Goal: Task Accomplishment & Management: Use online tool/utility

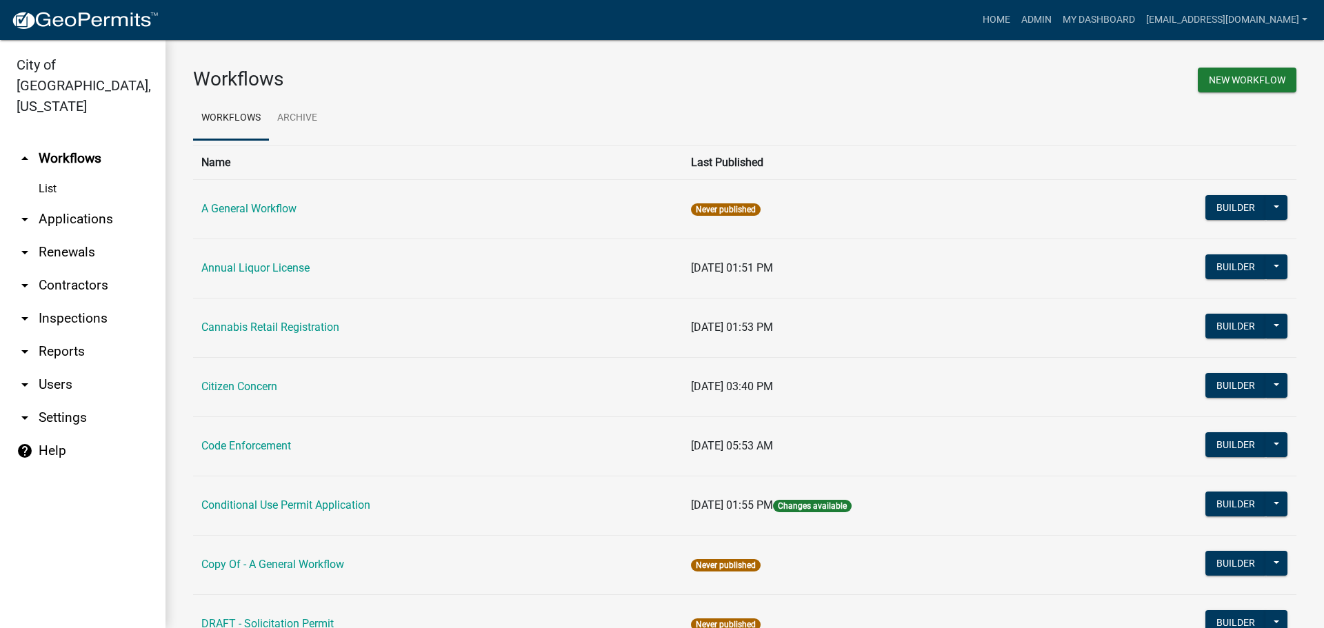
scroll to position [234, 0]
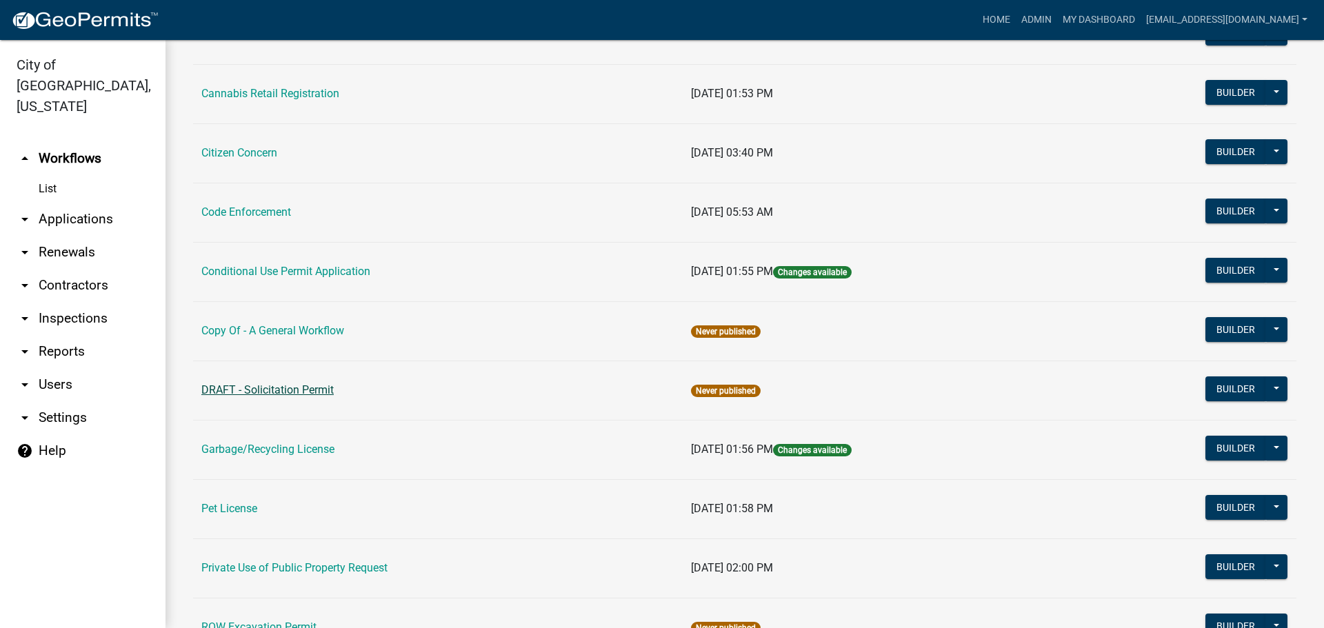
click at [218, 393] on link "DRAFT - Solicitation Permit" at bounding box center [267, 389] width 132 height 13
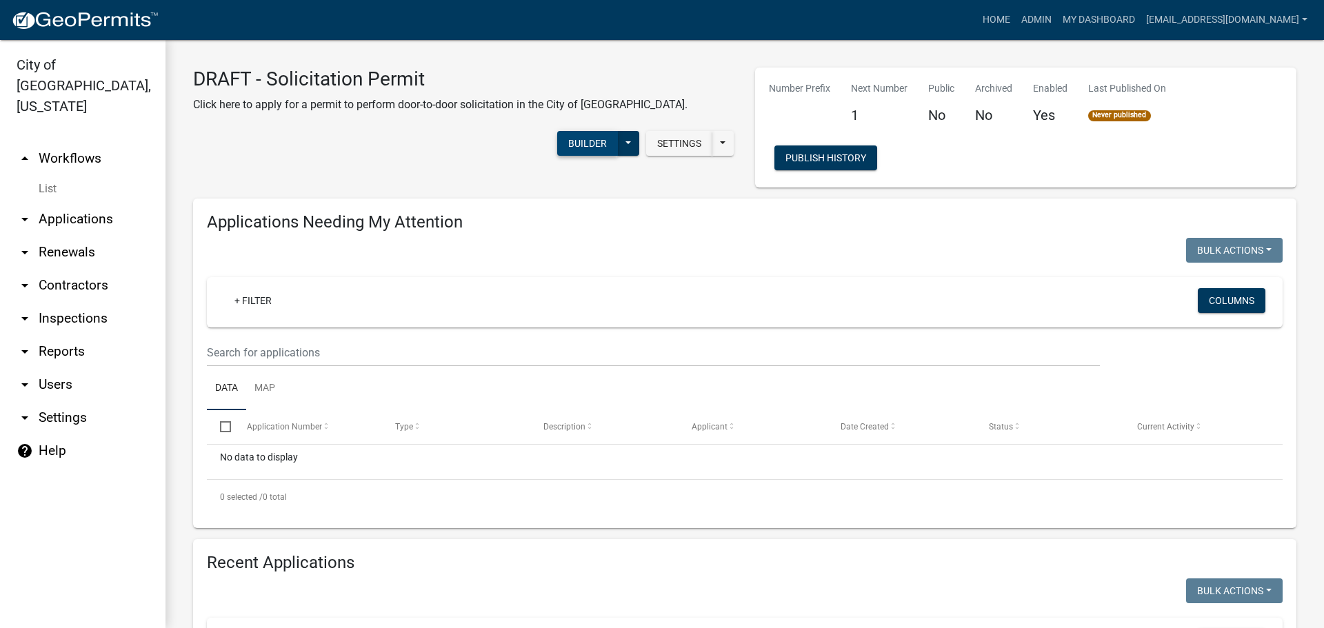
click at [574, 139] on button "Builder" at bounding box center [587, 143] width 61 height 25
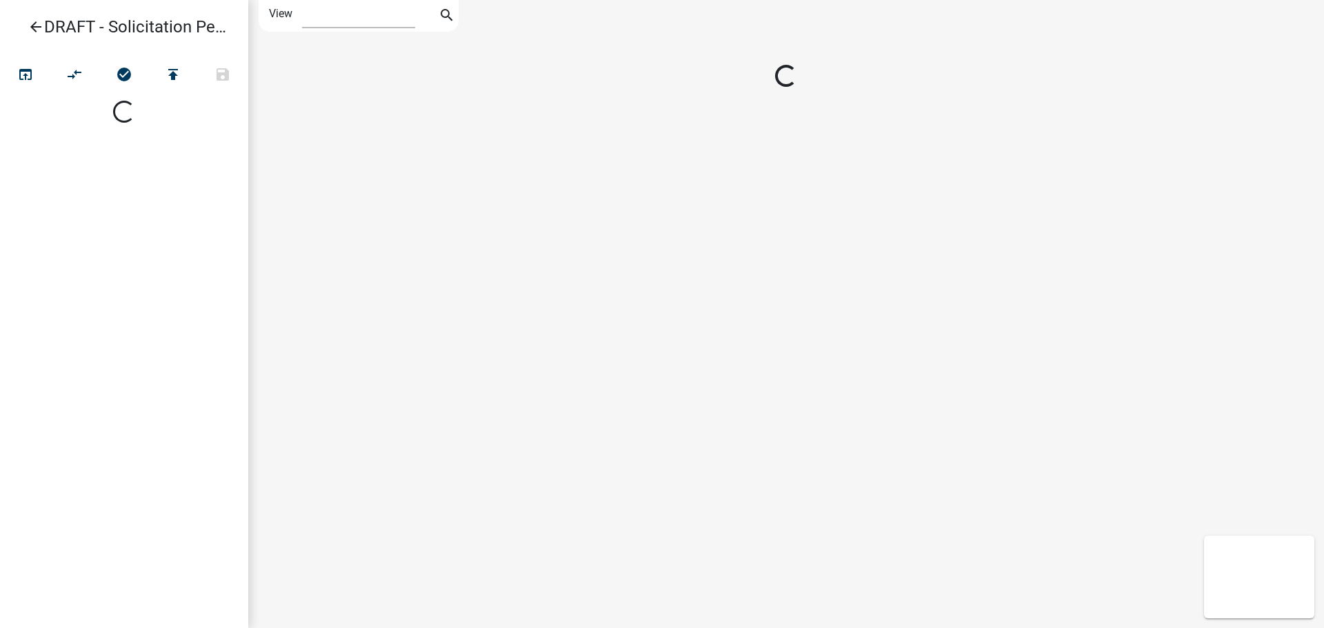
select select "1"
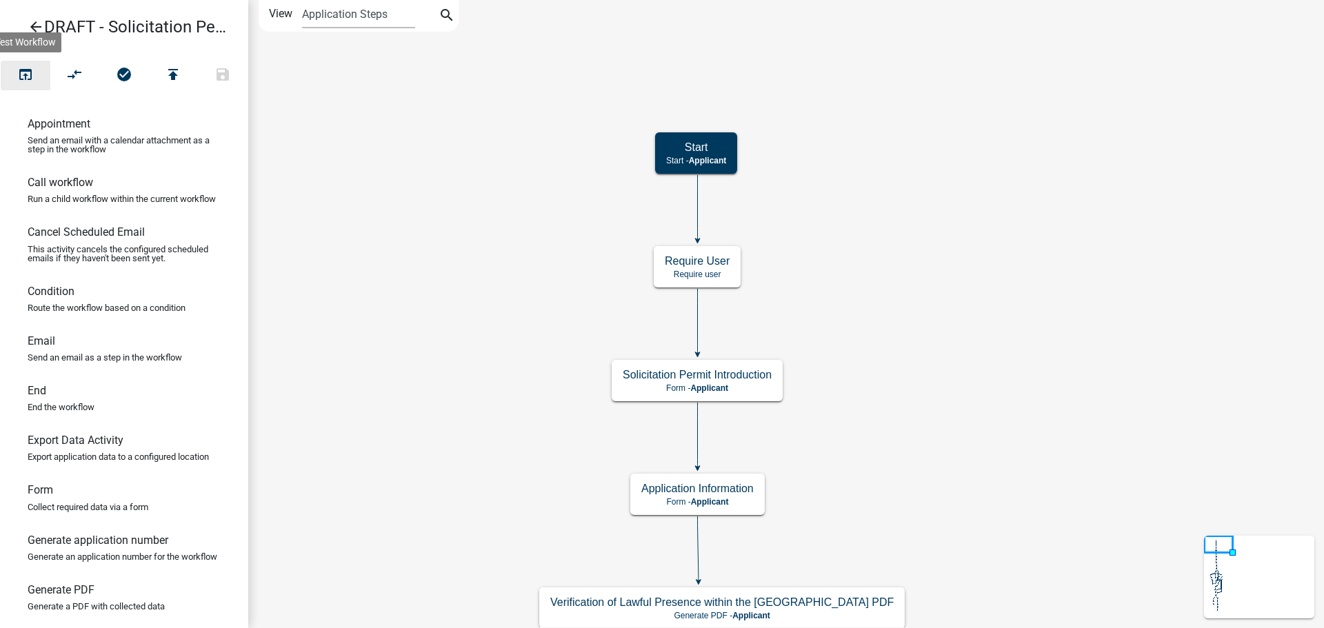
click at [35, 68] on button "open_in_browser" at bounding box center [26, 76] width 50 height 30
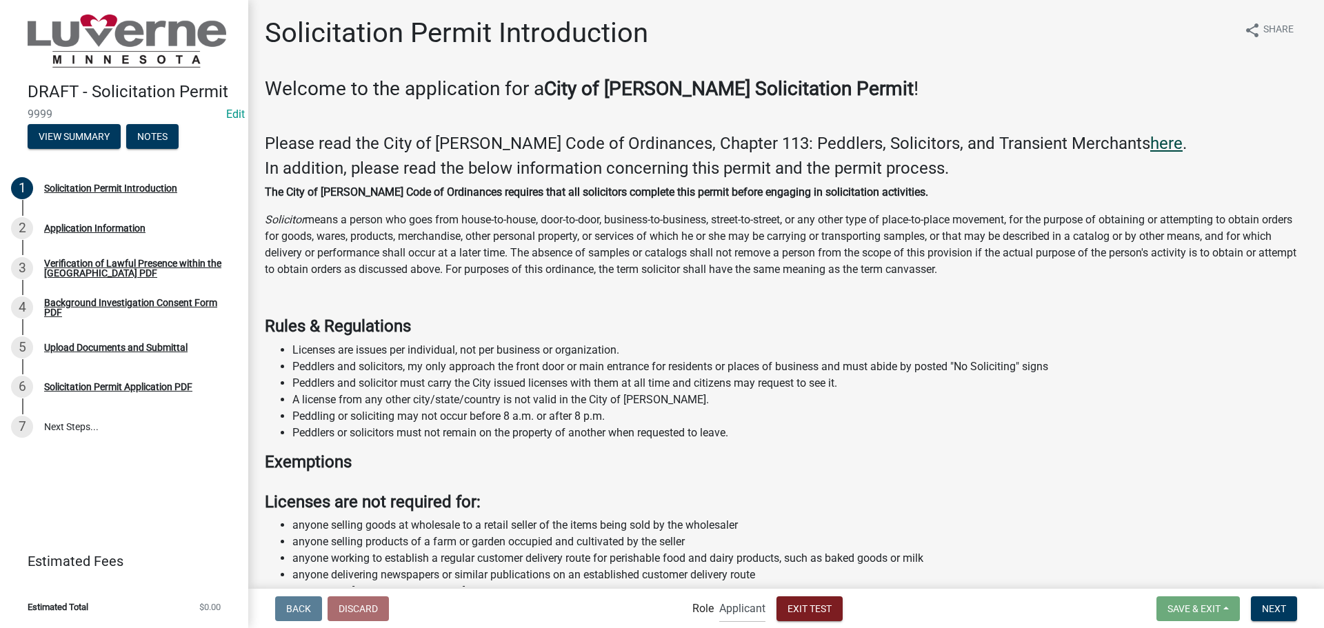
click at [1150, 139] on link "here" at bounding box center [1166, 143] width 32 height 19
click at [446, 242] on p "Solicitor means a person who goes from house-to-house, door-to-door, business-t…" at bounding box center [786, 245] width 1043 height 66
click at [443, 251] on p "Solicitor means a person who goes from house-to-house, door-to-door, business-t…" at bounding box center [786, 245] width 1043 height 66
click at [813, 611] on span "Exit Test" at bounding box center [810, 608] width 44 height 11
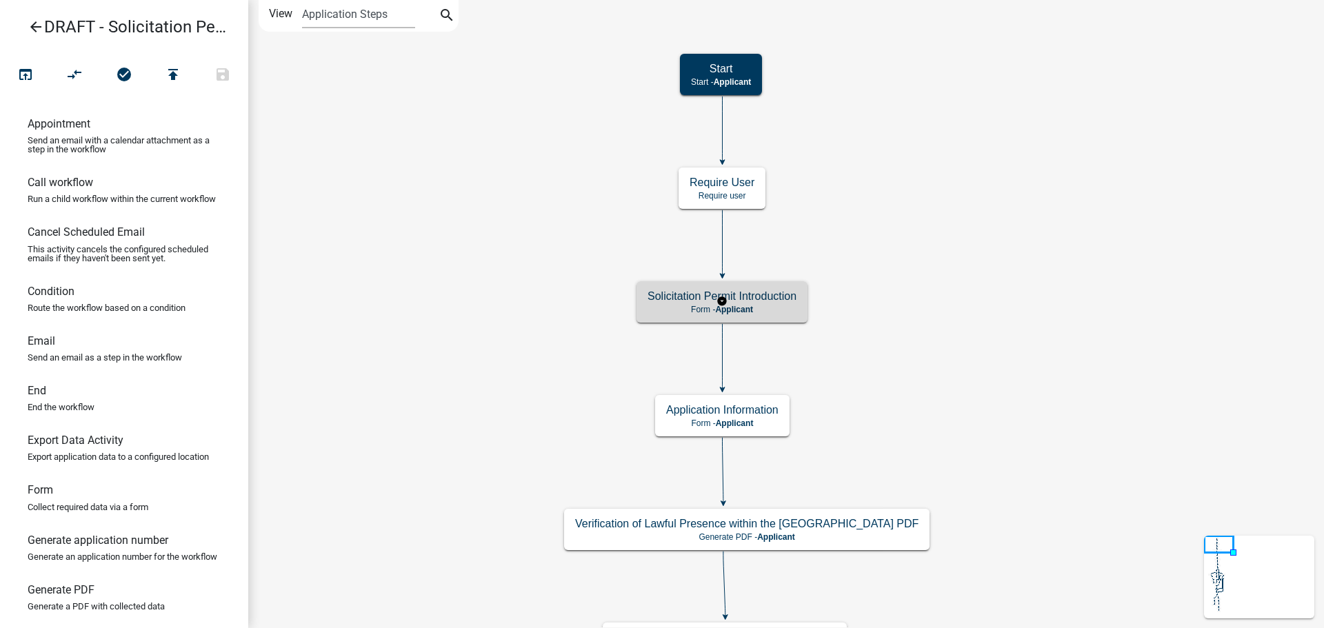
click at [779, 309] on p "Form - Applicant" at bounding box center [722, 310] width 149 height 10
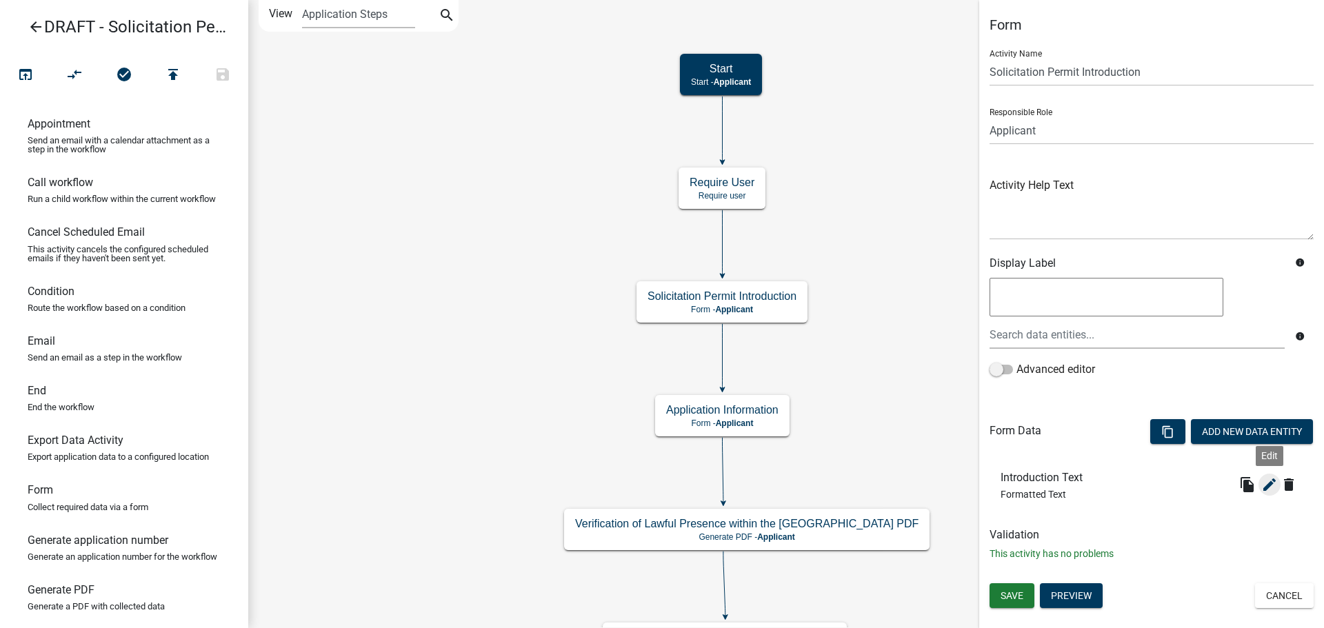
click at [1272, 481] on icon "edit" at bounding box center [1269, 485] width 17 height 17
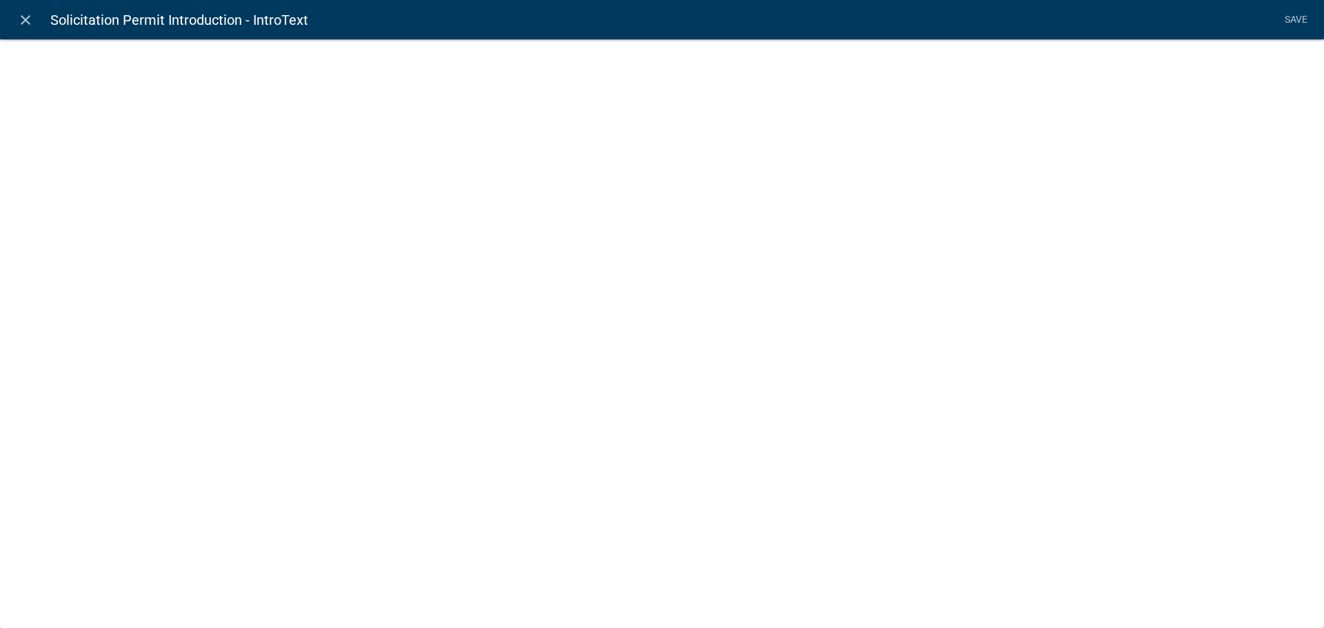
select select "rich-text"
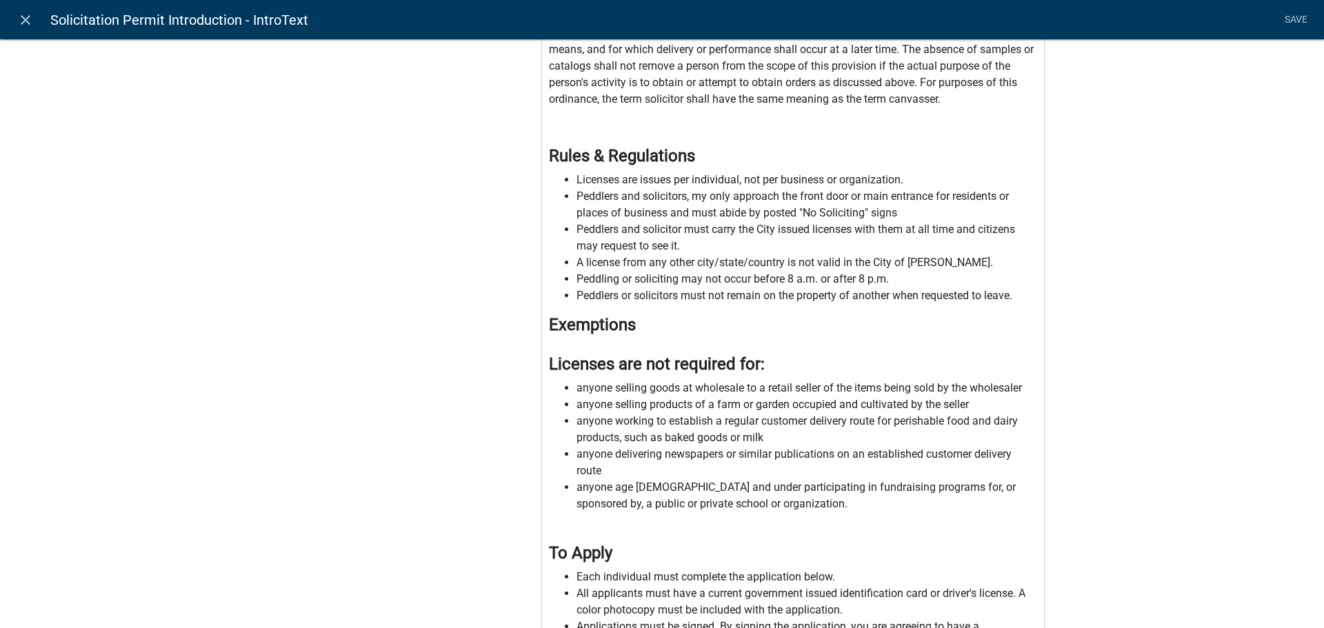
scroll to position [345, 0]
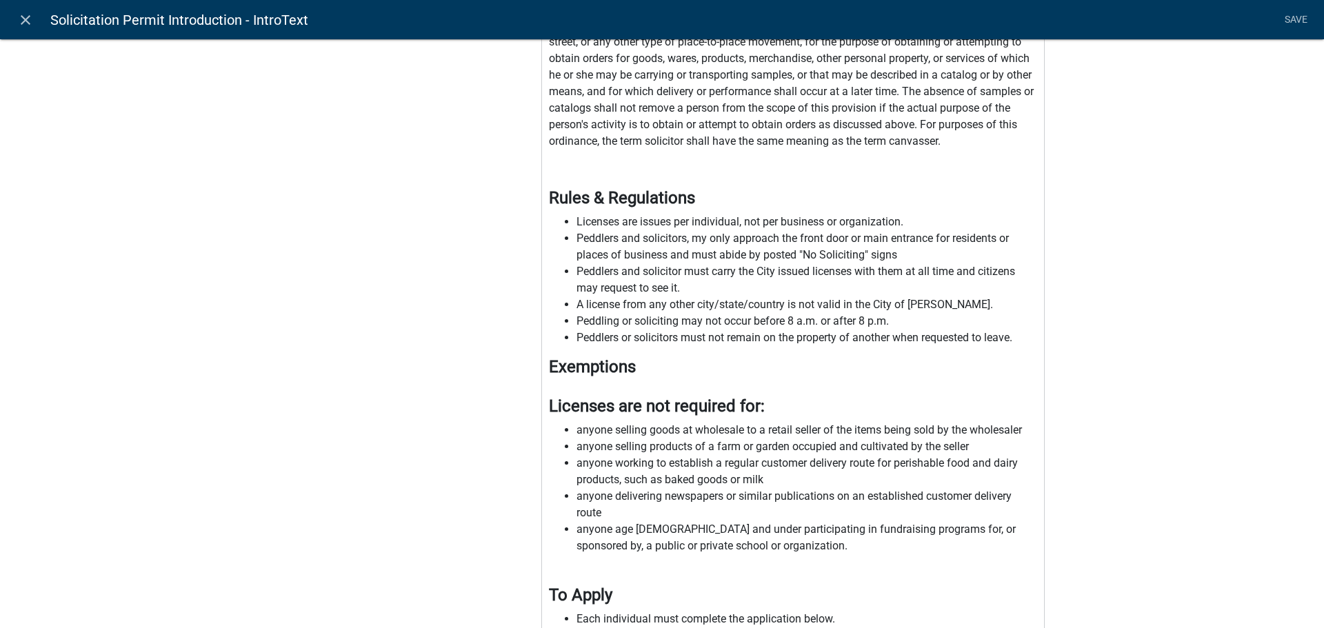
click at [614, 221] on span "Licenses are issues per individual, not per business or organization." at bounding box center [807, 222] width 461 height 17
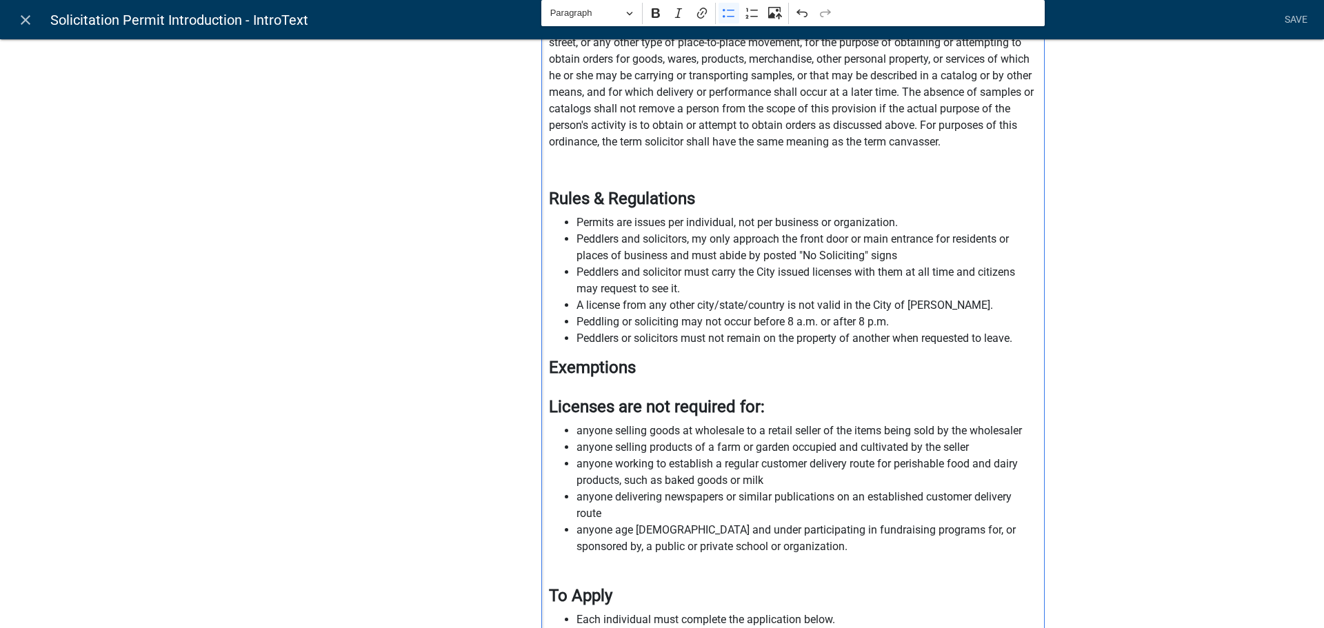
click at [696, 241] on span "Peddlers and solicitors, my only approach the front door or main entrance for r…" at bounding box center [807, 247] width 461 height 33
click at [901, 262] on span "Peddlers and solicitors, may only approach the front door or main entrance for …" at bounding box center [807, 247] width 461 height 33
click at [677, 270] on span "Peddlers and solicitor must carry the City issued licenses with them at all tim…" at bounding box center [807, 280] width 461 height 33
click at [681, 288] on span "Peddlers and solicitors must carry the City issued licenses with them at all ti…" at bounding box center [807, 280] width 461 height 33
click at [853, 272] on span "Peddlers and solicitors must carry the City issued licenses with them at all ti…" at bounding box center [807, 280] width 461 height 33
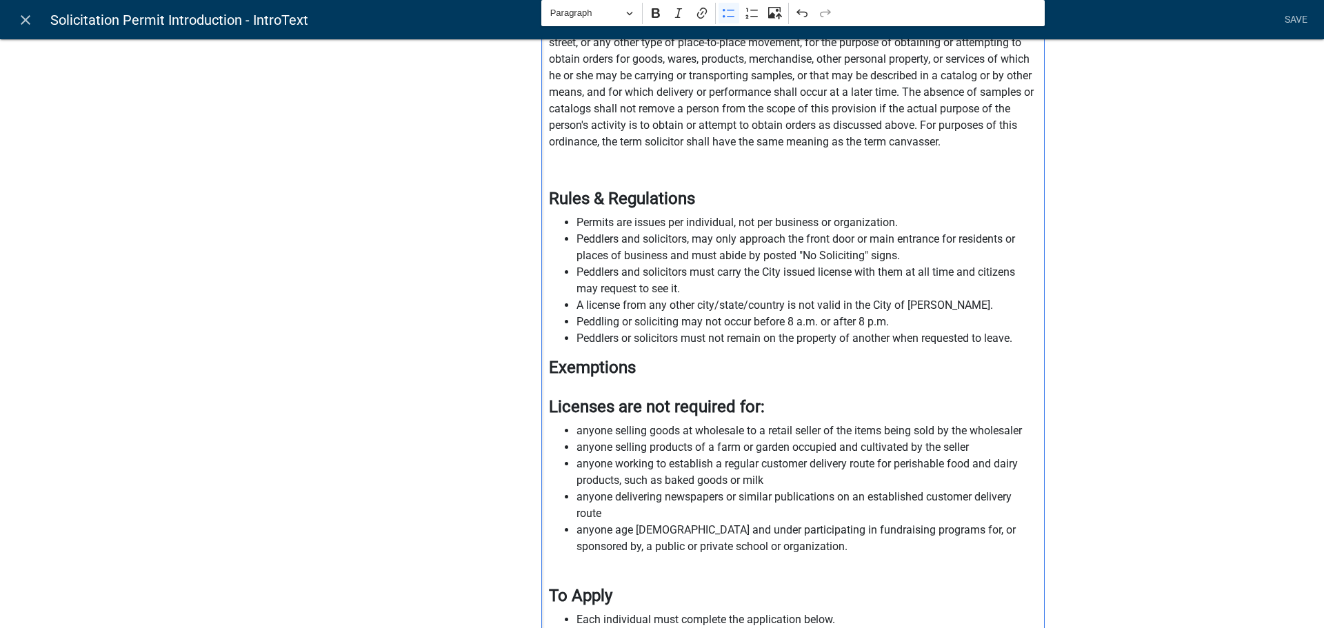
click at [950, 273] on span "Peddlers and solicitors must carry the City issued license with them at all tim…" at bounding box center [807, 280] width 461 height 33
click at [606, 312] on span "A license from any other city/state/country is not valid in the City of [PERSON…" at bounding box center [807, 305] width 461 height 17
click at [614, 303] on span "A license from any other city/state/country is not valid in the City of [PERSON…" at bounding box center [807, 305] width 461 height 17
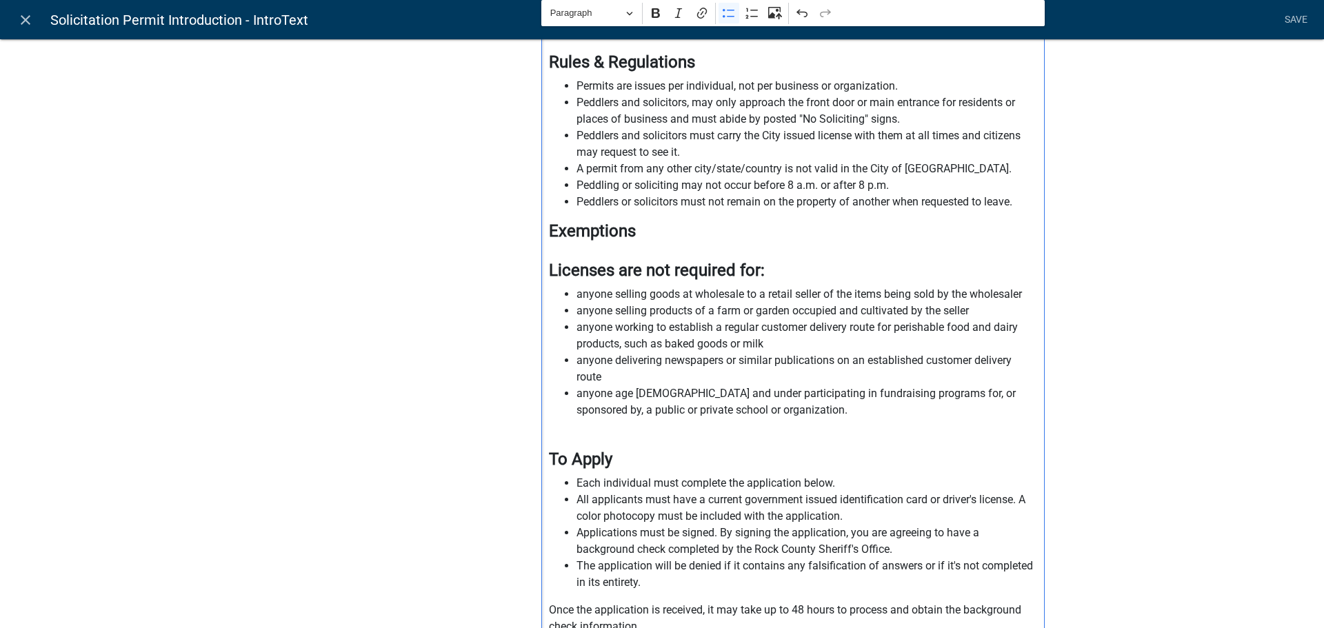
scroll to position [483, 0]
click at [746, 410] on span "anyone age [DEMOGRAPHIC_DATA] and under participating in fundraising programs f…" at bounding box center [807, 400] width 461 height 33
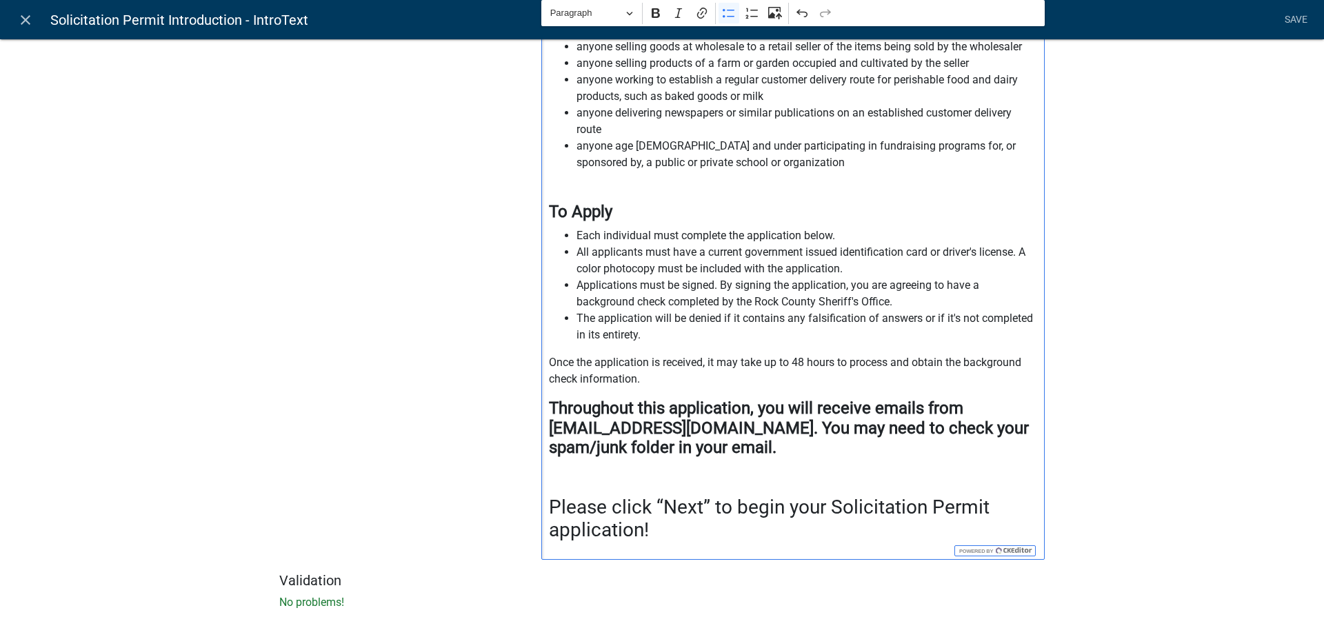
scroll to position [753, 0]
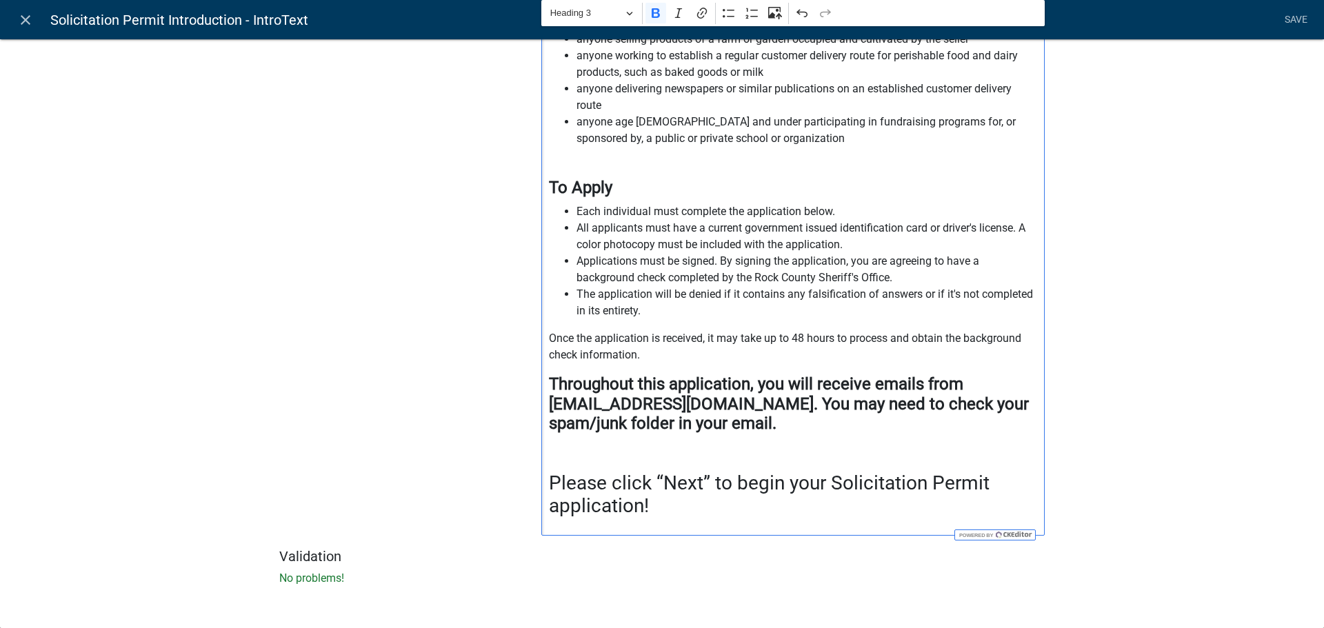
click at [768, 428] on strong "Throughout this application, you will receive emails from [EMAIL_ADDRESS][DOMAI…" at bounding box center [789, 403] width 480 height 59
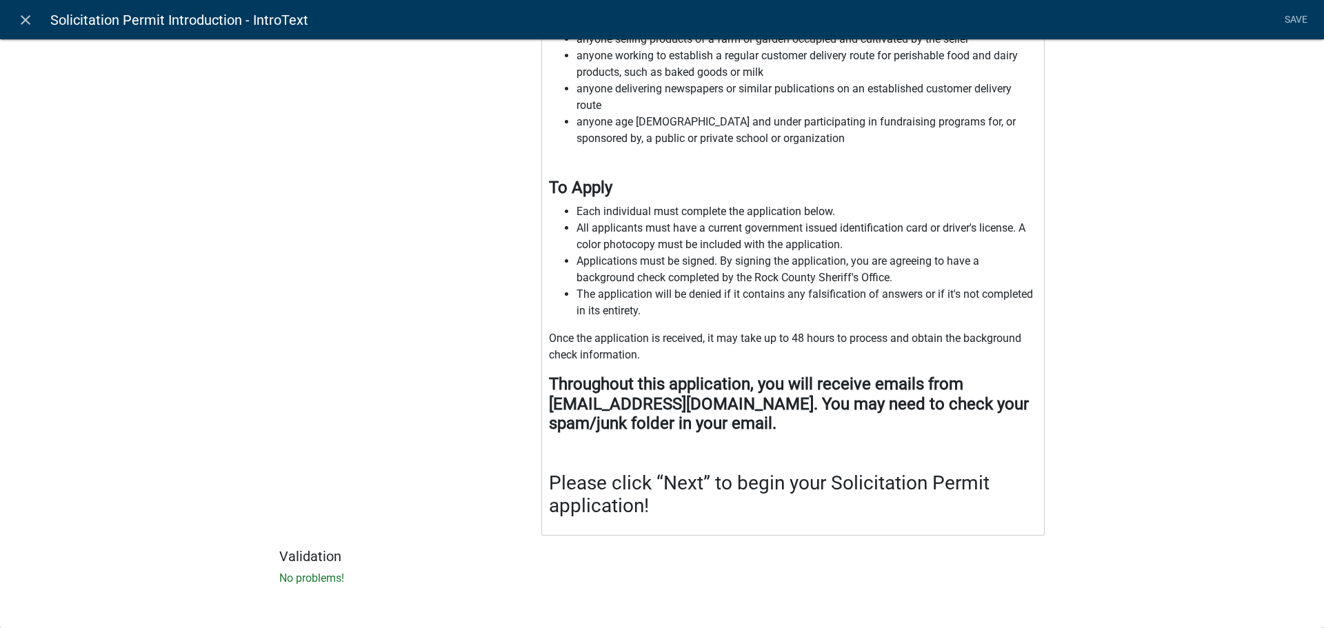
click at [808, 330] on p "Once the application is received, it may take up to 48 hours to process and obt…" at bounding box center [793, 346] width 489 height 33
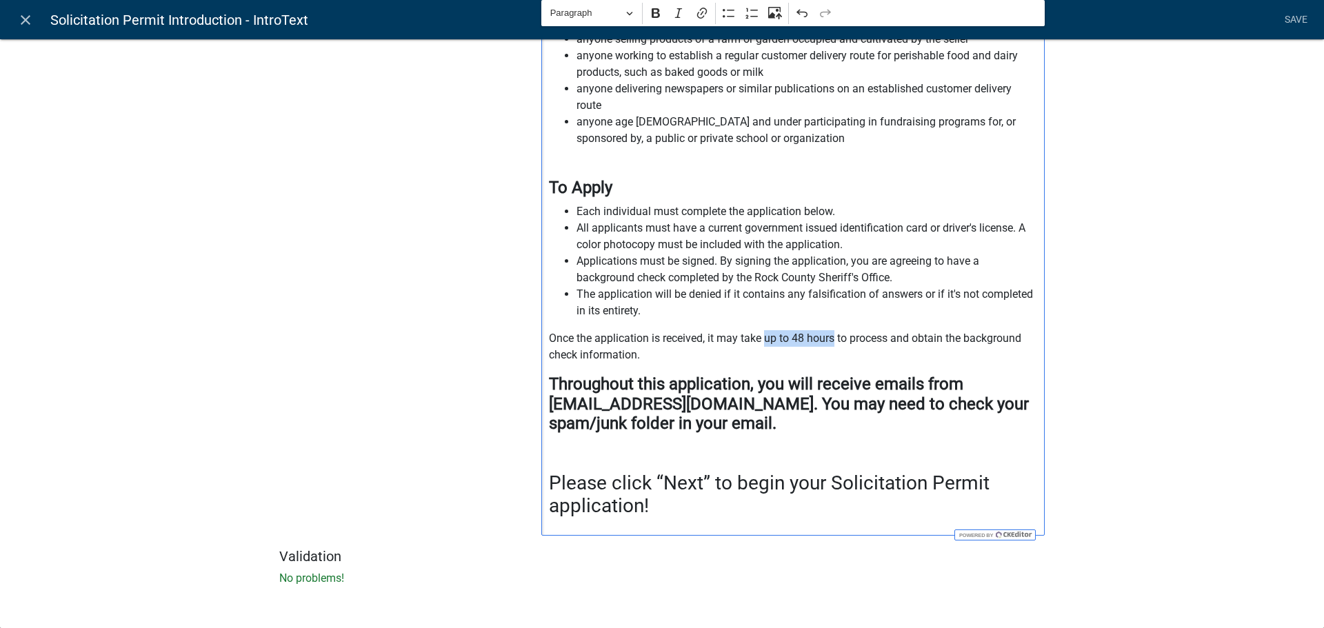
drag, startPoint x: 760, startPoint y: 334, endPoint x: 831, endPoint y: 337, distance: 71.1
click at [831, 337] on p "Once the application is received, it may take up to 48 hours to process and obt…" at bounding box center [793, 346] width 489 height 33
click at [728, 346] on p "Once the application is received, it may take up to 48 hours to process and obt…" at bounding box center [793, 346] width 489 height 33
drag, startPoint x: 630, startPoint y: 353, endPoint x: 574, endPoint y: 356, distance: 56.6
click at [574, 356] on p "Once the application is received, it may take up to 48 hours to process and obt…" at bounding box center [793, 346] width 489 height 33
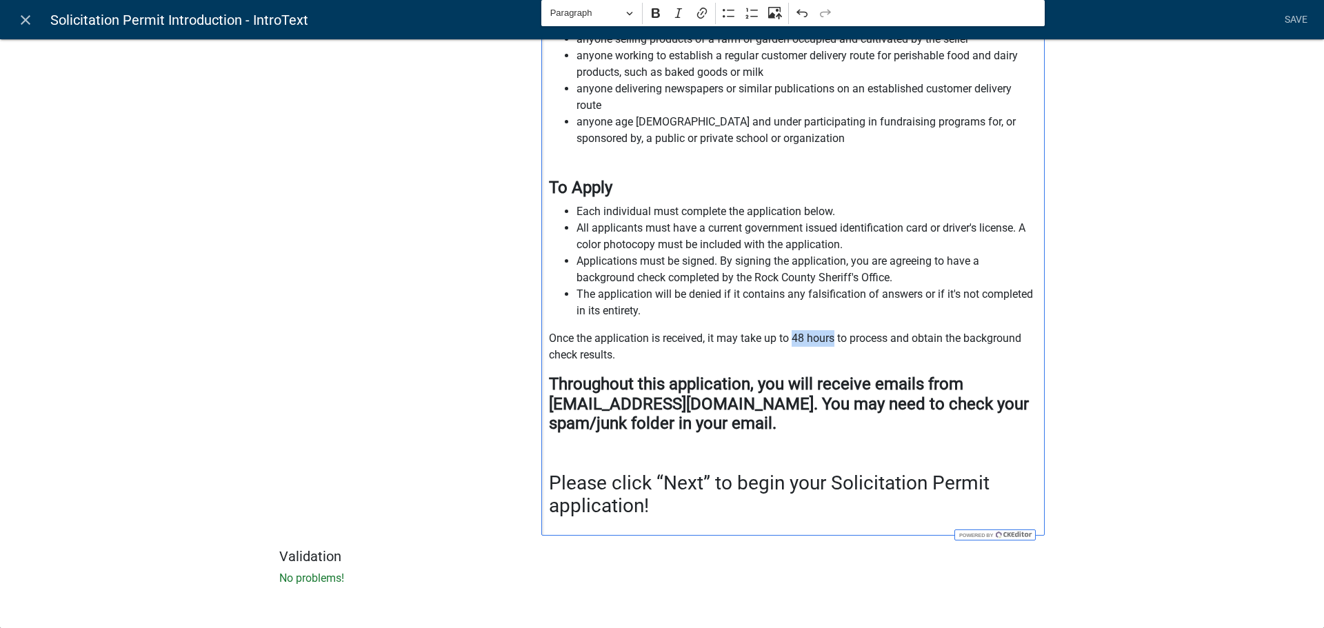
drag, startPoint x: 788, startPoint y: 336, endPoint x: 830, endPoint y: 340, distance: 42.3
click at [830, 340] on p "Once the application is received, it may take up to 48 hours to process and obt…" at bounding box center [793, 346] width 489 height 33
click at [838, 359] on p "Once the application is received, it may take up to 10 days to process and obta…" at bounding box center [793, 346] width 489 height 33
click at [883, 339] on p "Once the application is received, it may take up to 10 days to process and obta…" at bounding box center [793, 346] width 489 height 33
click at [1297, 21] on link "Save" at bounding box center [1296, 20] width 34 height 26
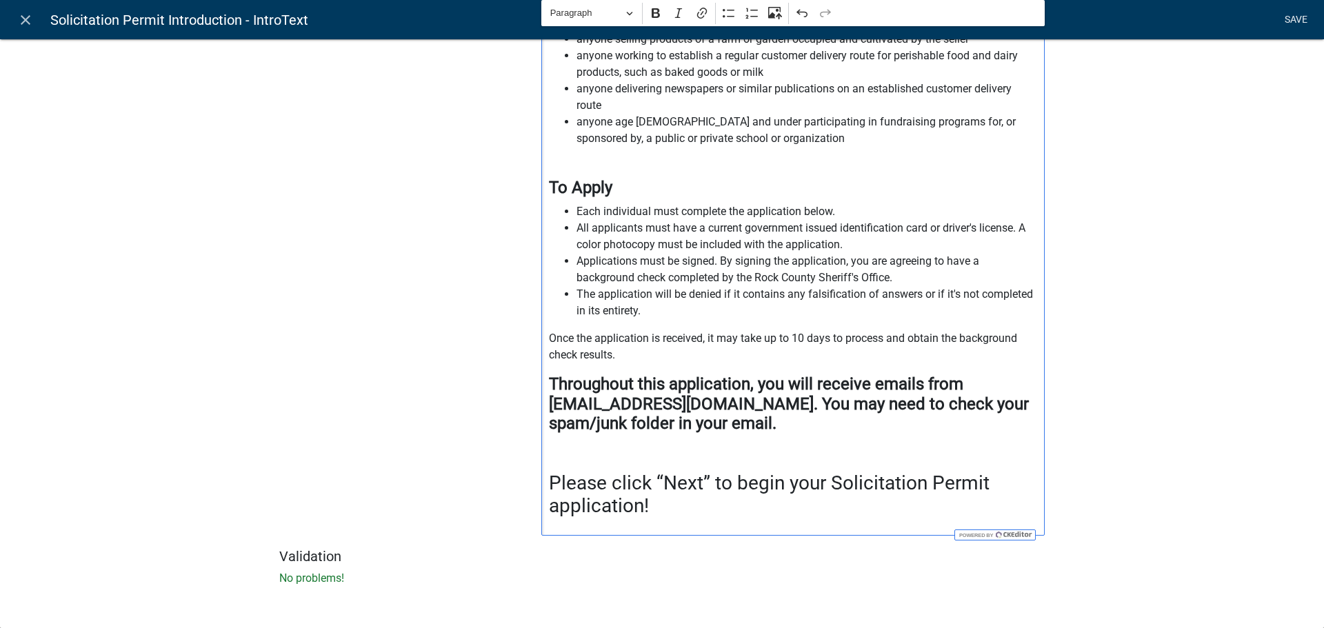
scroll to position [0, 0]
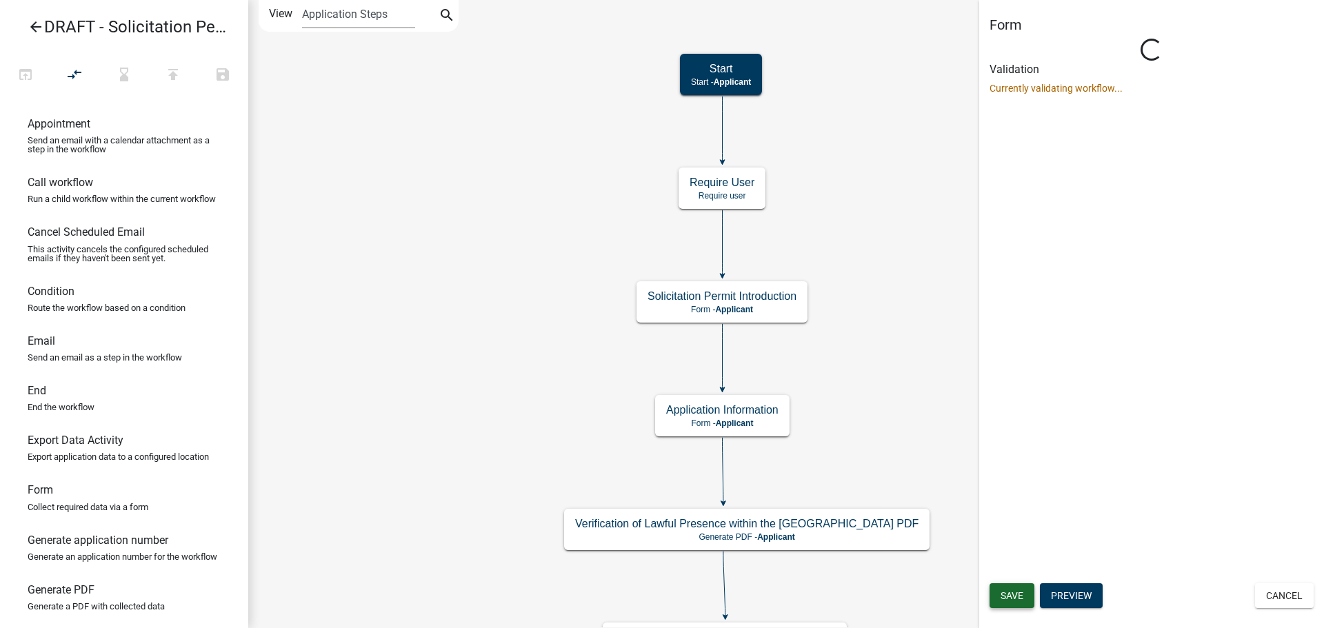
click at [1013, 597] on span "Save" at bounding box center [1012, 595] width 23 height 11
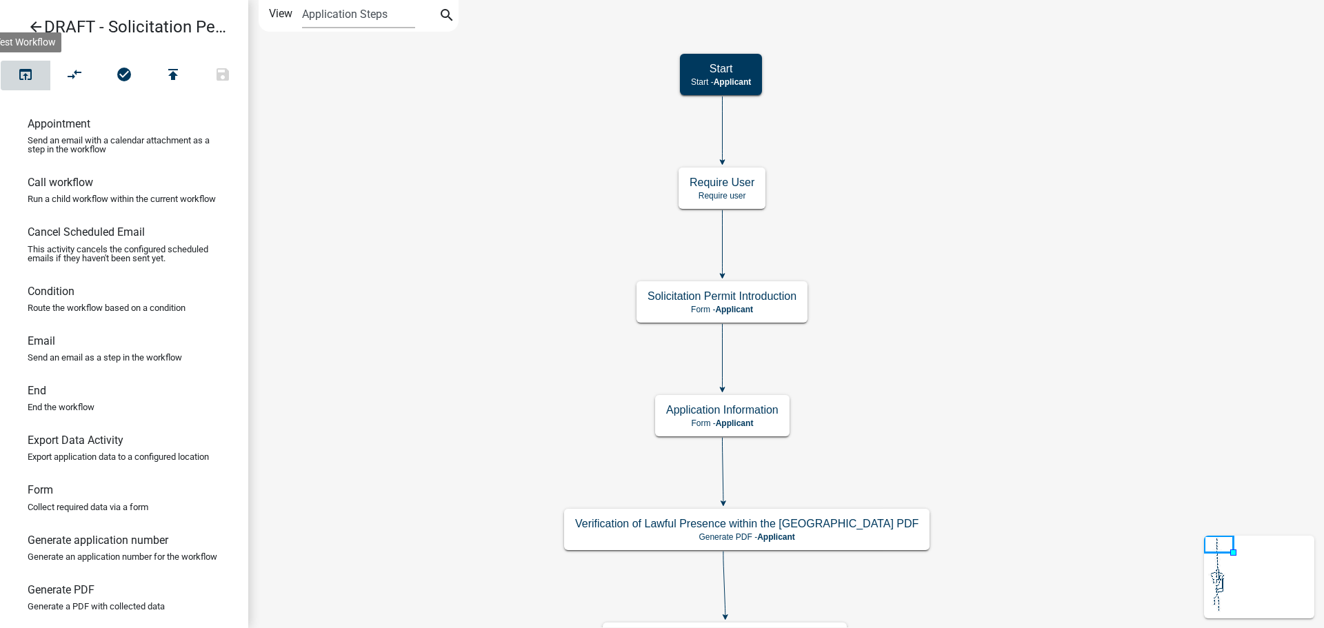
click at [35, 74] on button "open_in_browser" at bounding box center [26, 76] width 50 height 30
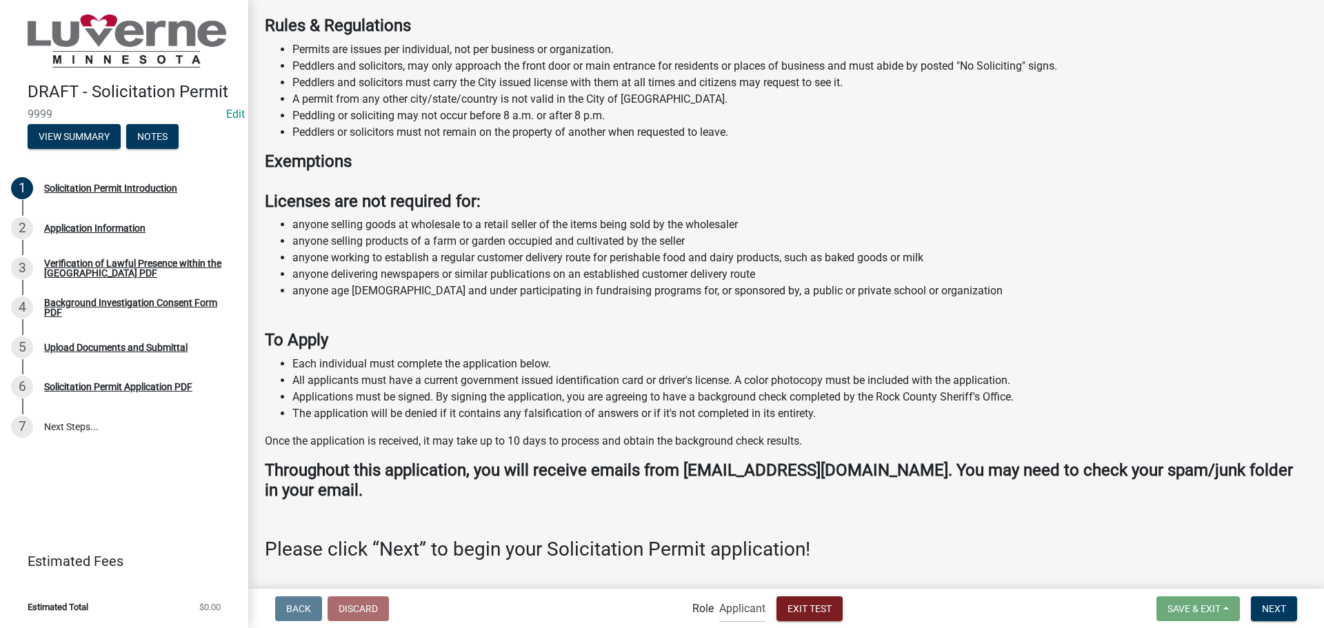
scroll to position [340, 0]
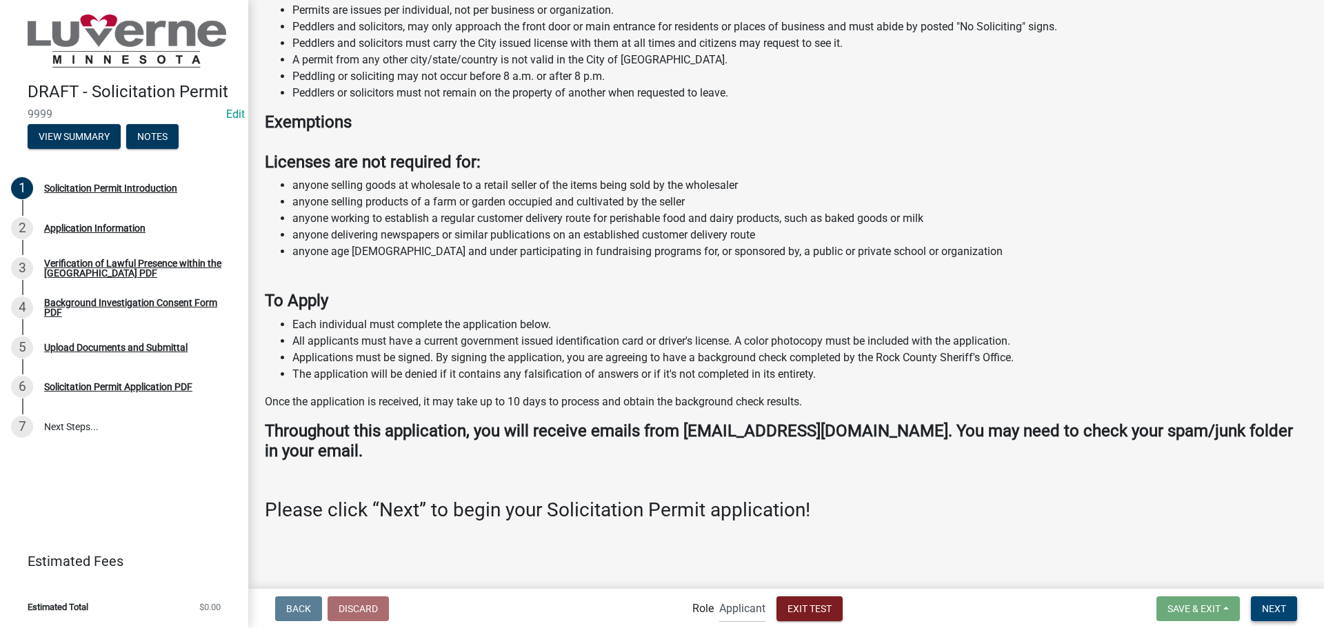
click at [1282, 608] on span "Next" at bounding box center [1274, 608] width 24 height 11
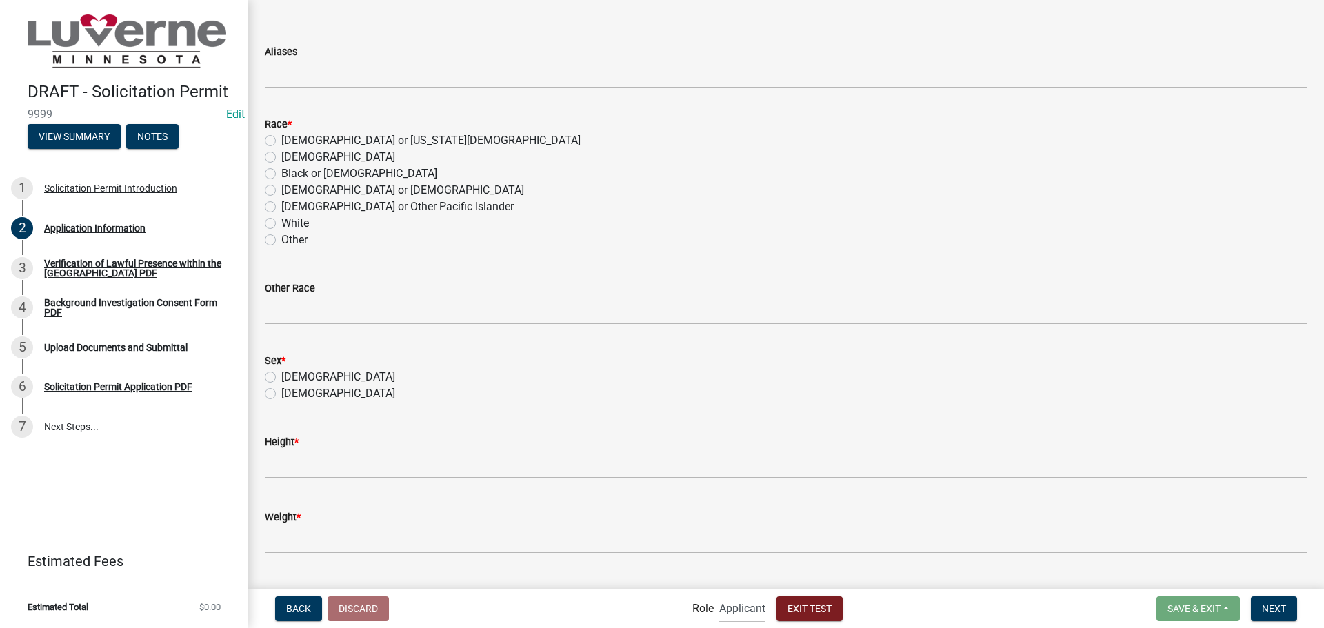
scroll to position [345, 0]
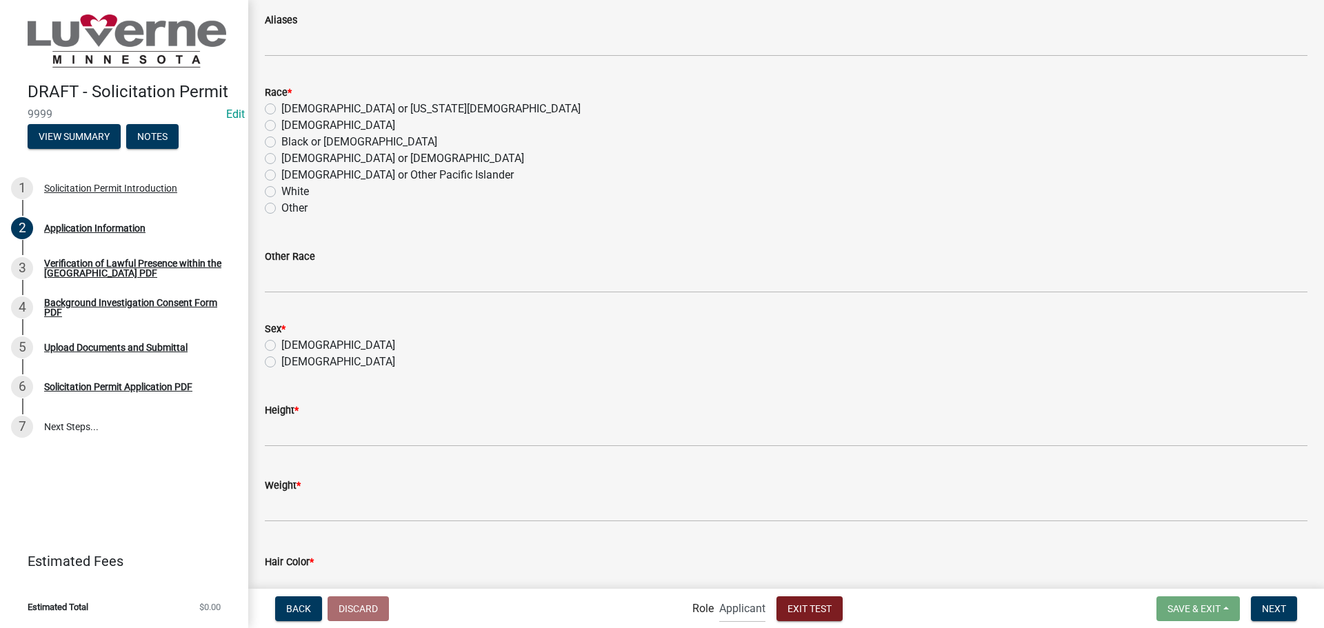
click at [281, 210] on label "Other" at bounding box center [294, 208] width 26 height 17
click at [281, 209] on input "Other" at bounding box center [285, 204] width 9 height 9
radio input "true"
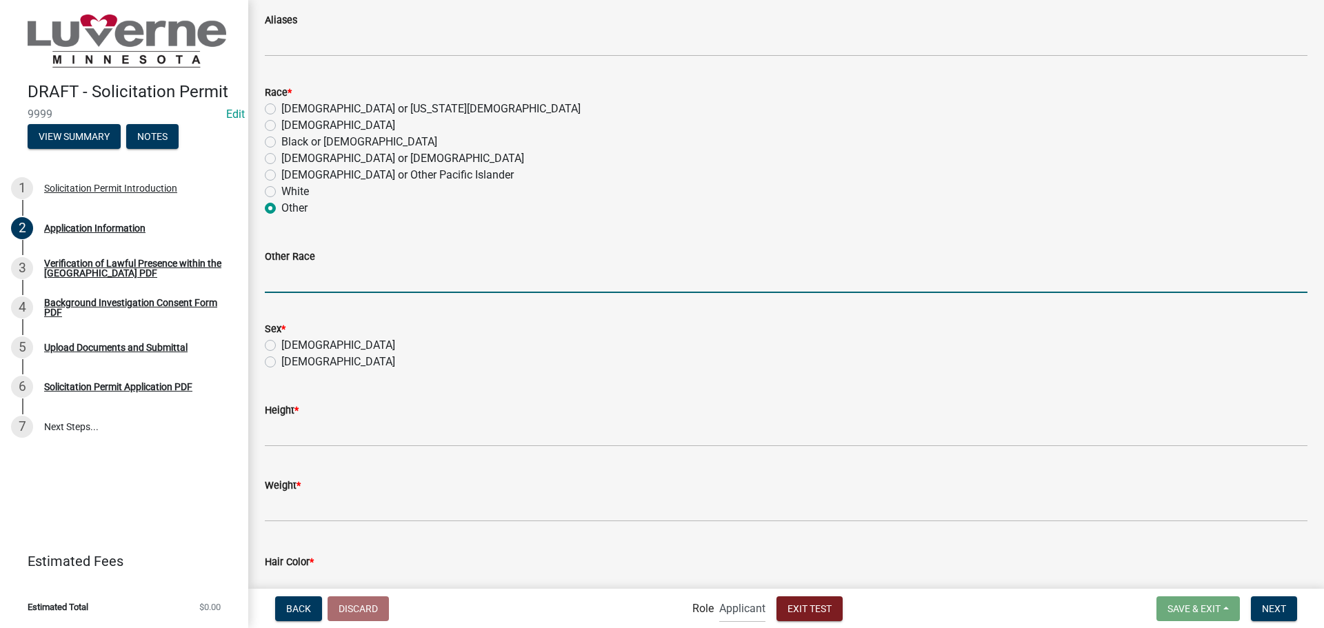
click at [307, 285] on input "Other Race" at bounding box center [786, 279] width 1043 height 28
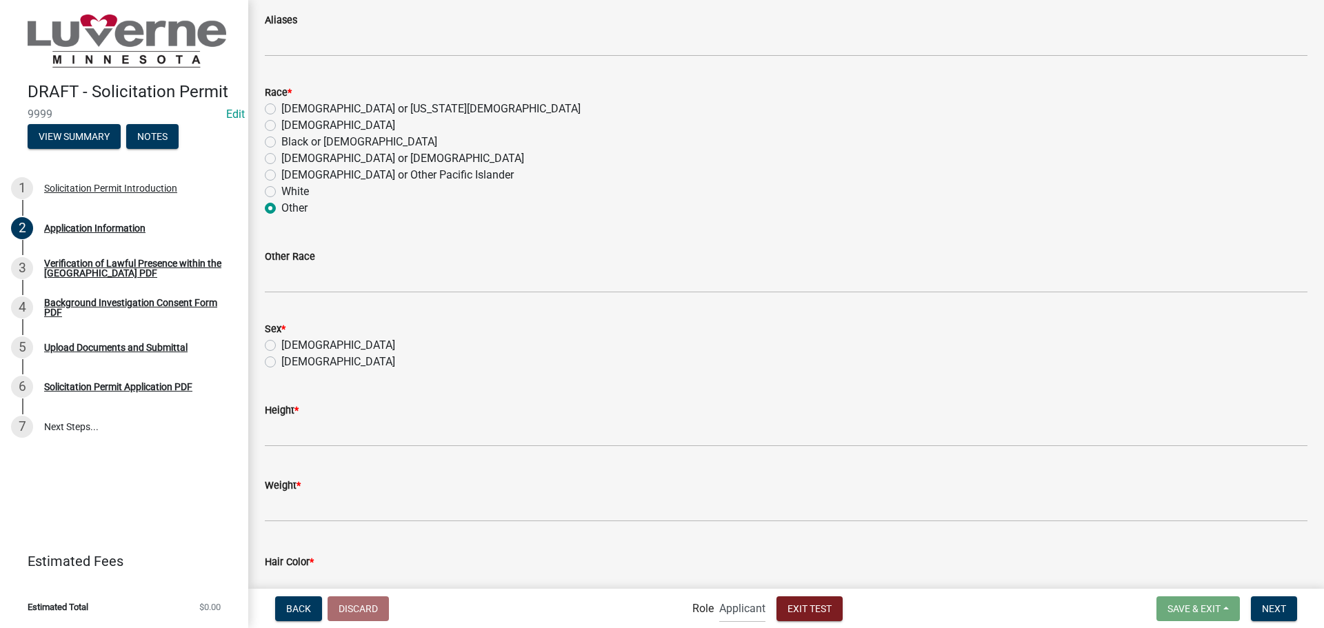
click at [281, 210] on label "Other" at bounding box center [294, 208] width 26 height 17
click at [281, 209] on input "Other" at bounding box center [285, 204] width 9 height 9
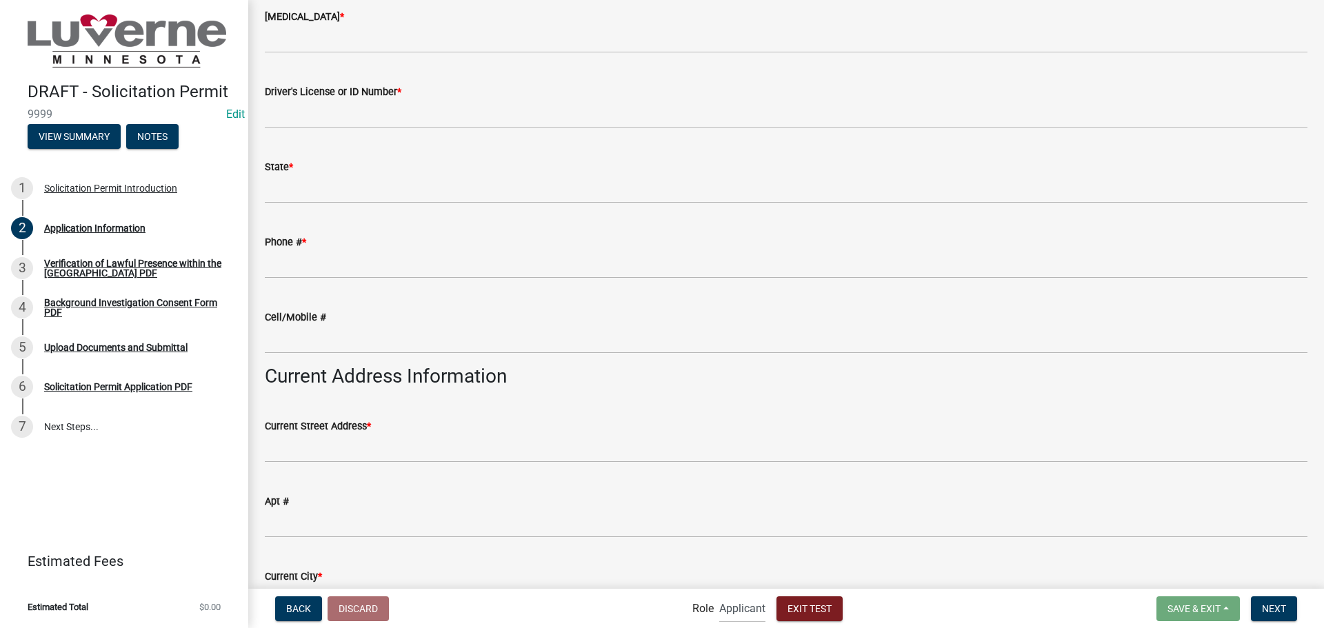
scroll to position [1172, 0]
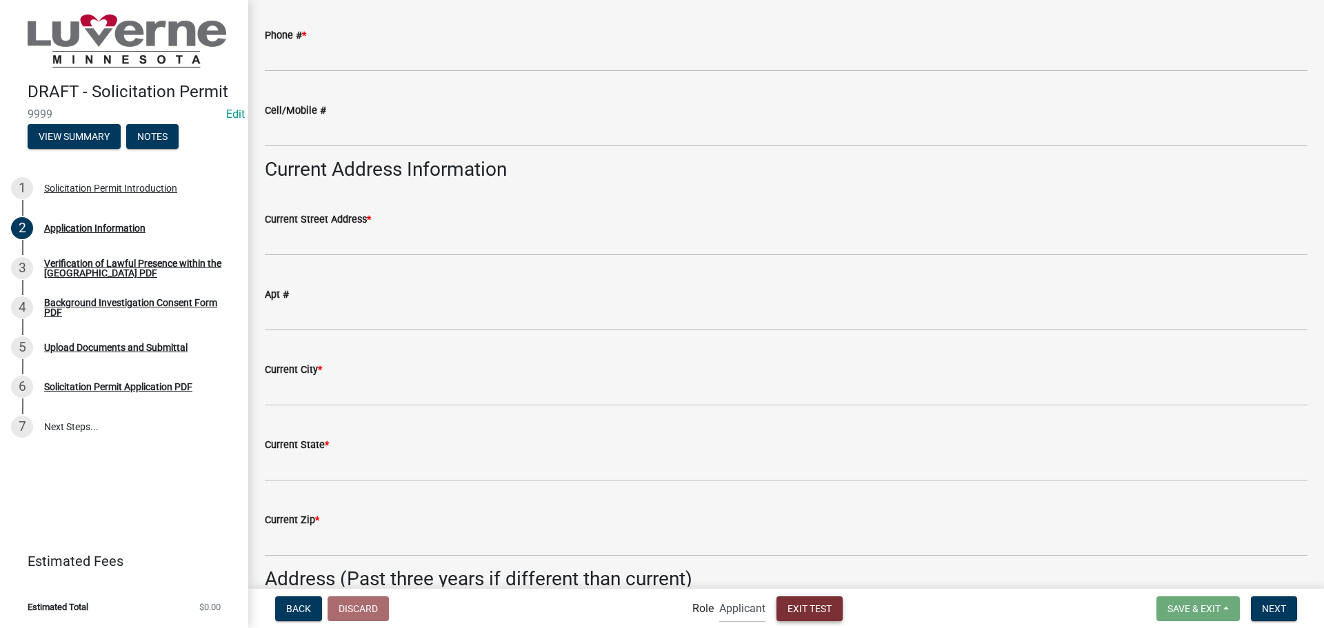
click at [828, 612] on span "Exit Test" at bounding box center [810, 608] width 44 height 11
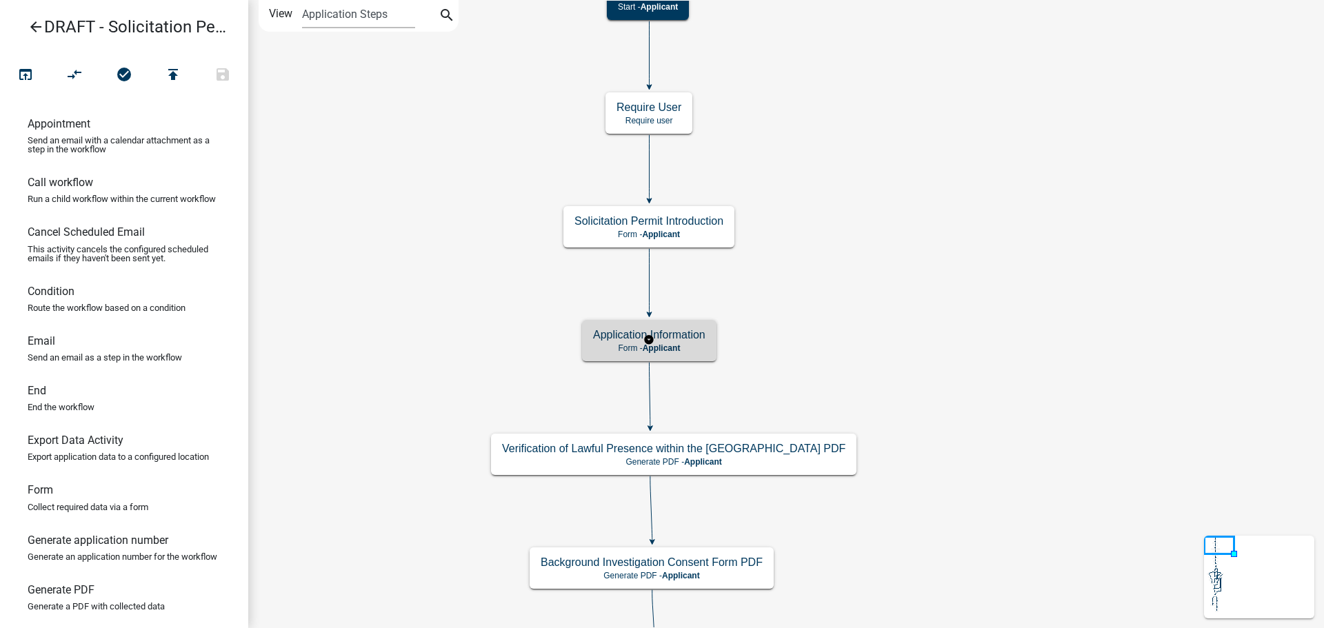
click at [686, 337] on h5 "Application Information" at bounding box center [649, 334] width 112 height 13
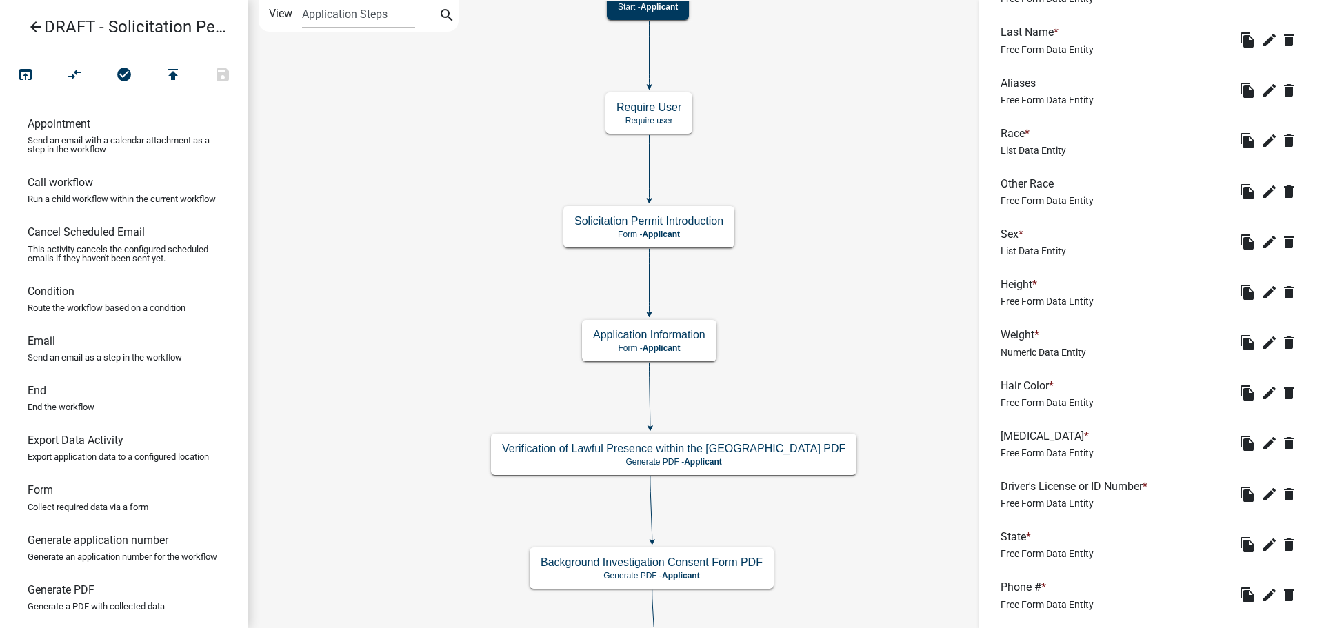
scroll to position [621, 0]
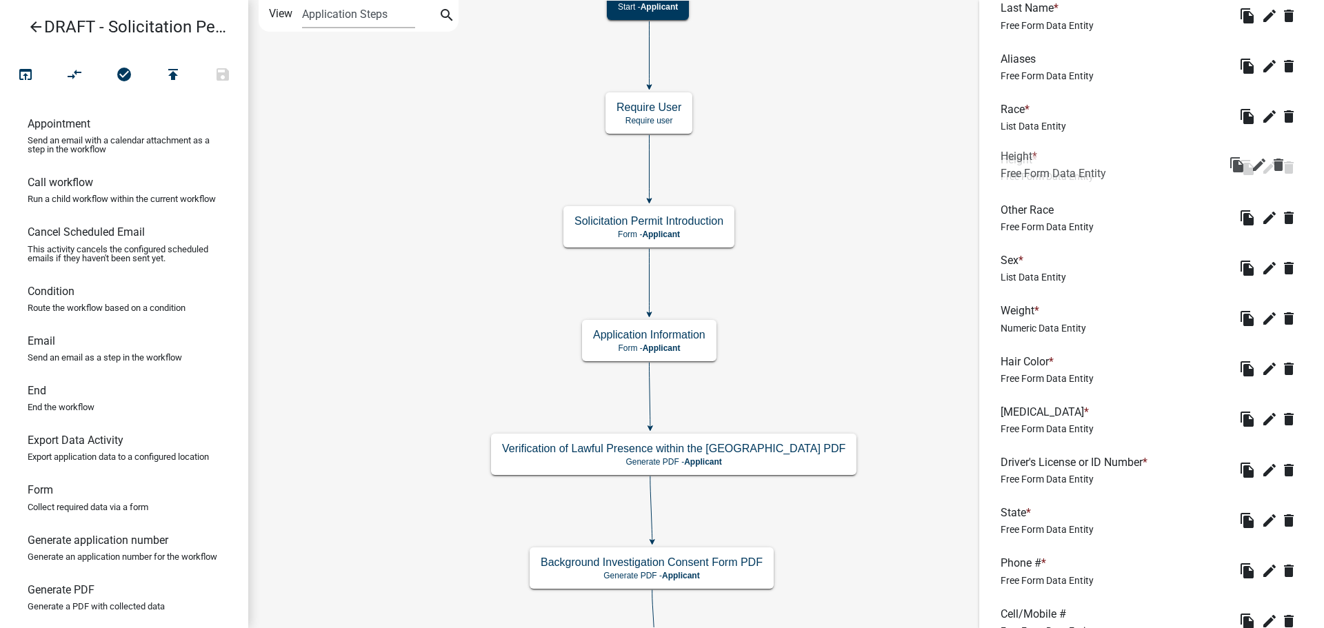
drag, startPoint x: 1114, startPoint y: 208, endPoint x: 1114, endPoint y: 166, distance: 42.8
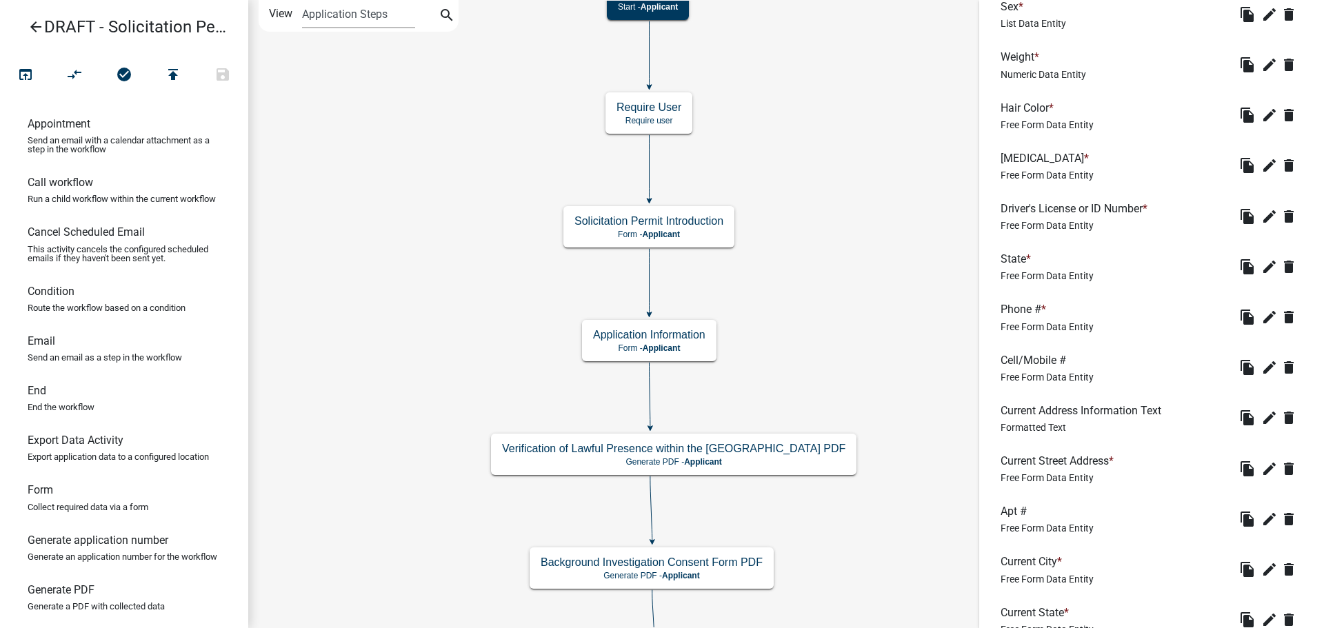
scroll to position [897, 0]
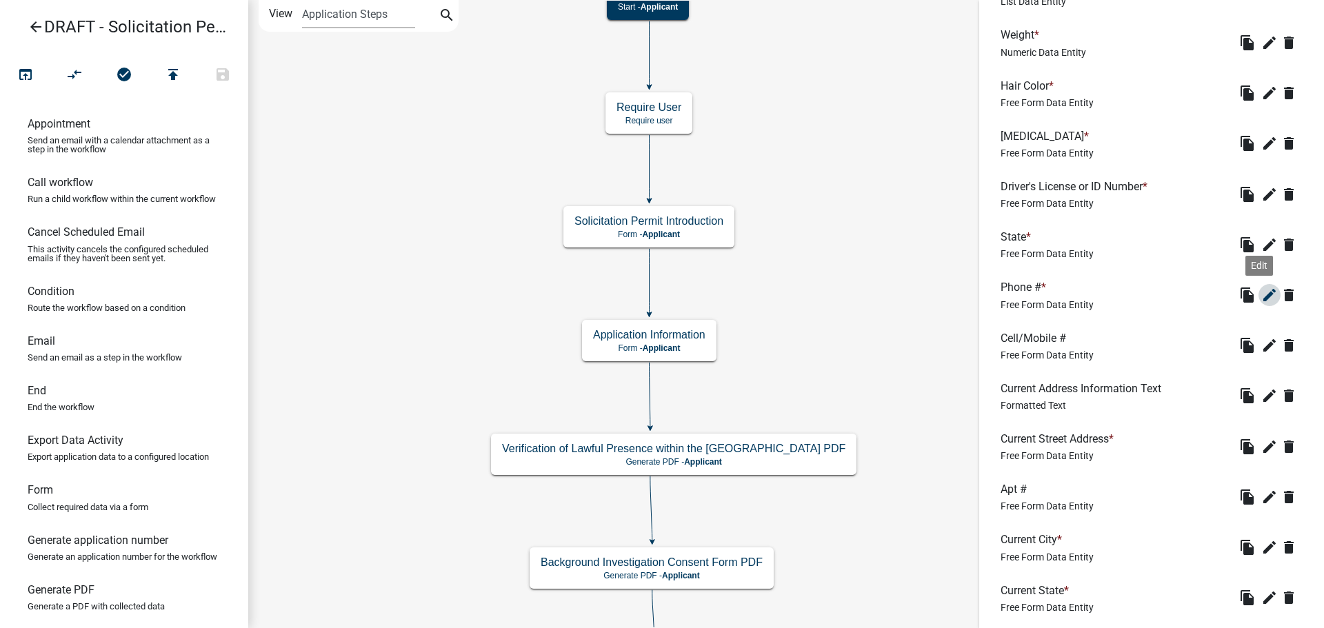
click at [1261, 295] on icon "edit" at bounding box center [1269, 295] width 17 height 17
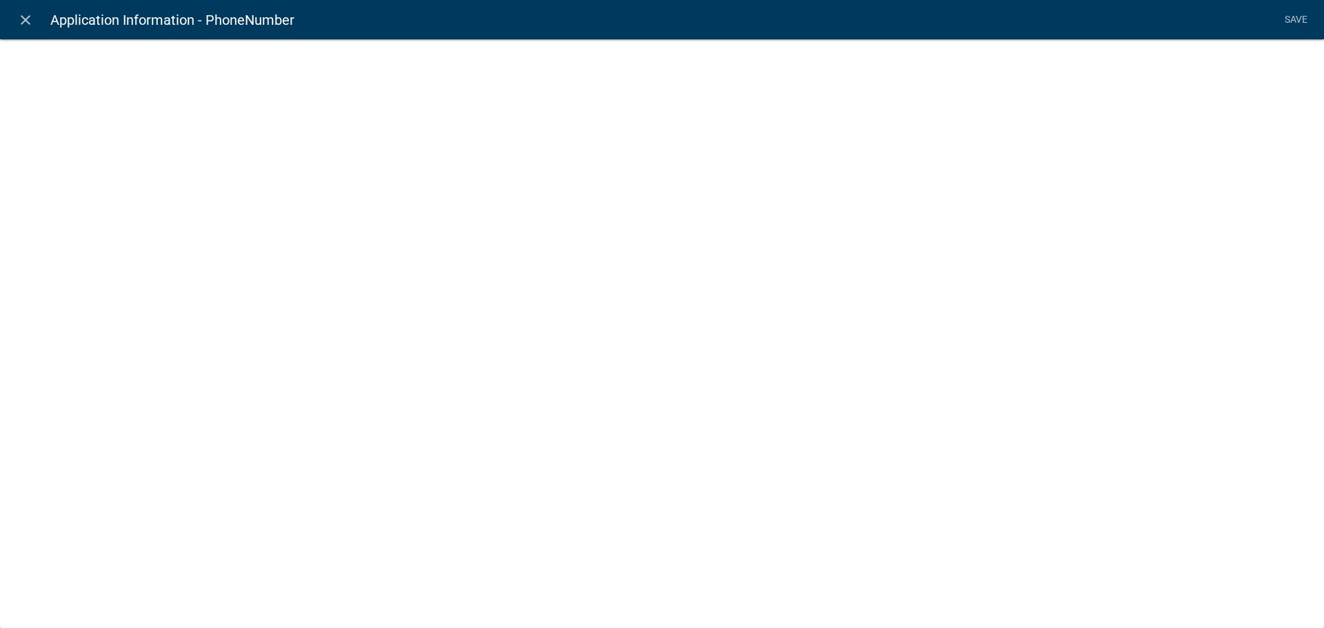
select select "1"
select select
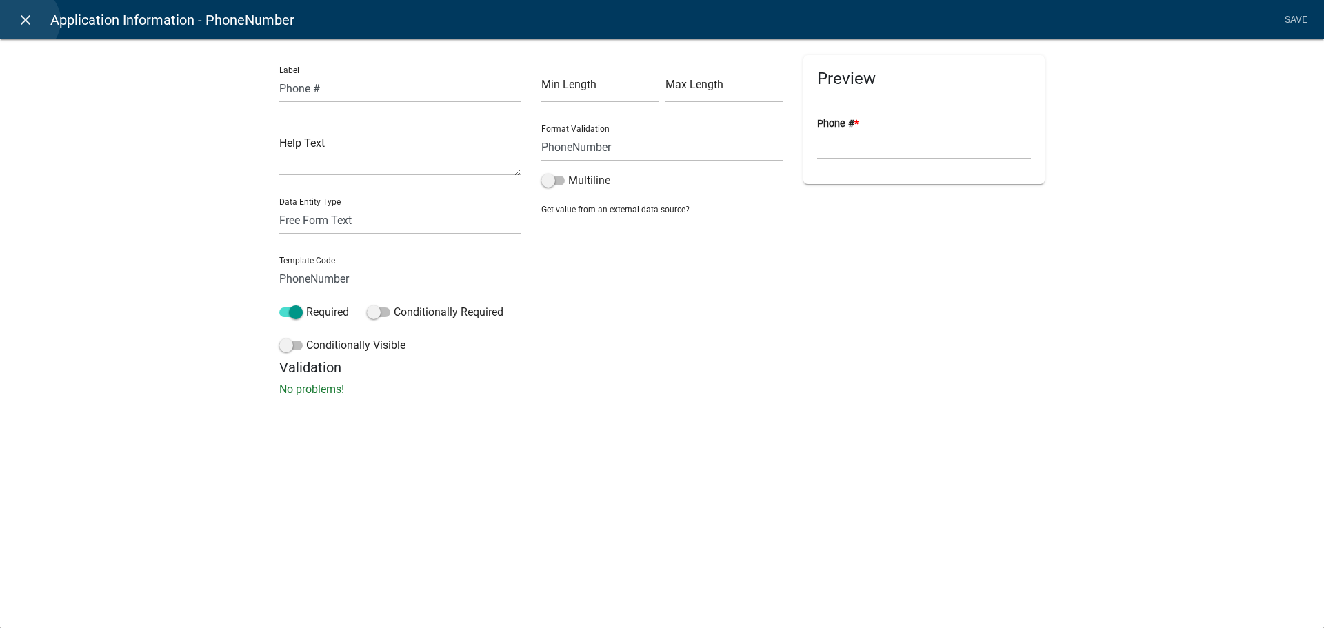
click at [26, 21] on icon "close" at bounding box center [25, 20] width 17 height 17
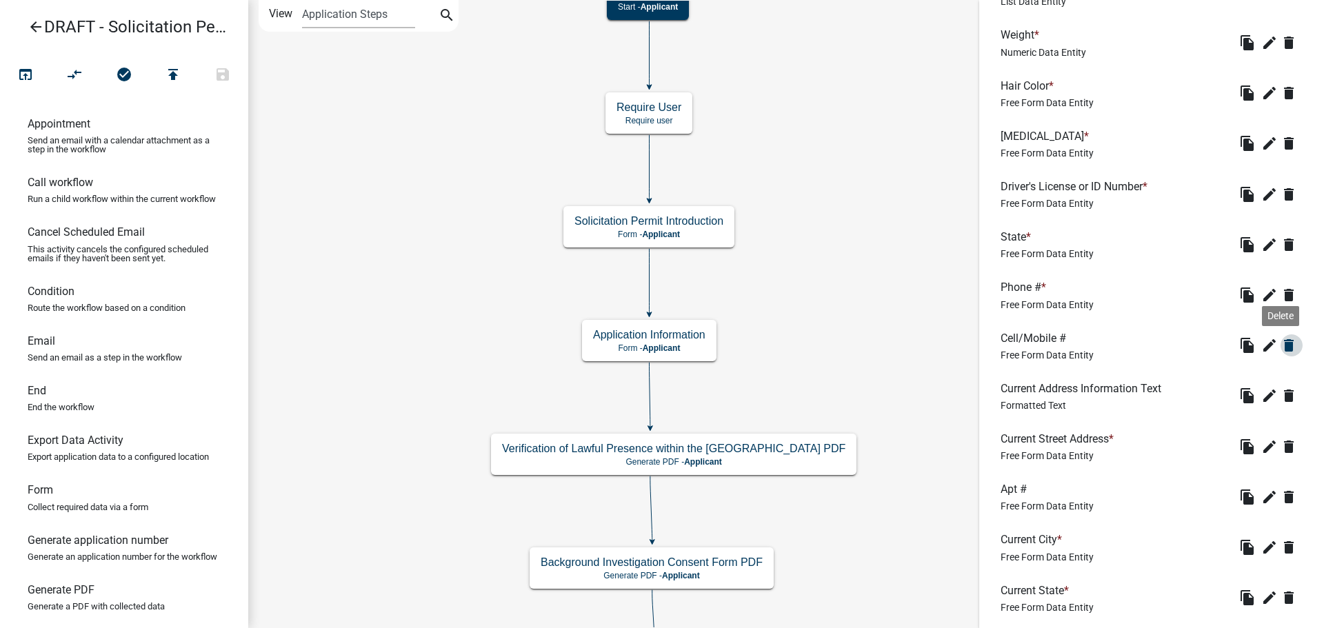
click at [1281, 344] on icon "delete" at bounding box center [1289, 345] width 17 height 17
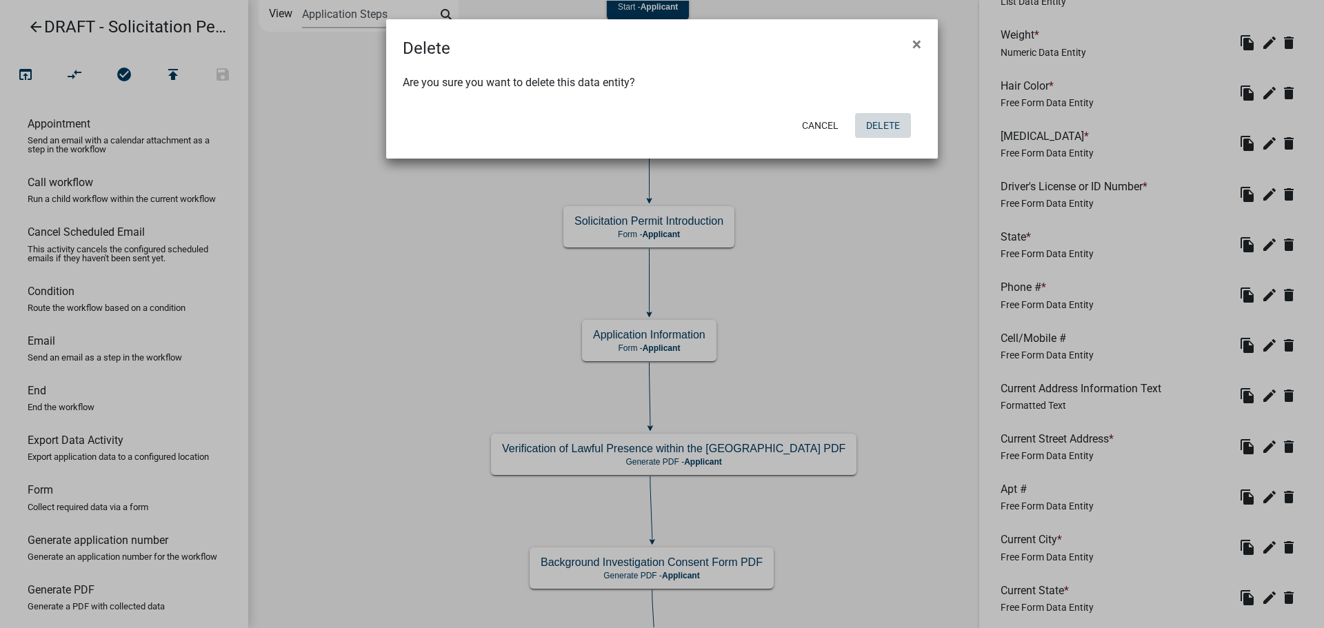
click at [875, 126] on button "Delete" at bounding box center [883, 125] width 56 height 25
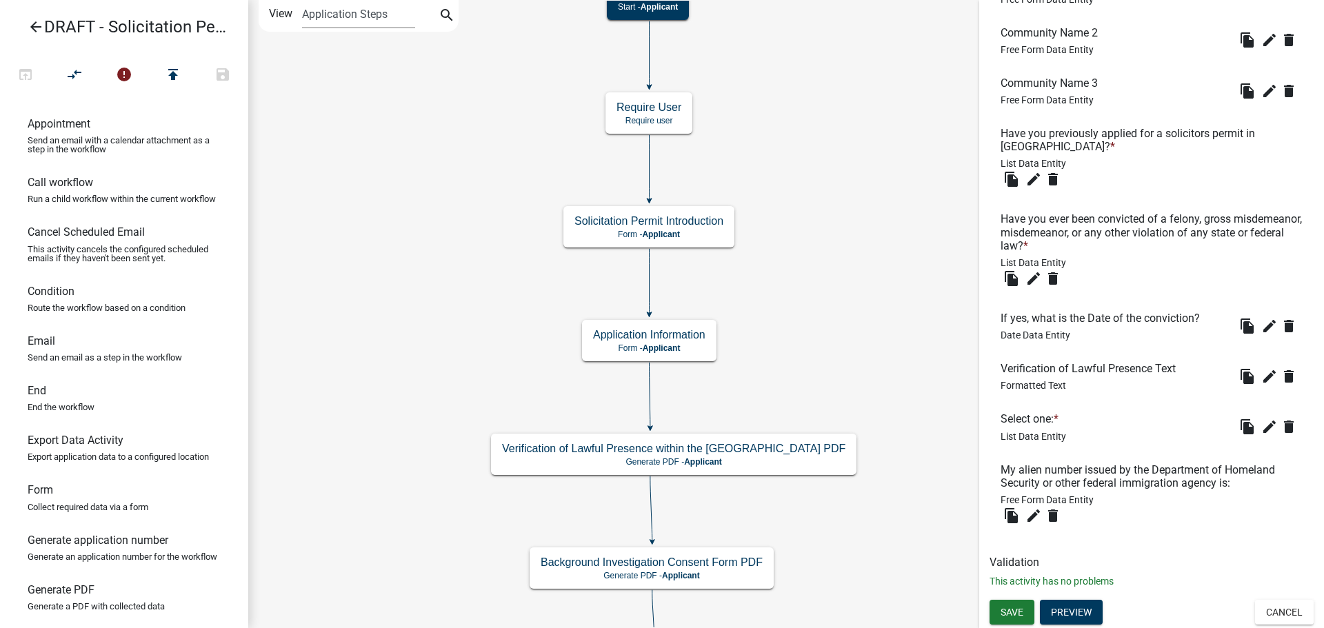
scroll to position [5565, 0]
click at [1011, 615] on span "Save" at bounding box center [1012, 612] width 23 height 11
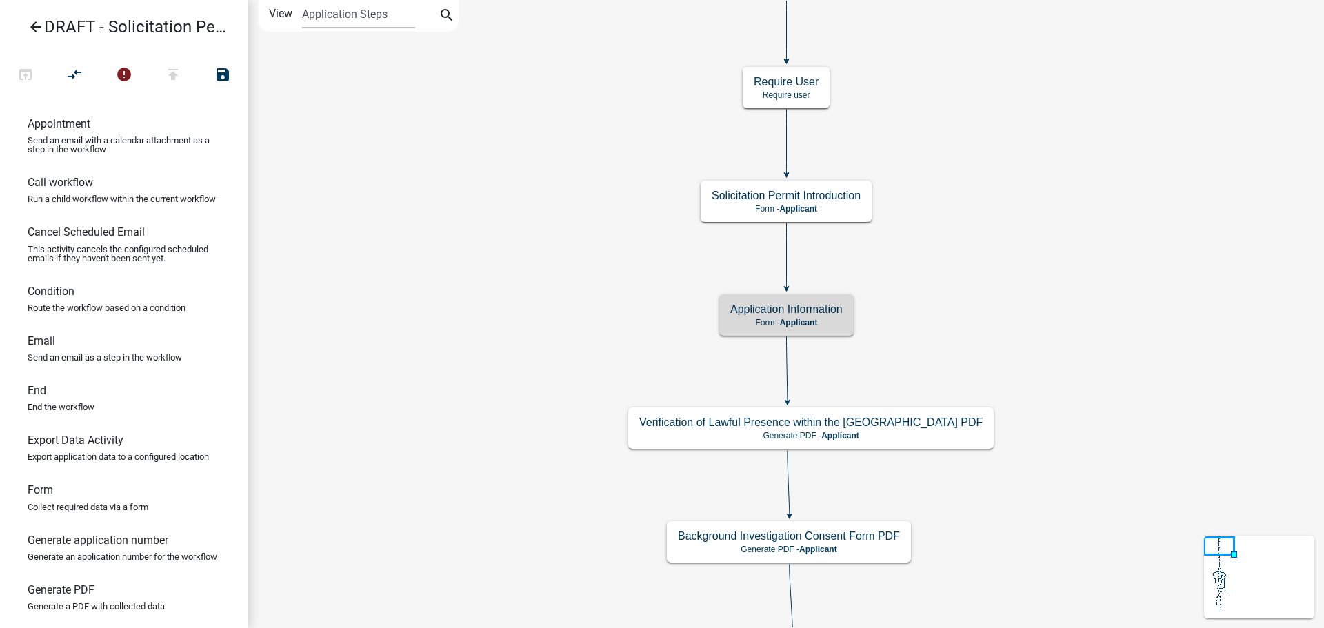
scroll to position [0, 0]
click at [96, 139] on p "Send an email with a calendar attachment as a step in the workflow" at bounding box center [124, 145] width 193 height 18
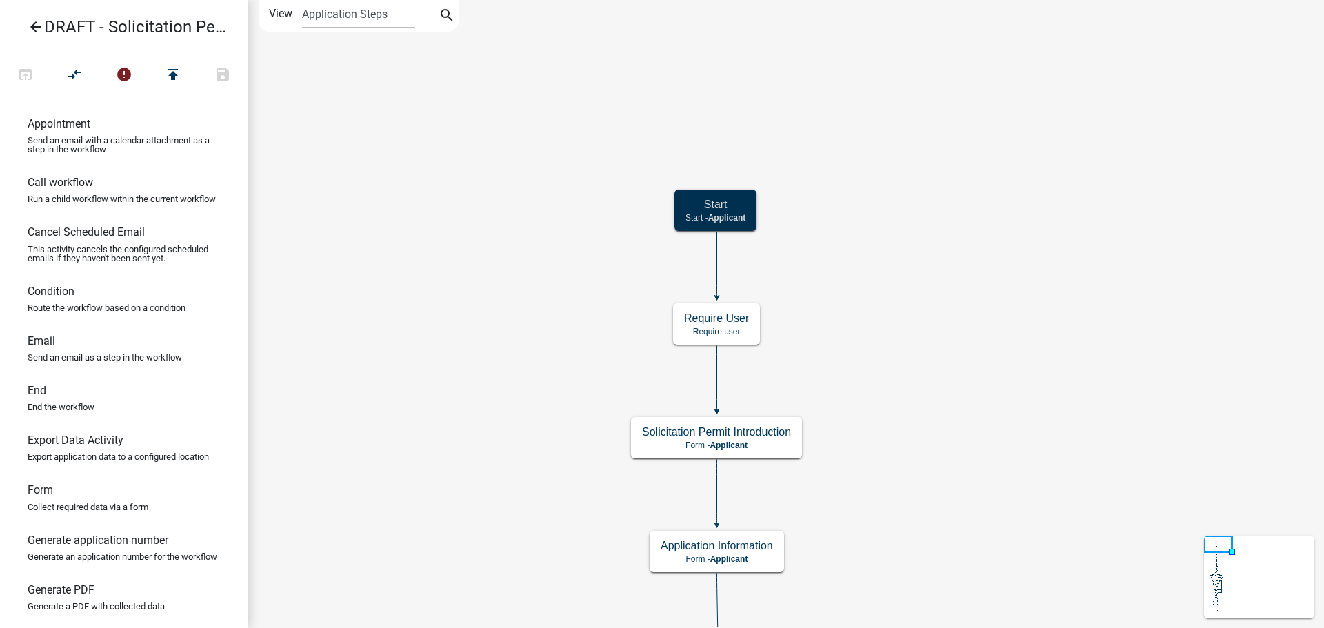
click at [740, 209] on h5 "Start" at bounding box center [716, 204] width 60 height 13
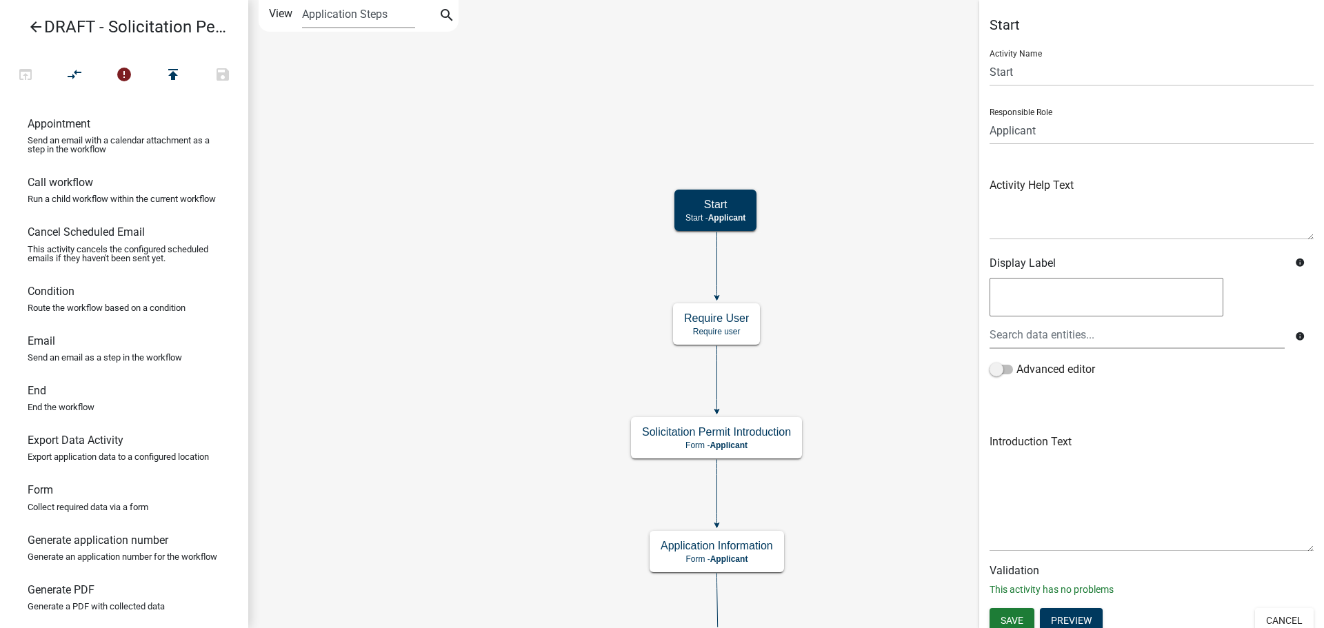
click at [117, 74] on icon "error" at bounding box center [124, 75] width 17 height 19
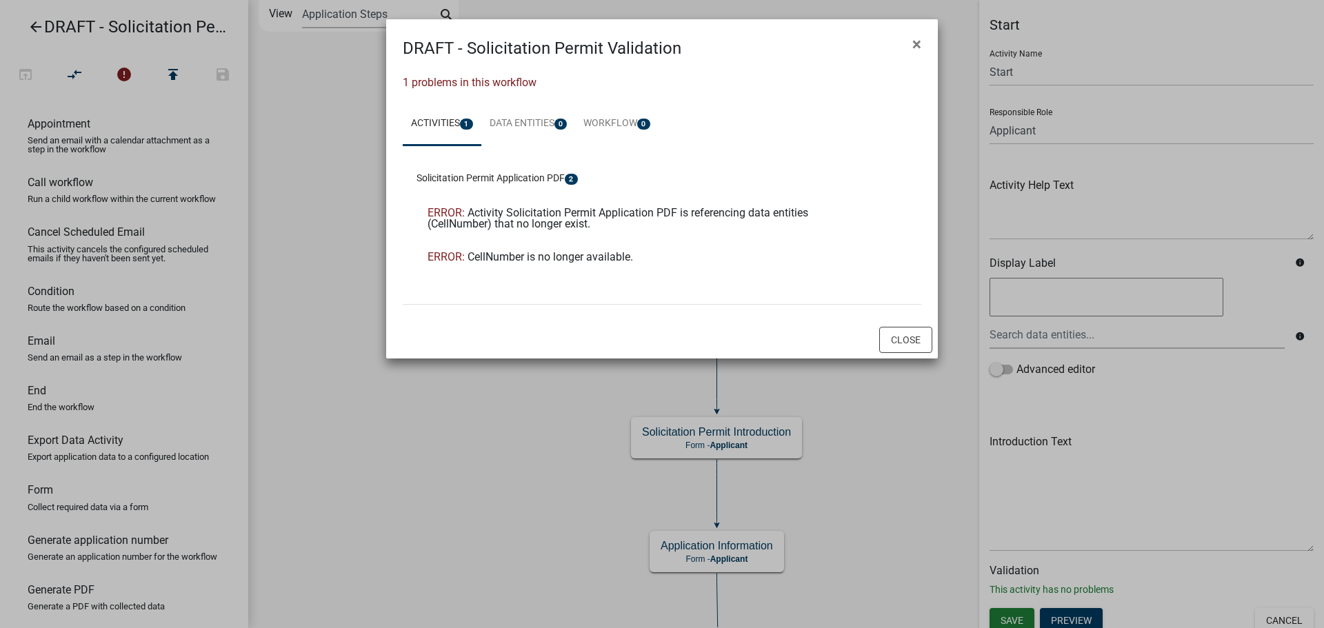
click at [580, 223] on span "Activity Solicitation Permit Application PDF is referencing data entities (Cell…" at bounding box center [618, 218] width 381 height 24
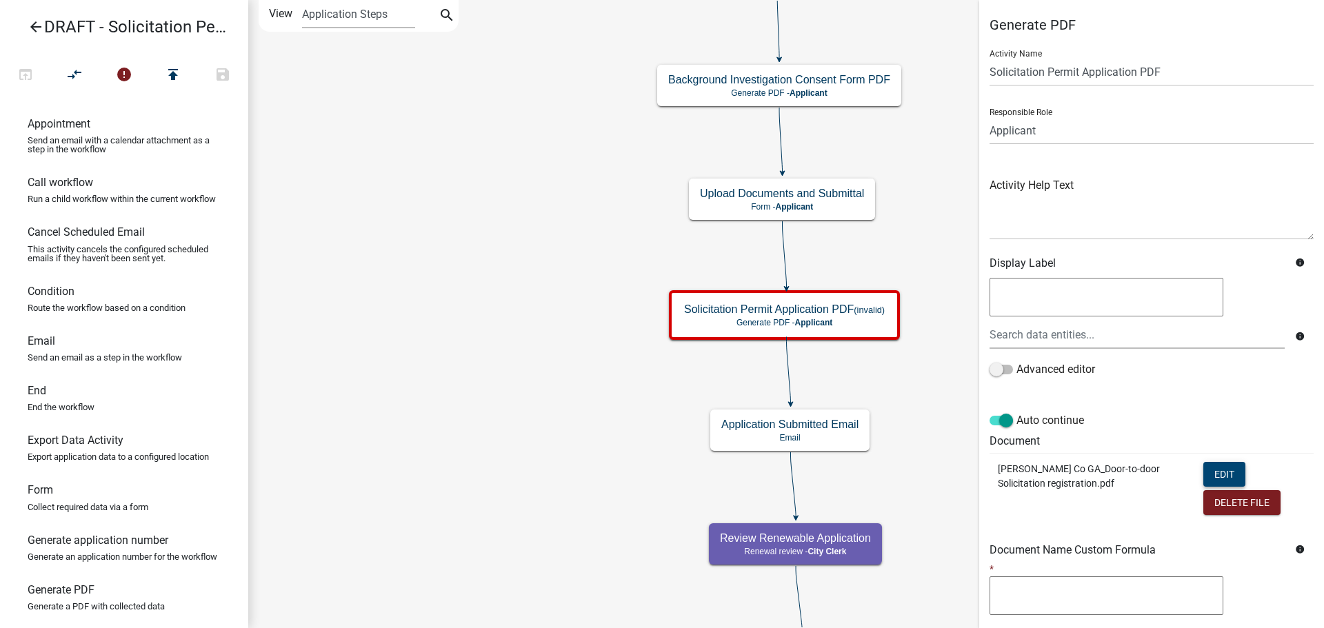
click at [1207, 469] on button "Edit" at bounding box center [1224, 474] width 42 height 25
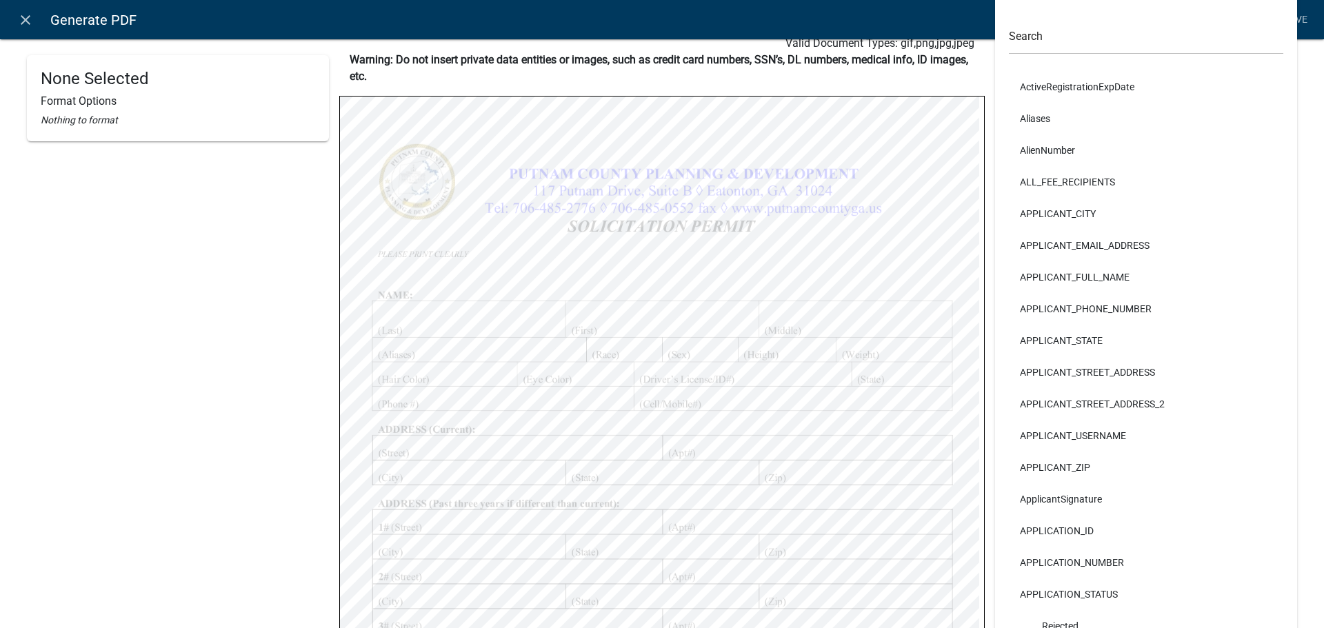
scroll to position [138, 0]
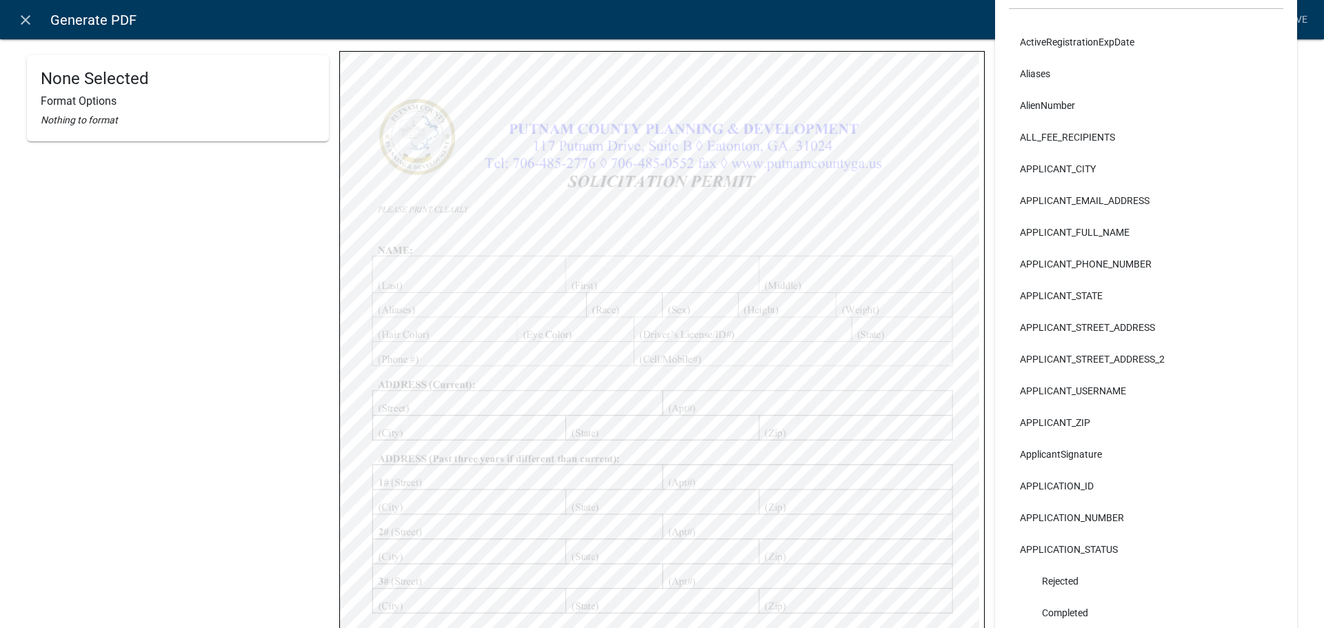
select select
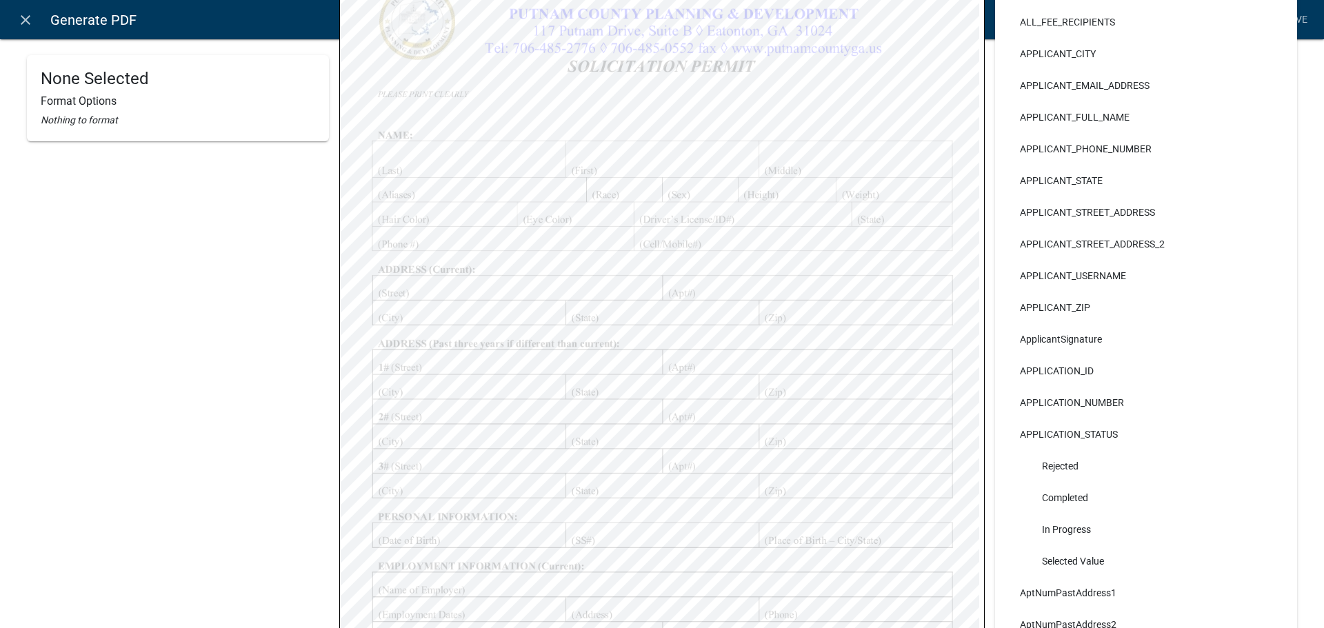
scroll to position [0, 0]
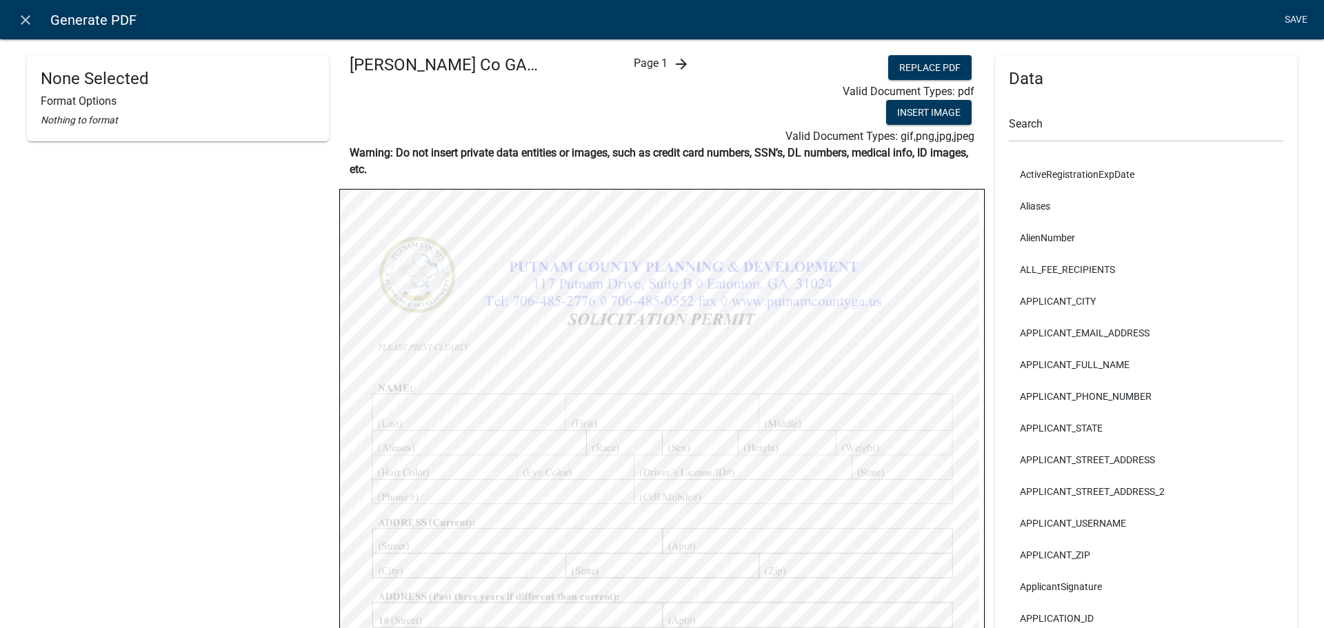
click at [1294, 23] on link "Save" at bounding box center [1296, 20] width 34 height 26
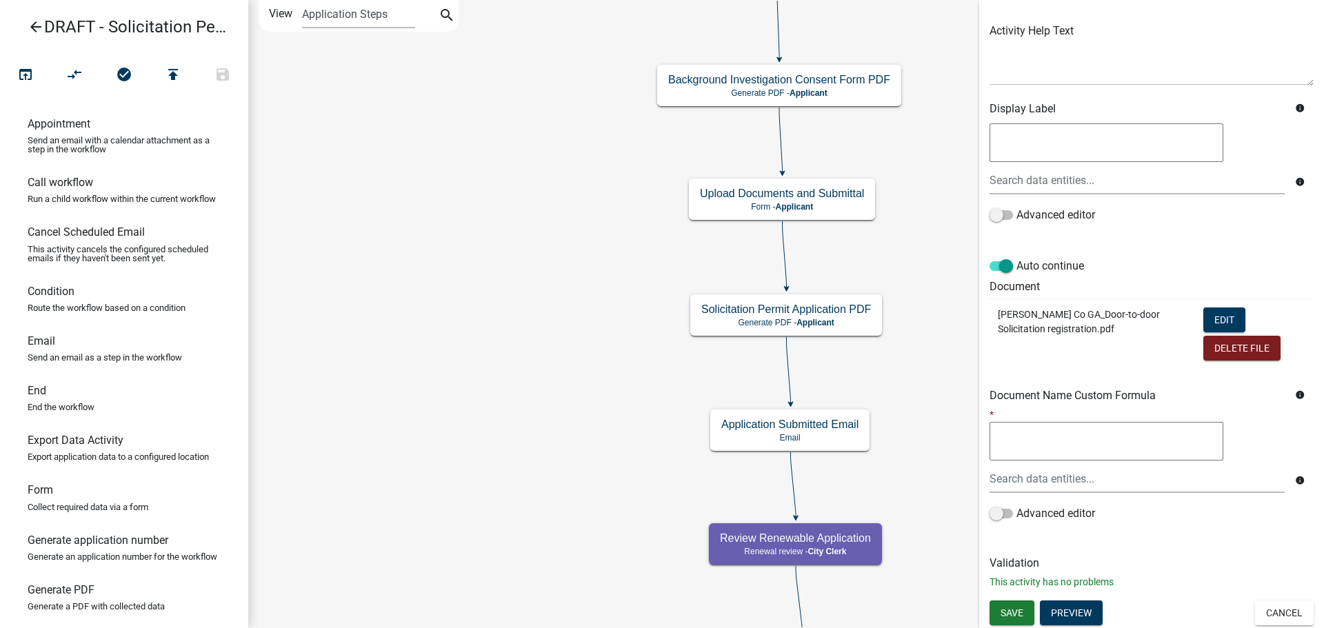
scroll to position [155, 0]
click at [1003, 613] on span "Save" at bounding box center [1012, 611] width 23 height 11
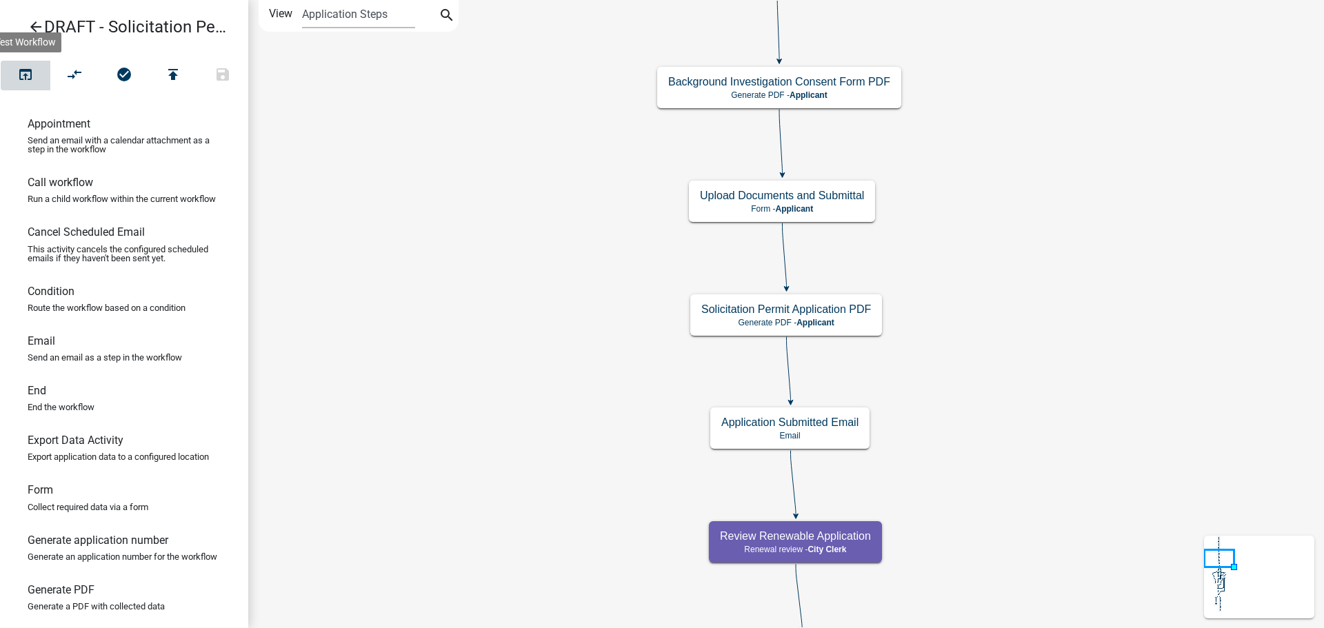
click at [29, 80] on icon "open_in_browser" at bounding box center [25, 75] width 17 height 19
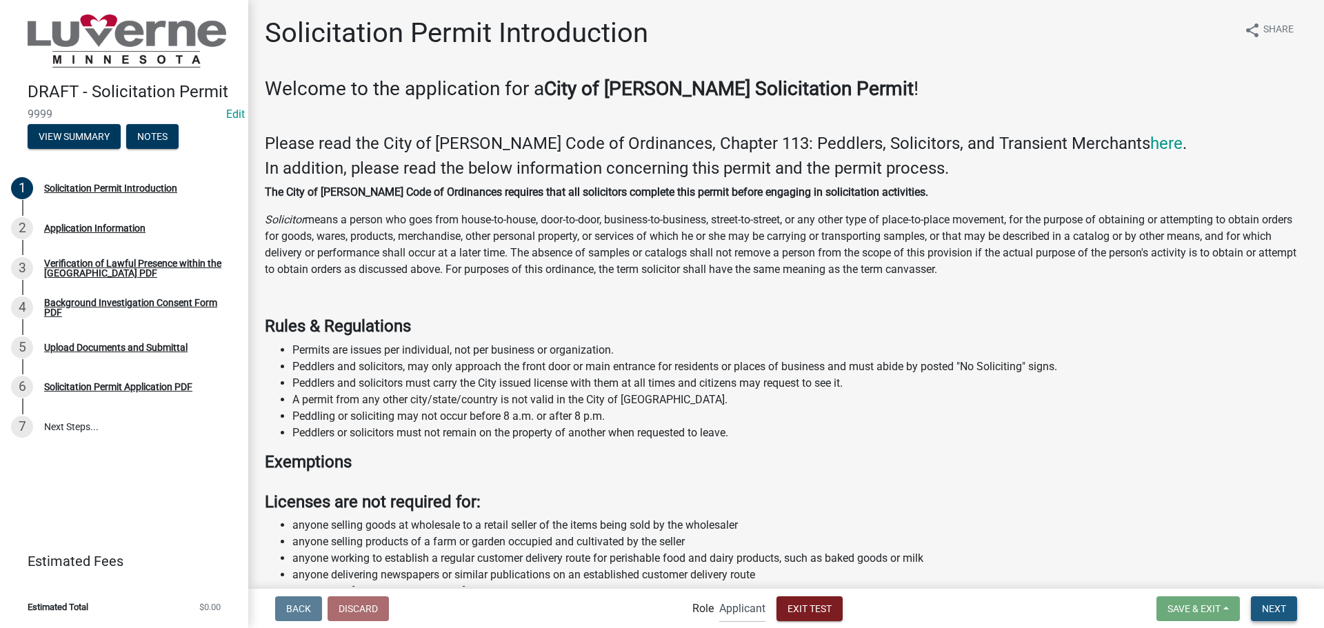
click at [1261, 609] on button "Next" at bounding box center [1274, 609] width 46 height 25
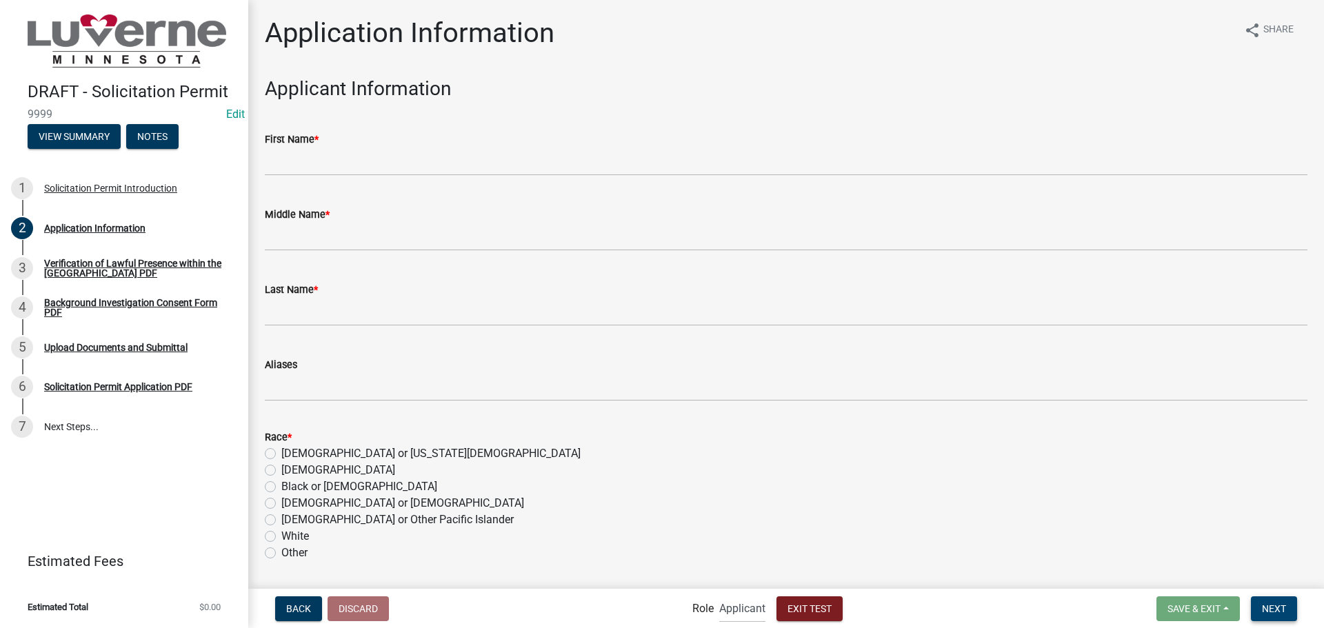
click at [1254, 605] on button "Next" at bounding box center [1274, 609] width 46 height 25
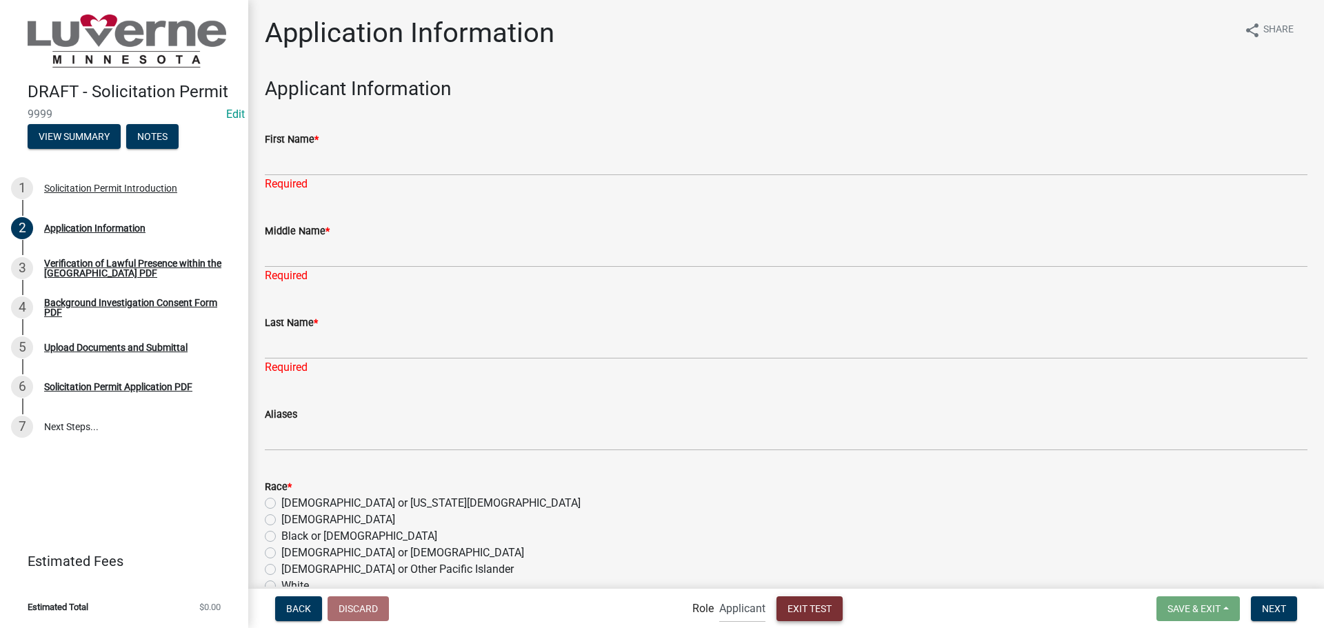
click at [820, 614] on span "Exit Test" at bounding box center [810, 608] width 44 height 11
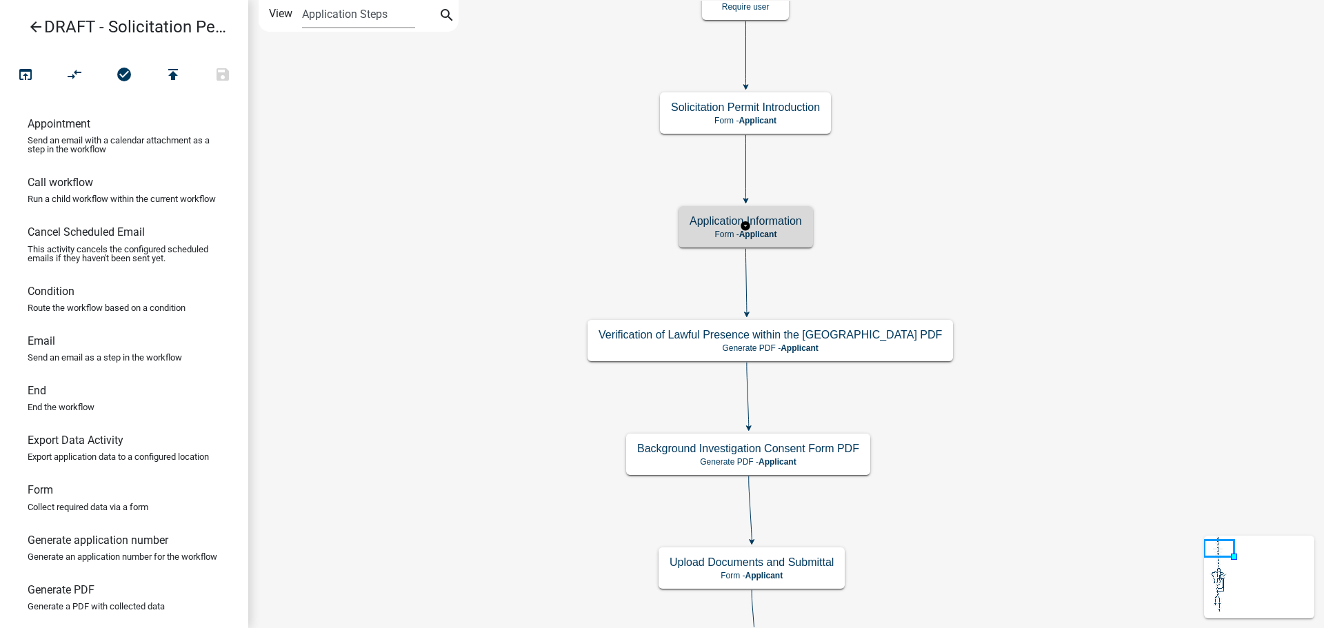
click at [793, 225] on h5 "Application Information" at bounding box center [746, 220] width 112 height 13
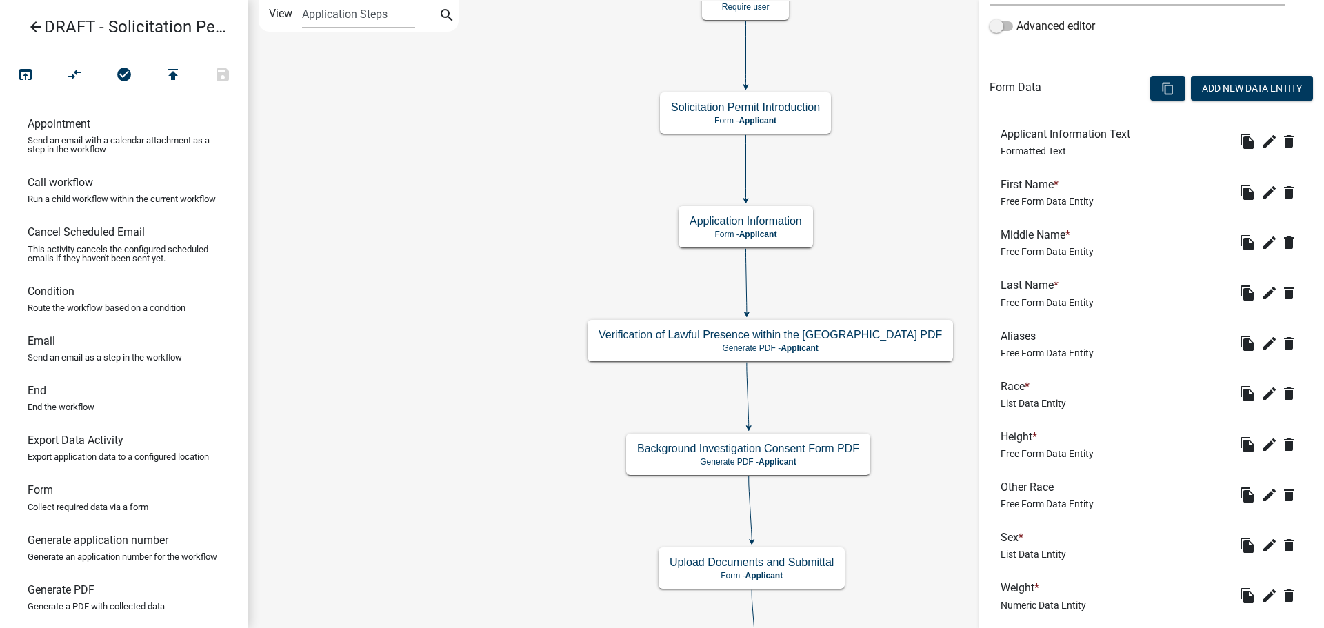
scroll to position [345, 0]
click at [1281, 339] on icon "delete" at bounding box center [1289, 342] width 17 height 17
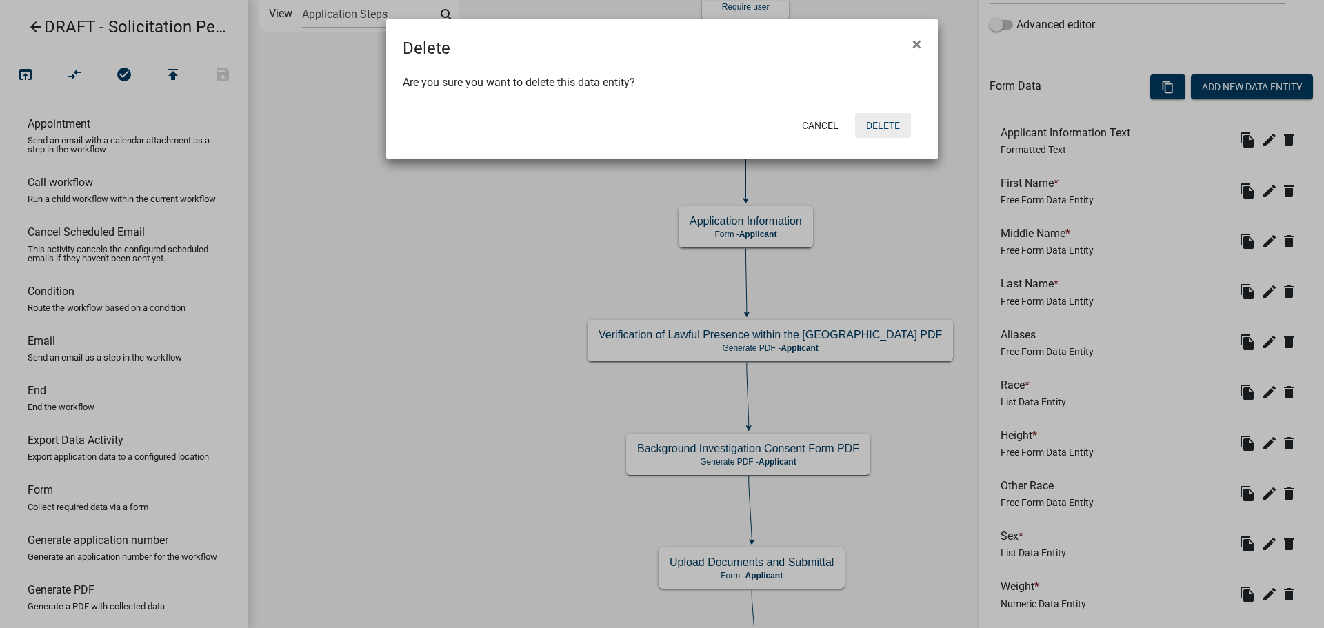
click at [874, 129] on button "Delete" at bounding box center [883, 125] width 56 height 25
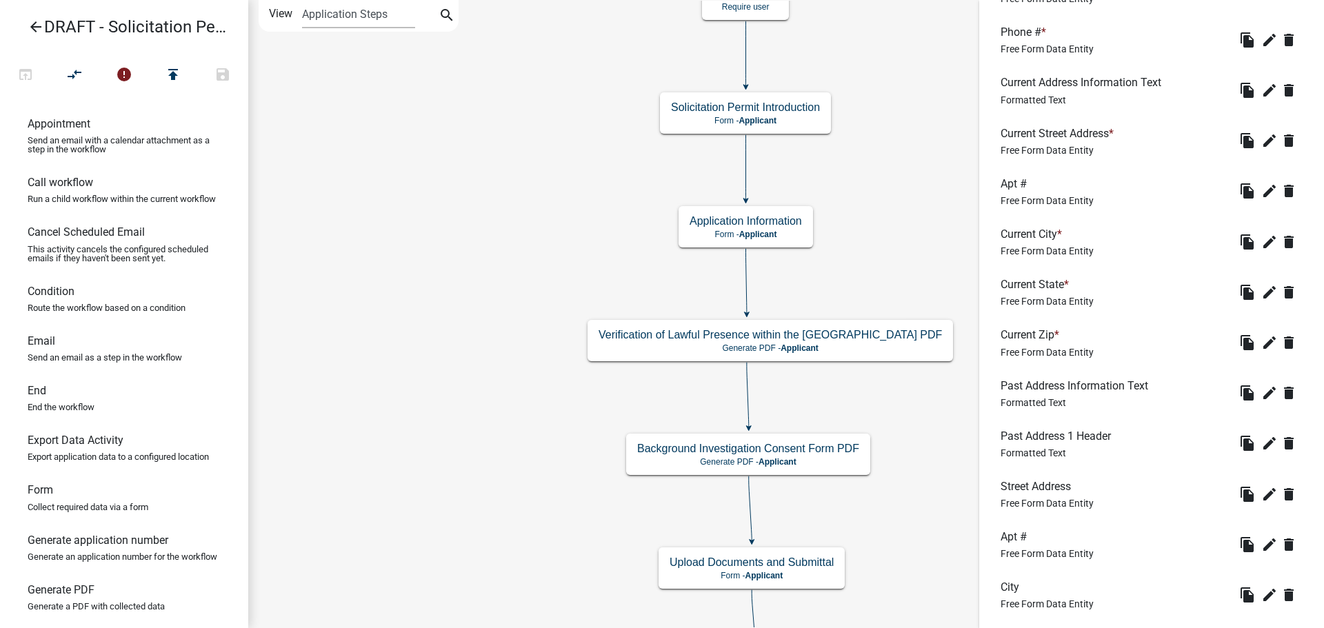
scroll to position [1310, 0]
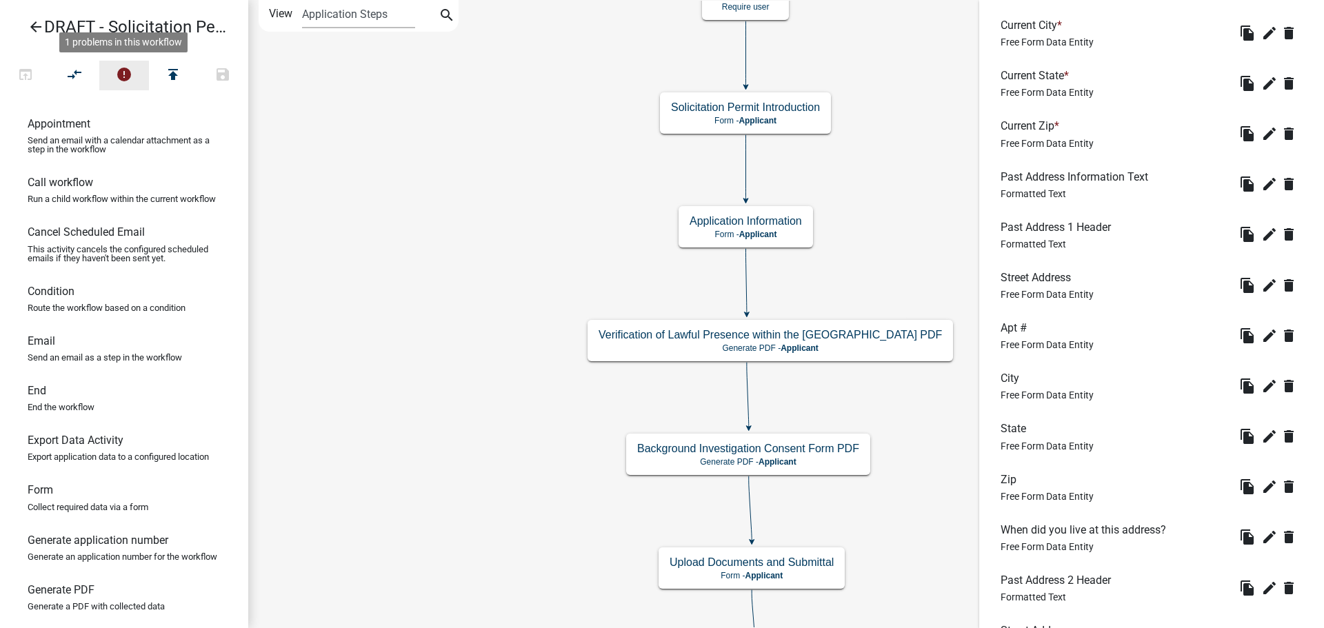
click at [119, 76] on icon "error" at bounding box center [124, 75] width 17 height 19
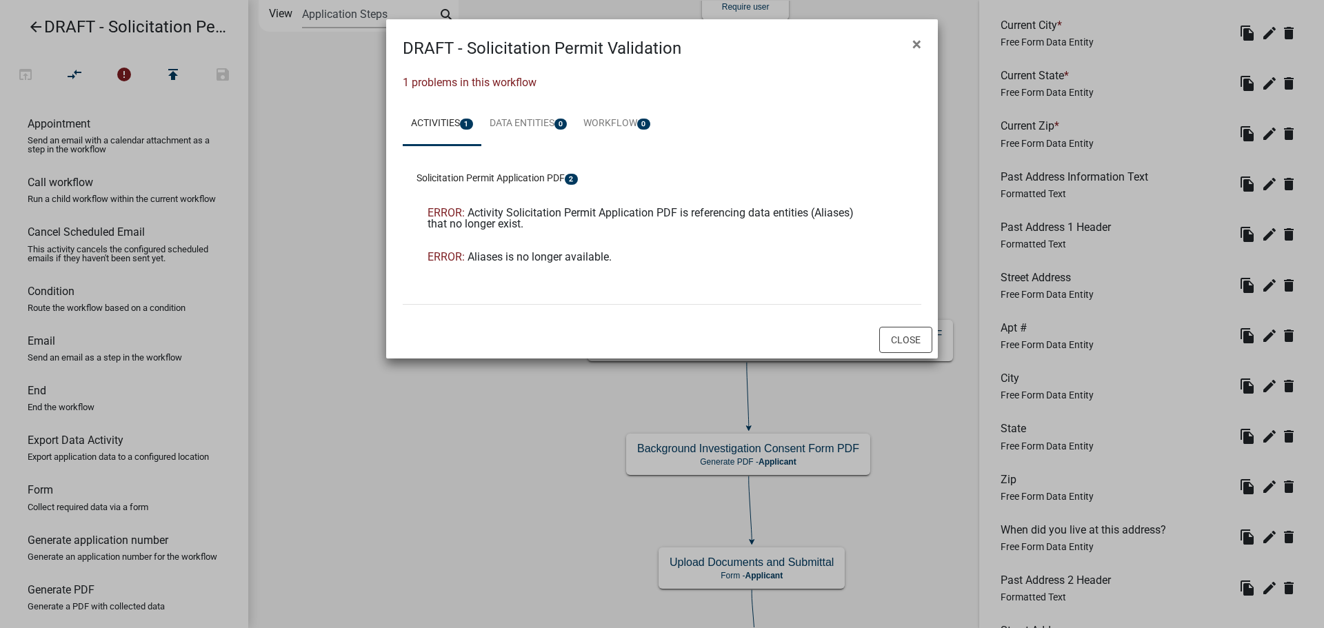
click at [555, 217] on span "Activity Solicitation Permit Application PDF is referencing data entities (Alia…" at bounding box center [641, 218] width 426 height 24
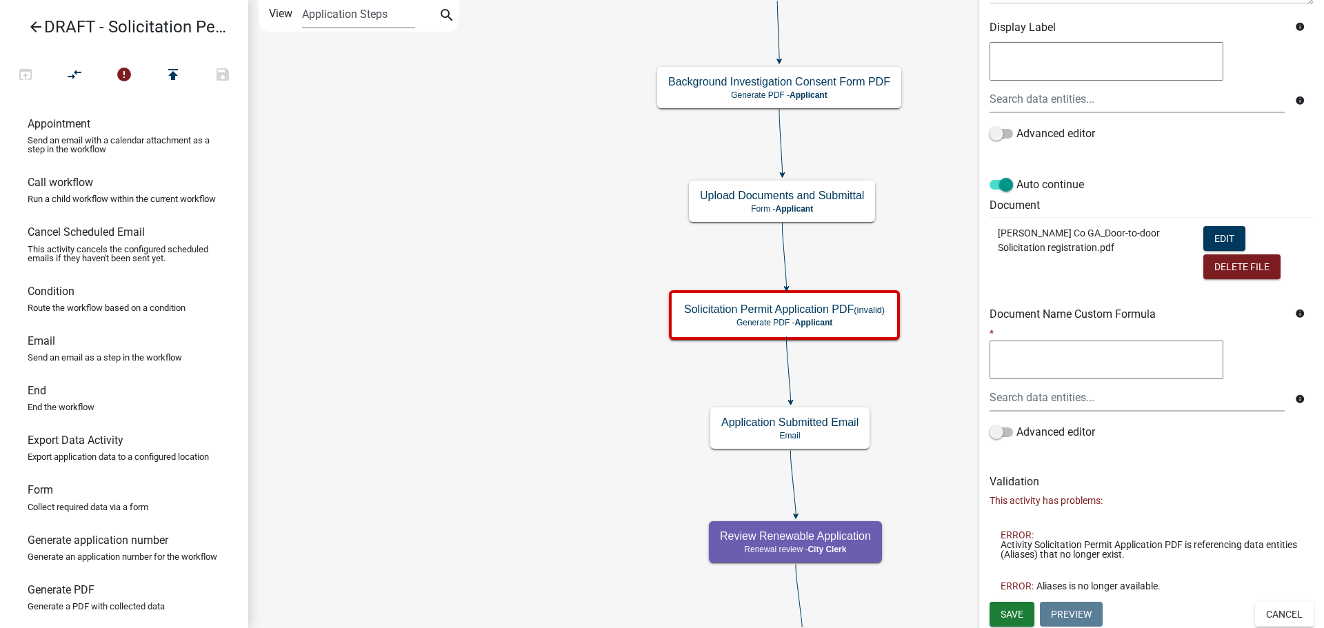
scroll to position [238, 0]
click at [1214, 237] on button "Edit" at bounding box center [1224, 236] width 42 height 25
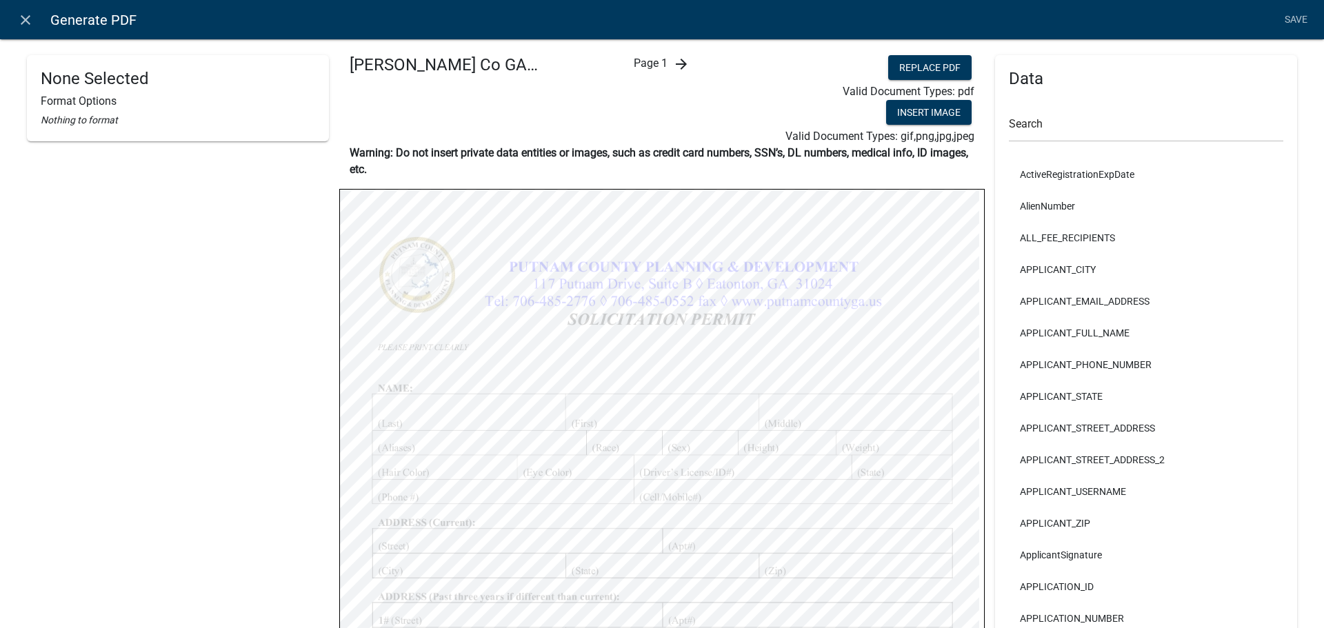
select select
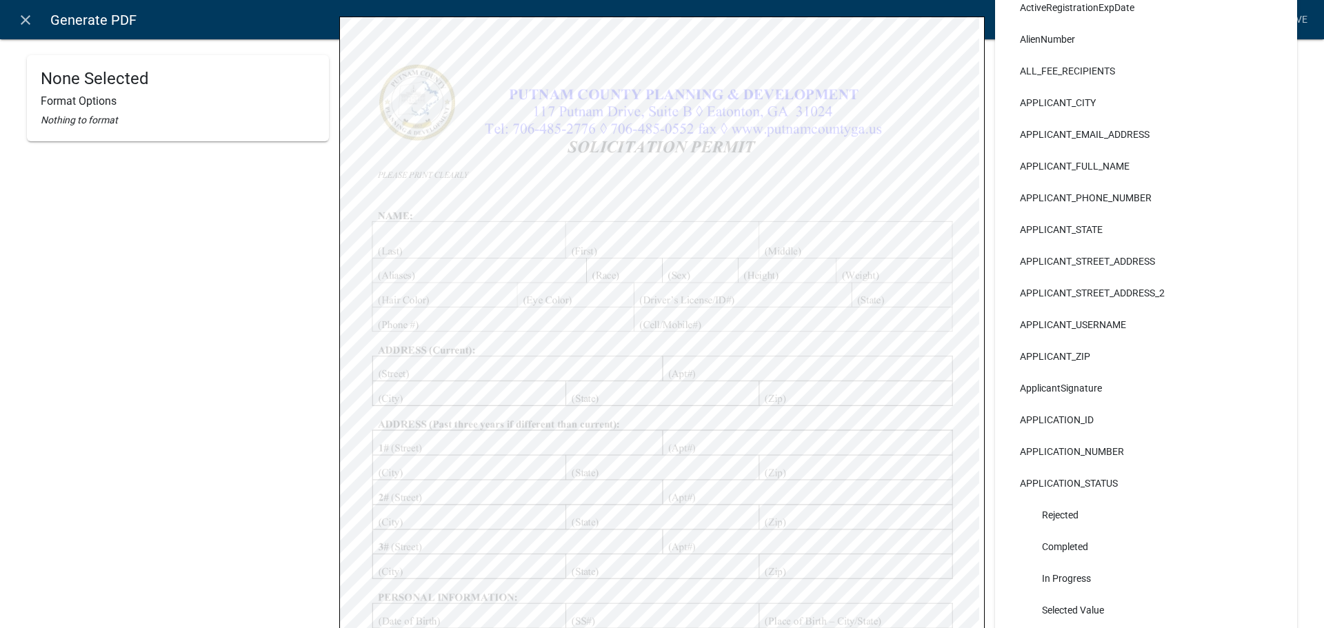
scroll to position [0, 0]
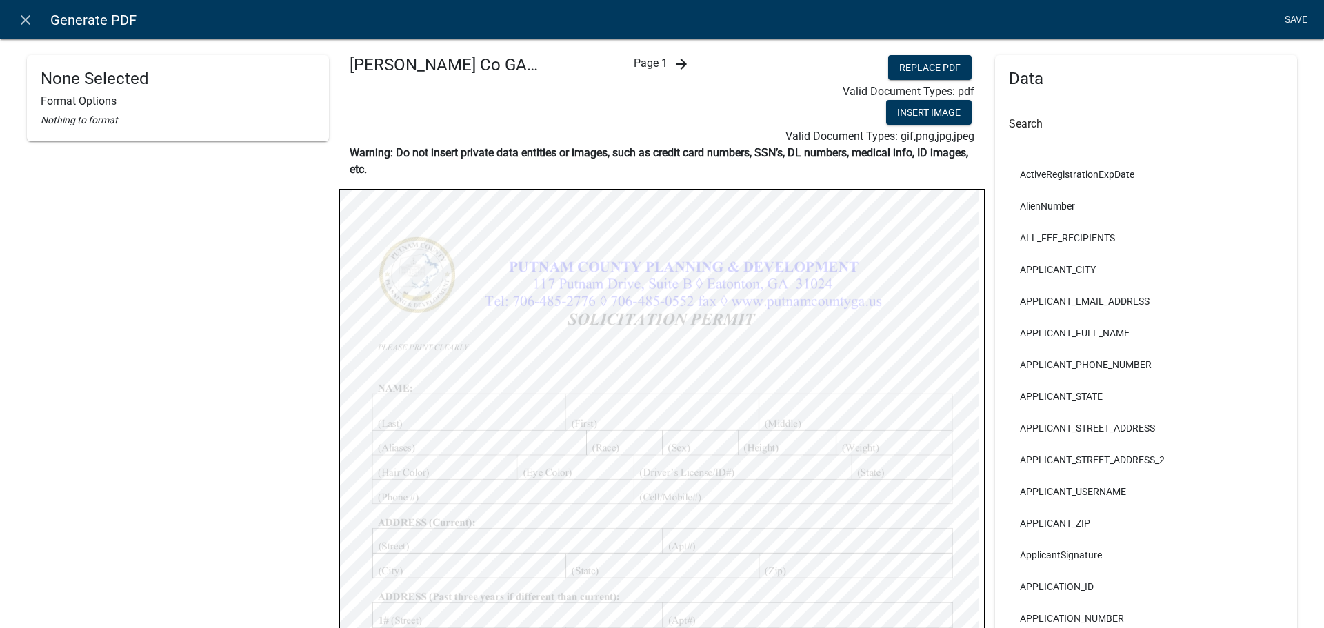
click at [1306, 10] on link "Save" at bounding box center [1296, 20] width 34 height 26
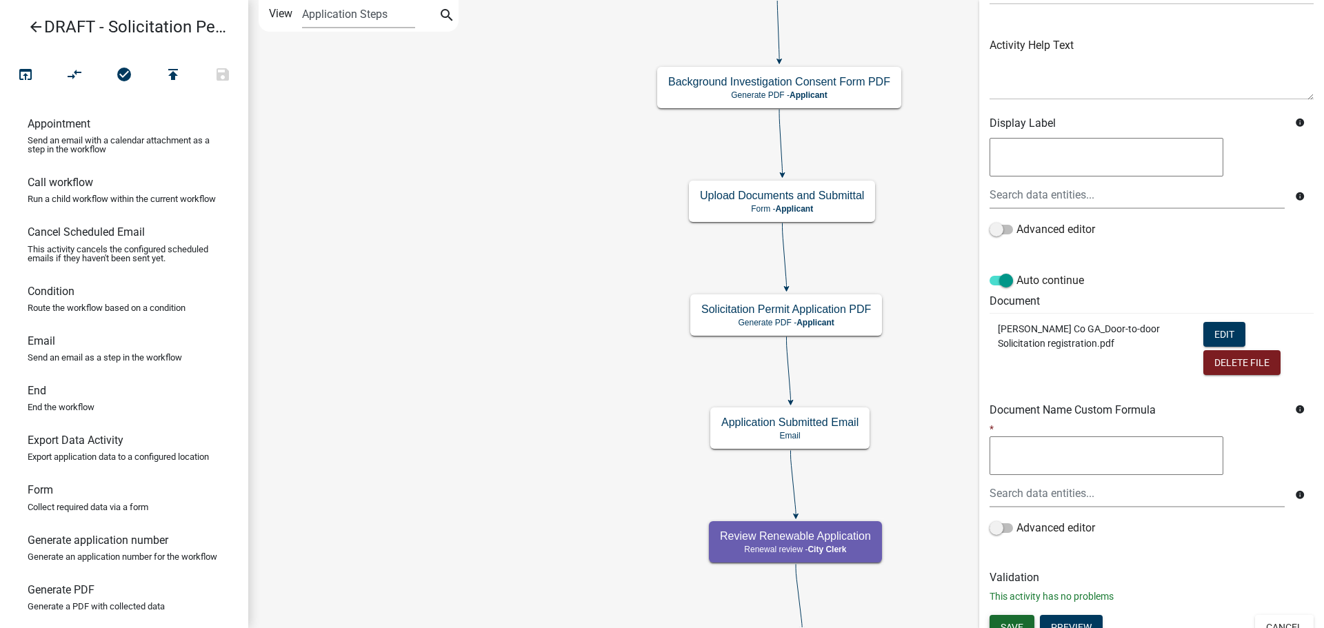
scroll to position [155, 0]
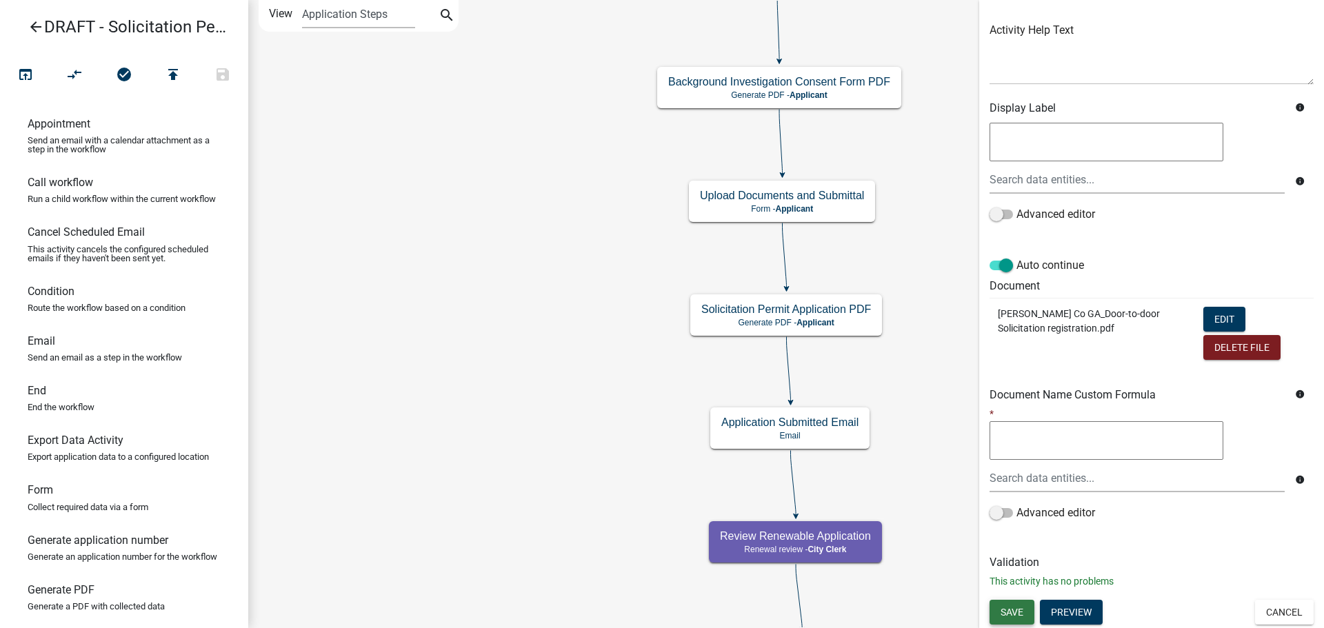
click at [1004, 609] on span "Save" at bounding box center [1012, 611] width 23 height 11
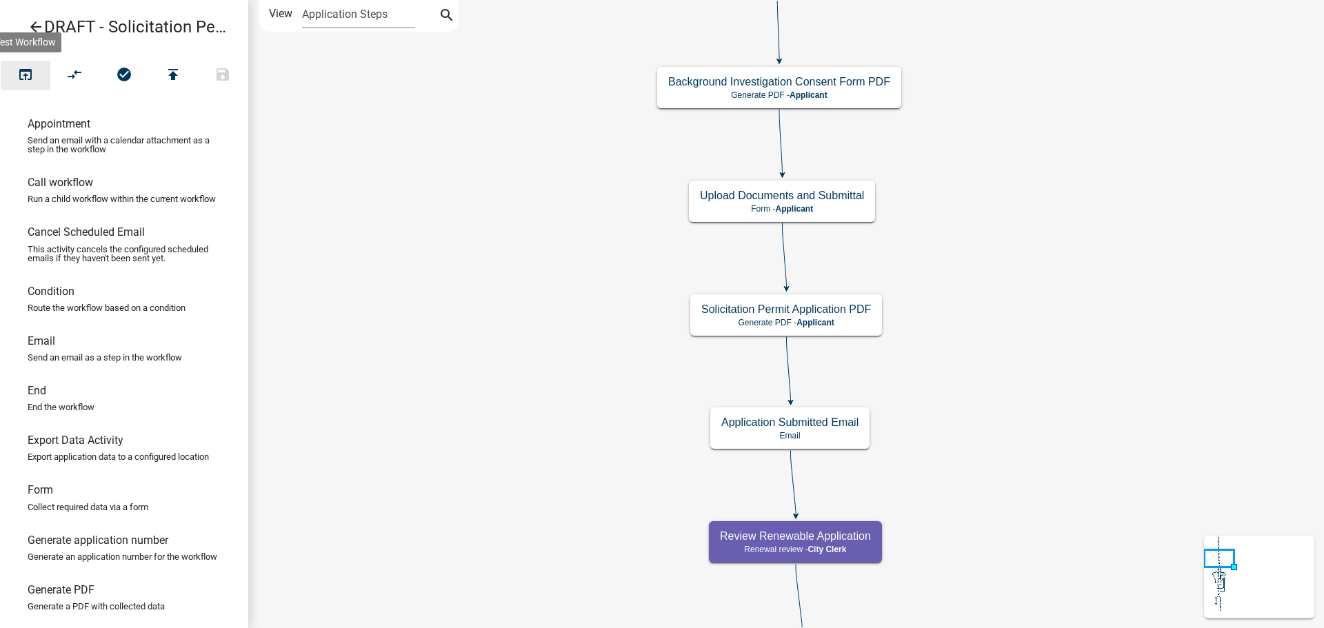
click at [23, 70] on icon "open_in_browser" at bounding box center [25, 75] width 17 height 19
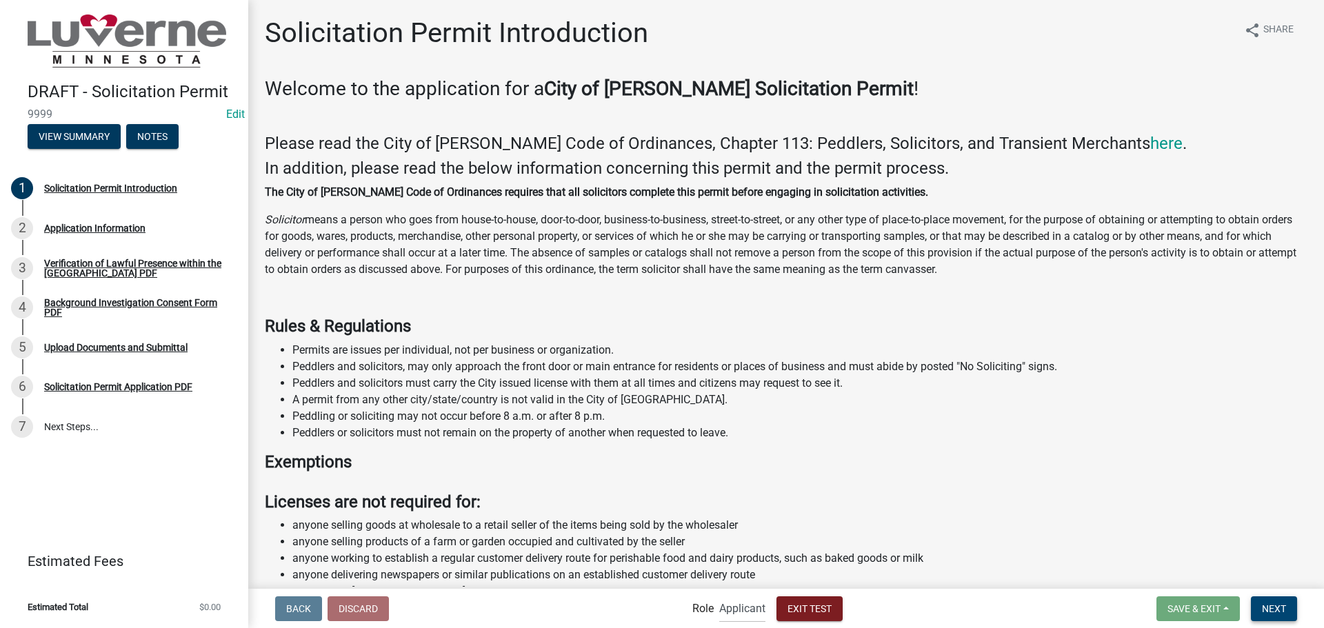
click at [1270, 607] on span "Next" at bounding box center [1274, 608] width 24 height 11
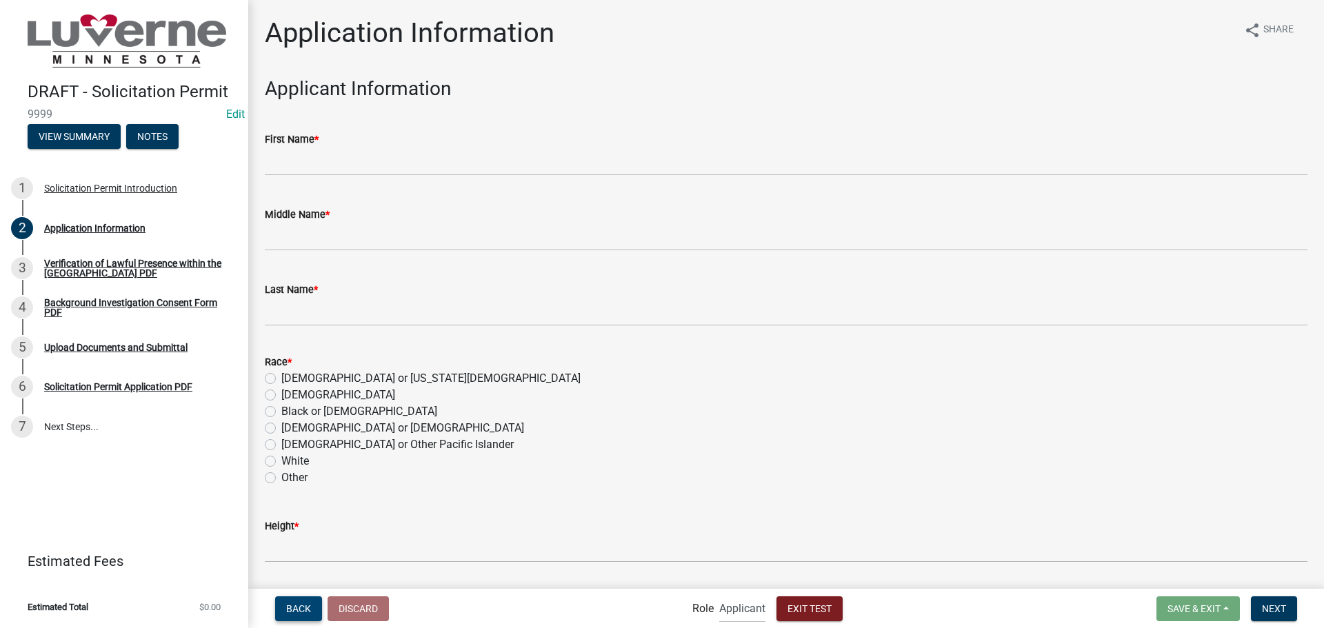
click at [297, 602] on button "Back" at bounding box center [298, 609] width 47 height 25
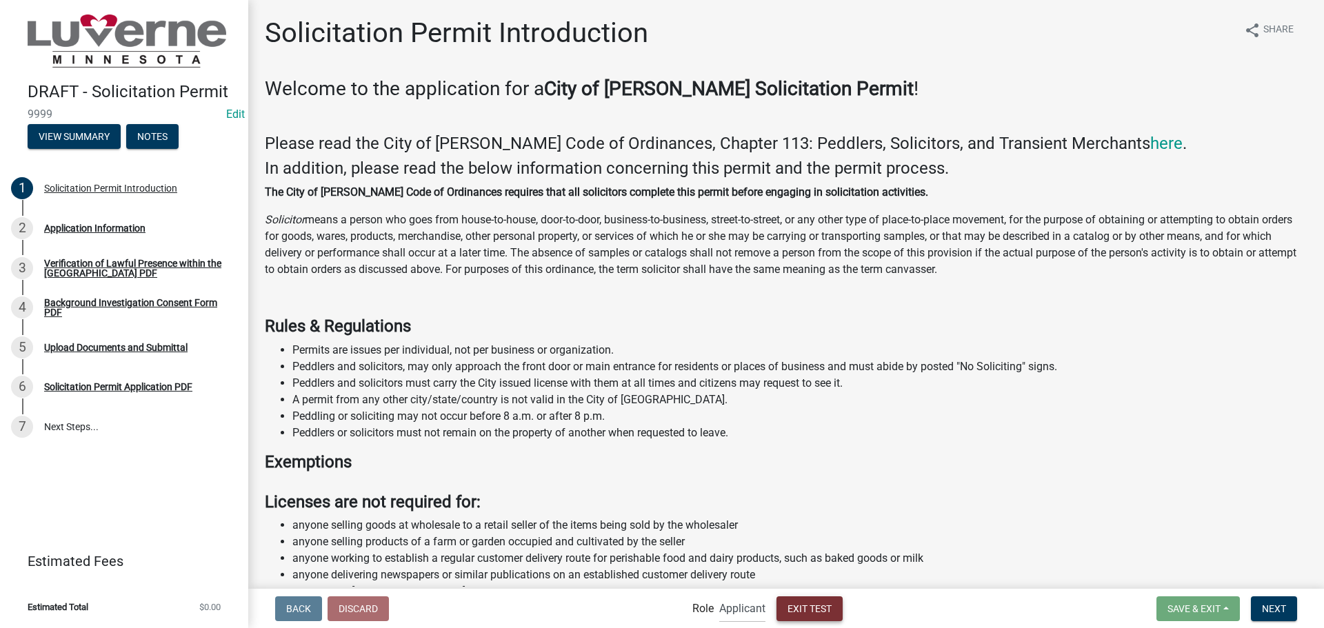
click at [836, 610] on button "Exit Test" at bounding box center [810, 609] width 66 height 25
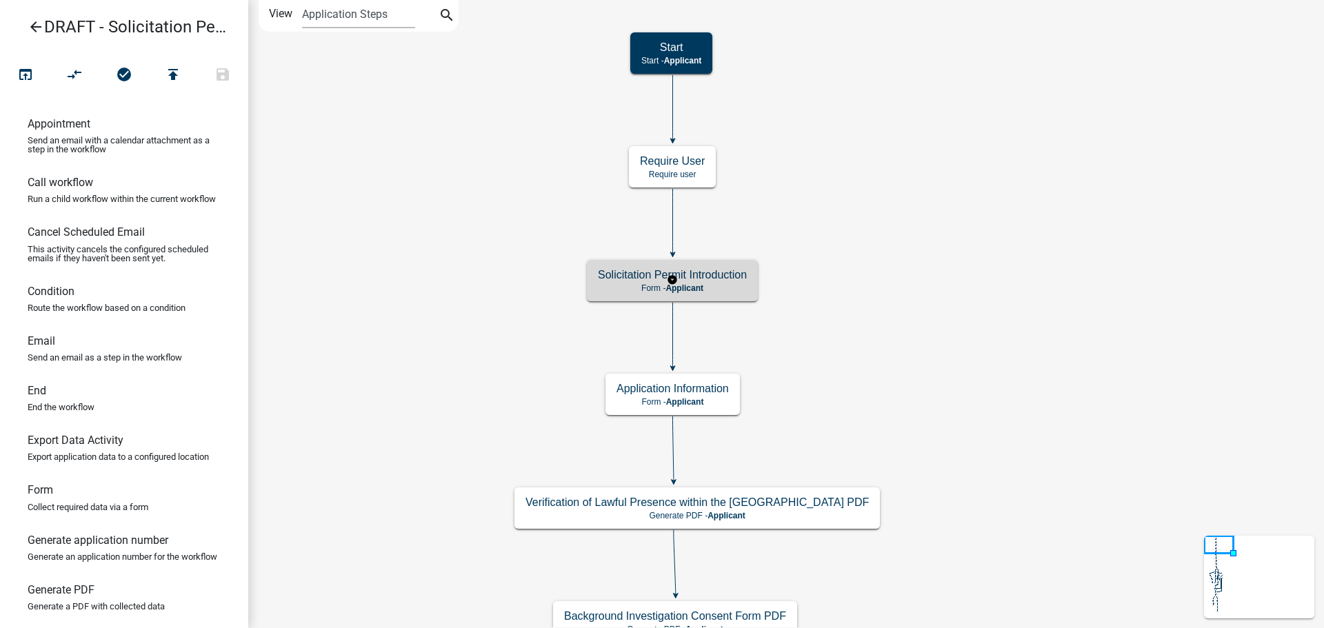
click at [716, 286] on p "Form - Applicant" at bounding box center [672, 288] width 149 height 10
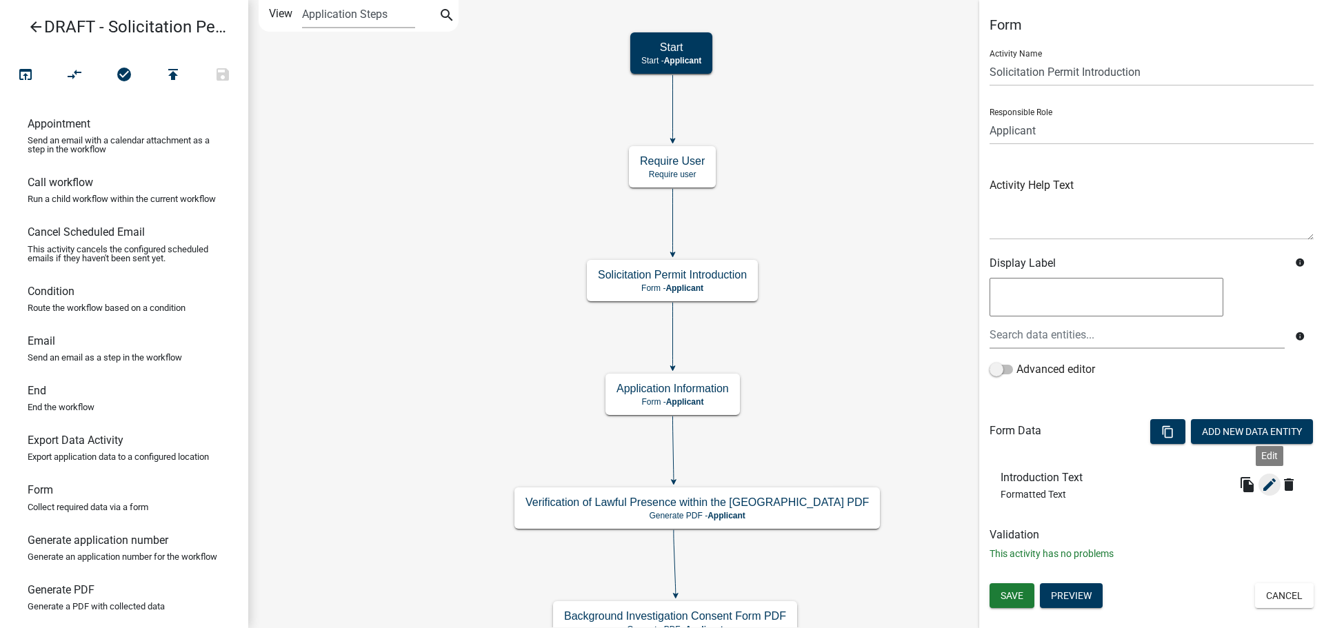
click at [1272, 488] on icon "edit" at bounding box center [1269, 485] width 17 height 17
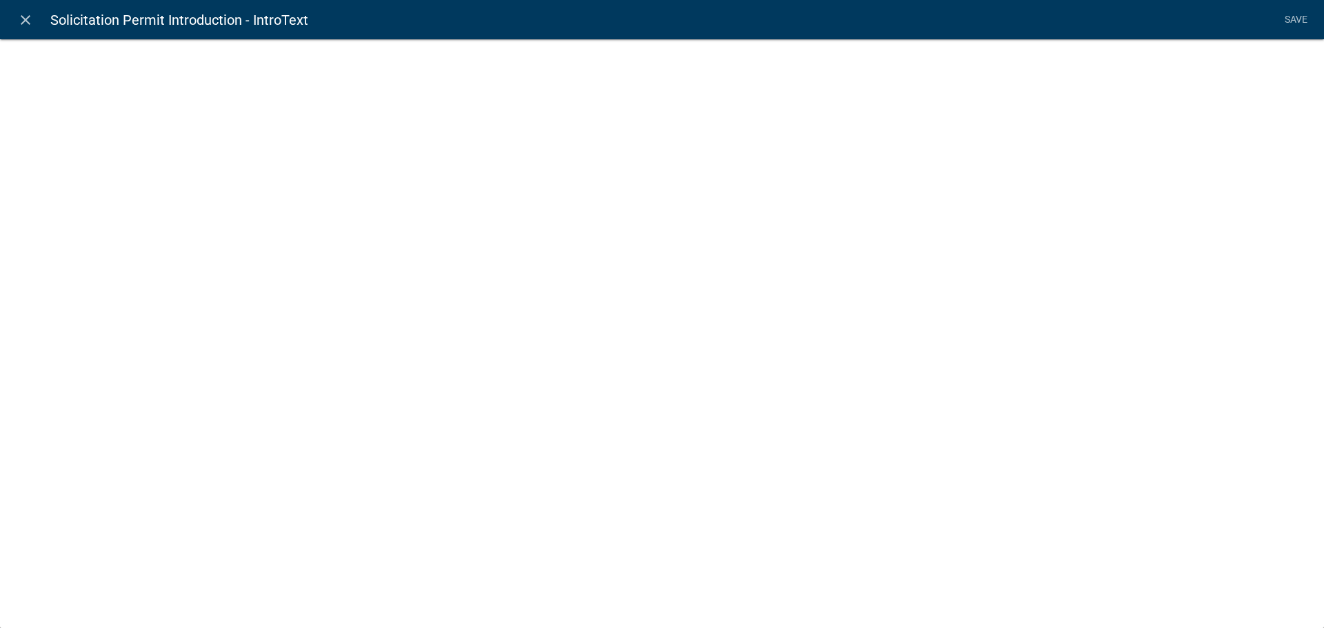
select select "rich-text"
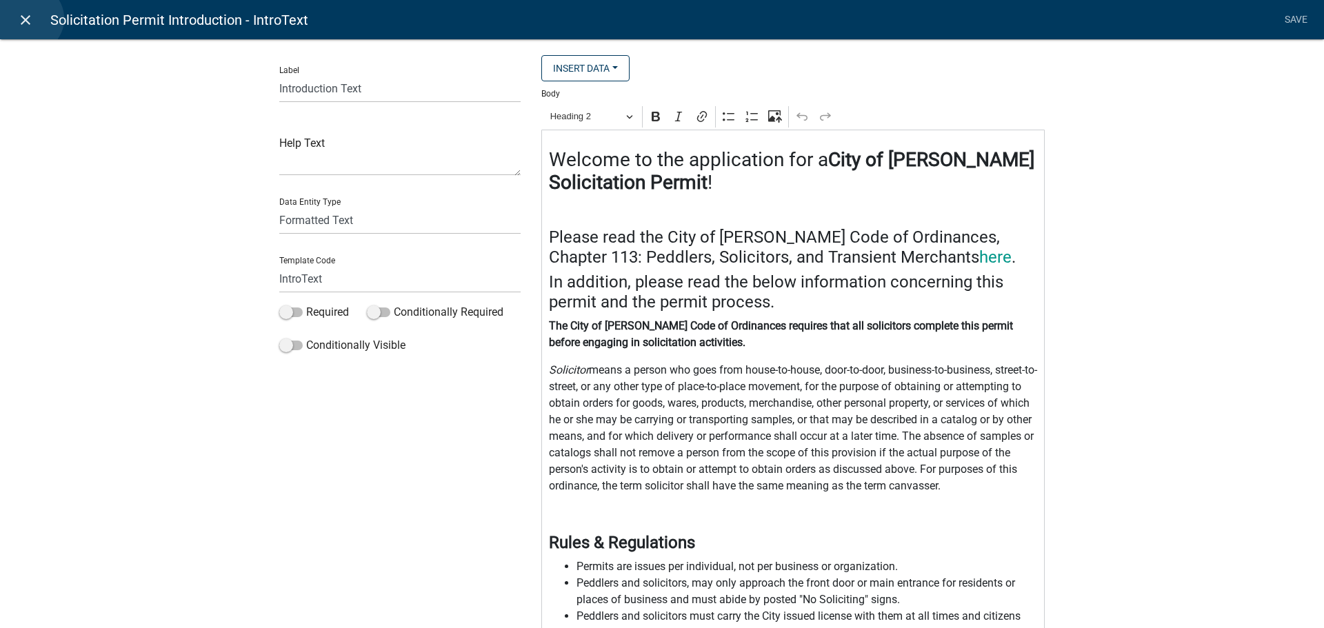
click at [29, 19] on icon "close" at bounding box center [25, 20] width 17 height 17
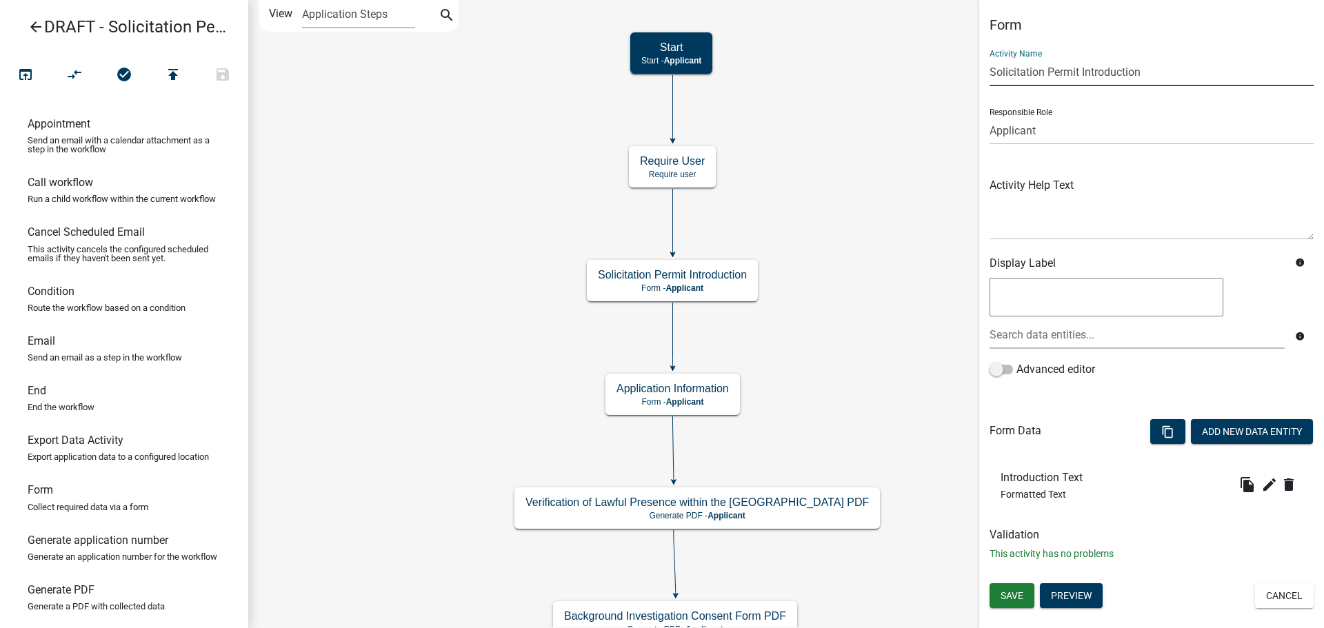
click at [1107, 74] on input "Solicitation Permit Introduction" at bounding box center [1152, 72] width 324 height 28
click at [1161, 69] on input "Solicitation Permit Introduction" at bounding box center [1152, 72] width 324 height 28
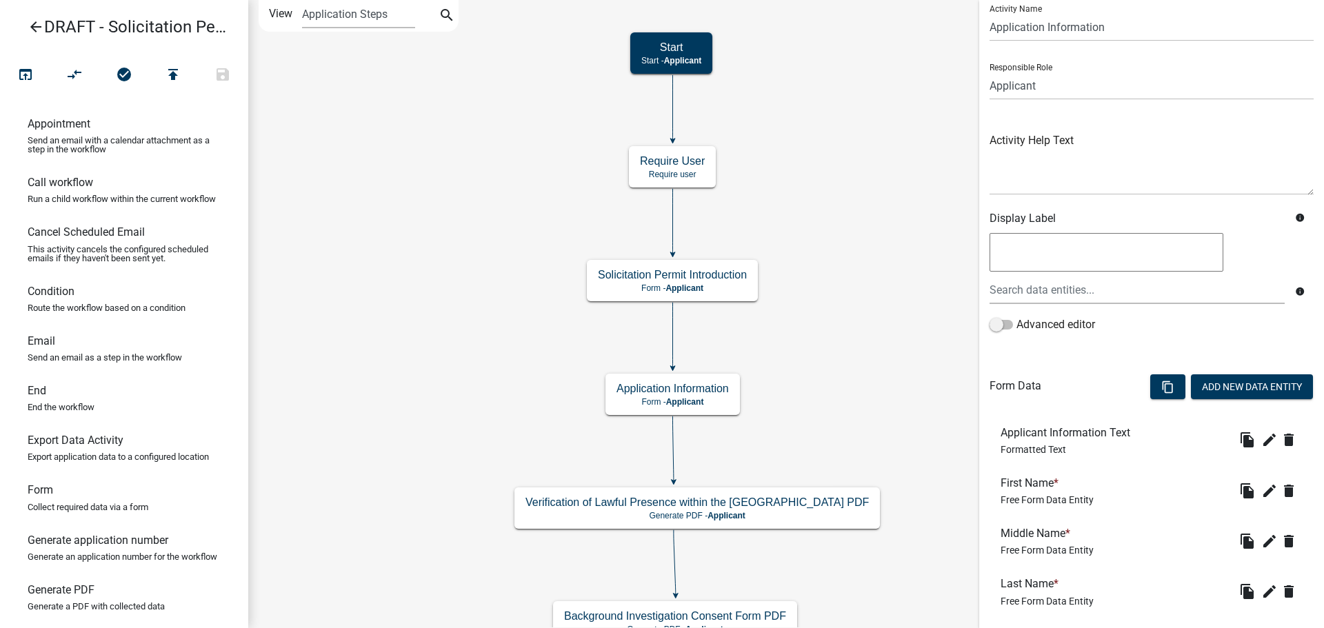
scroll to position [69, 0]
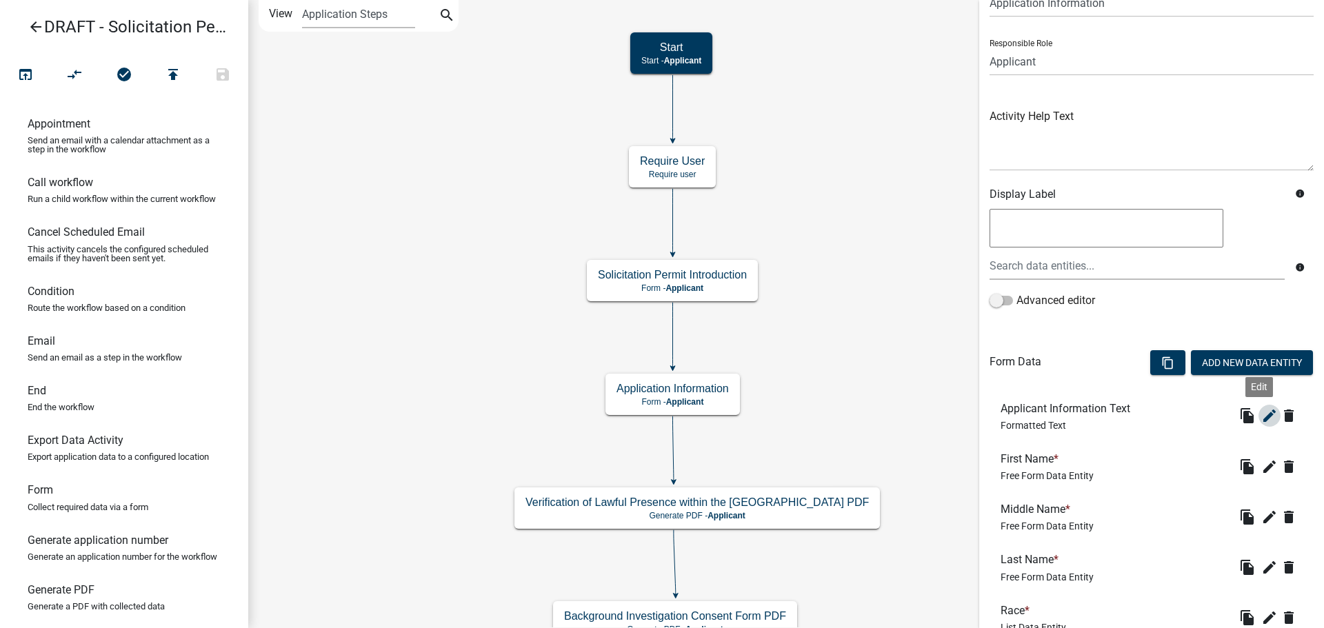
click at [1261, 416] on icon "edit" at bounding box center [1269, 416] width 17 height 17
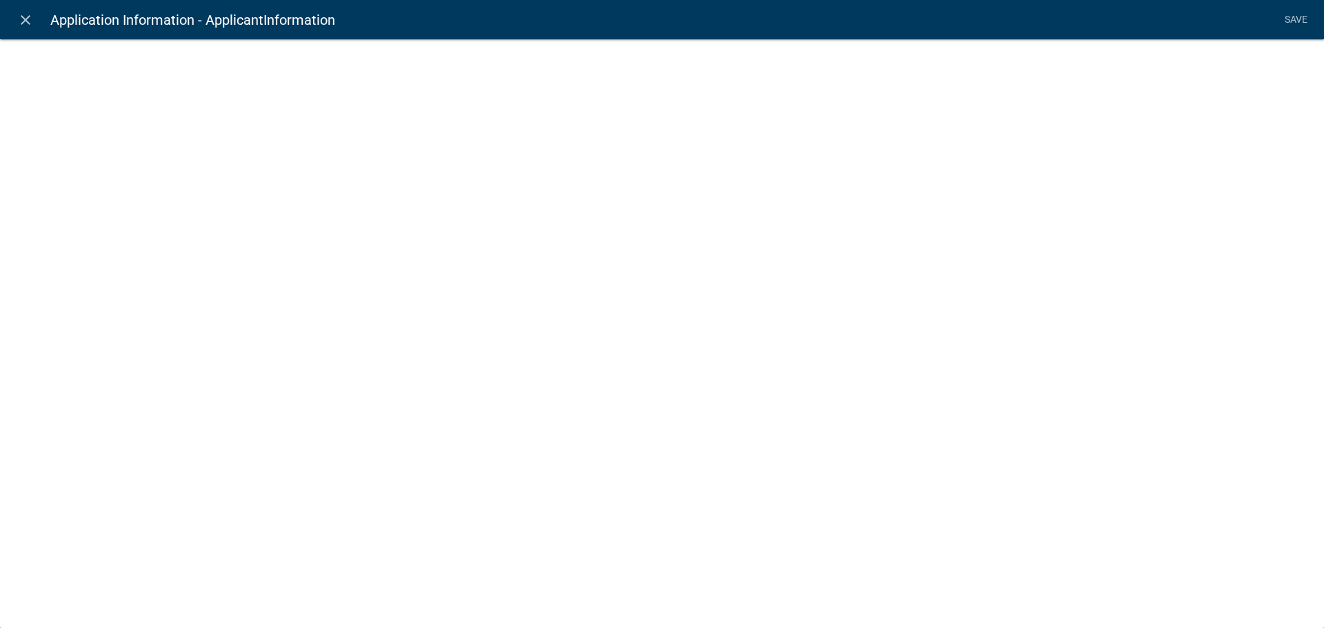
select select "rich-text"
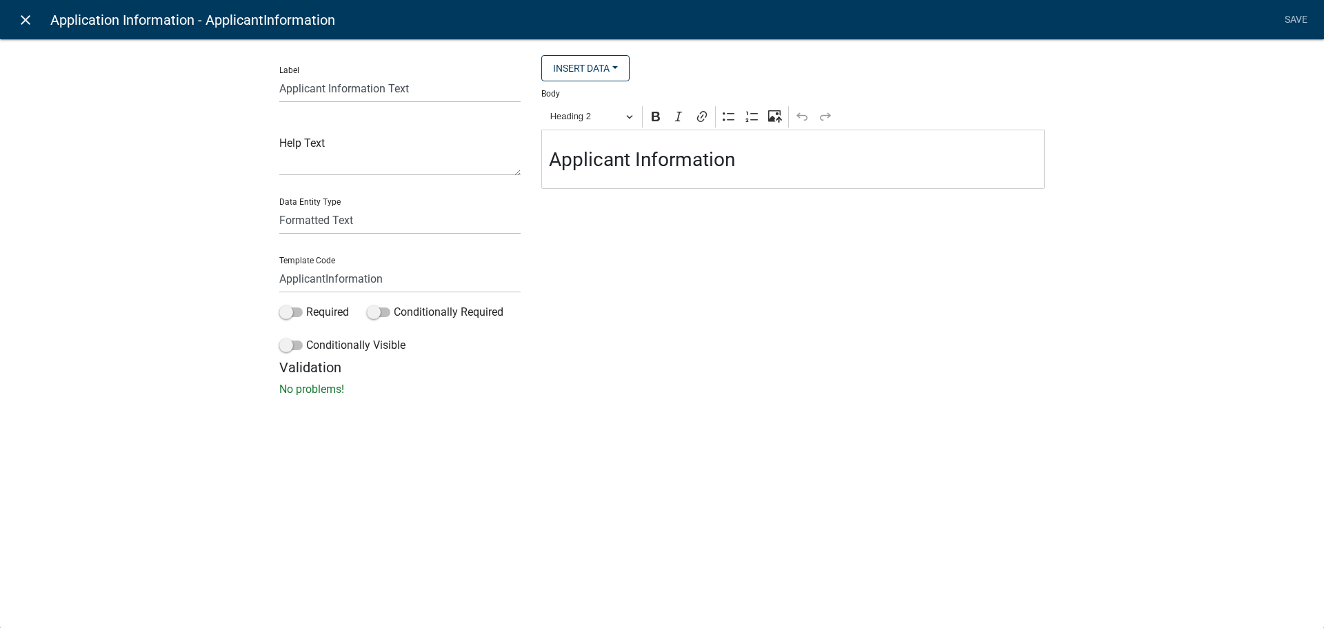
click at [17, 21] on icon "close" at bounding box center [25, 20] width 17 height 17
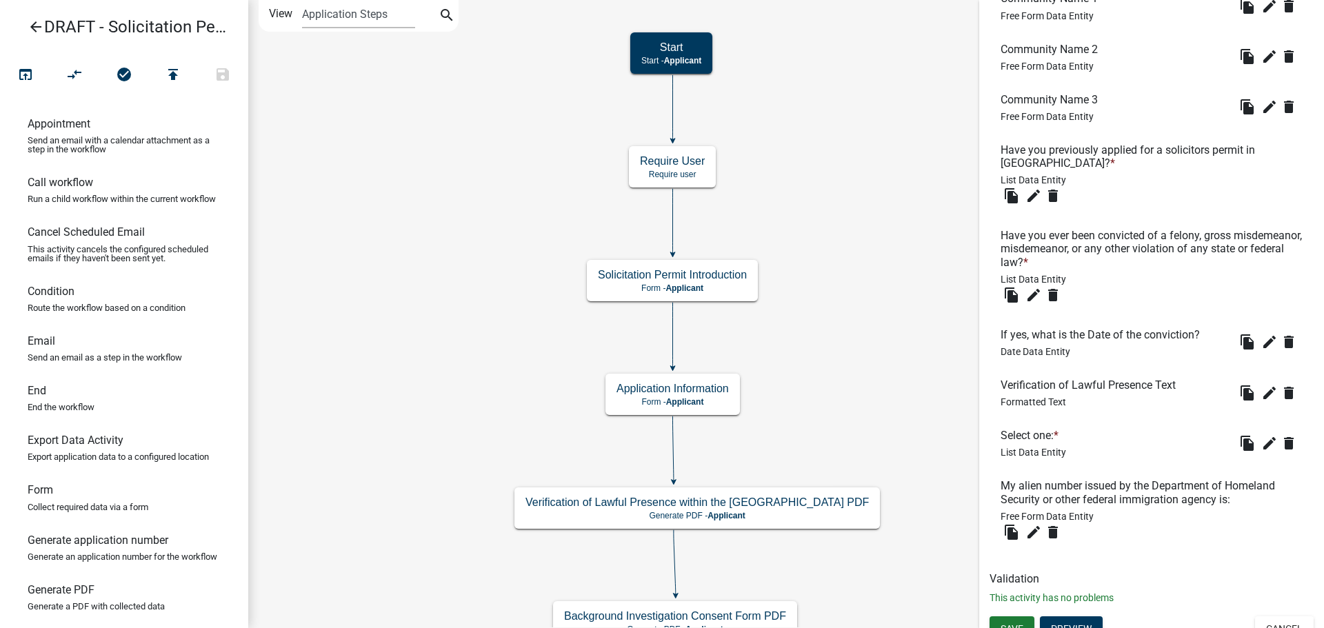
scroll to position [5514, 0]
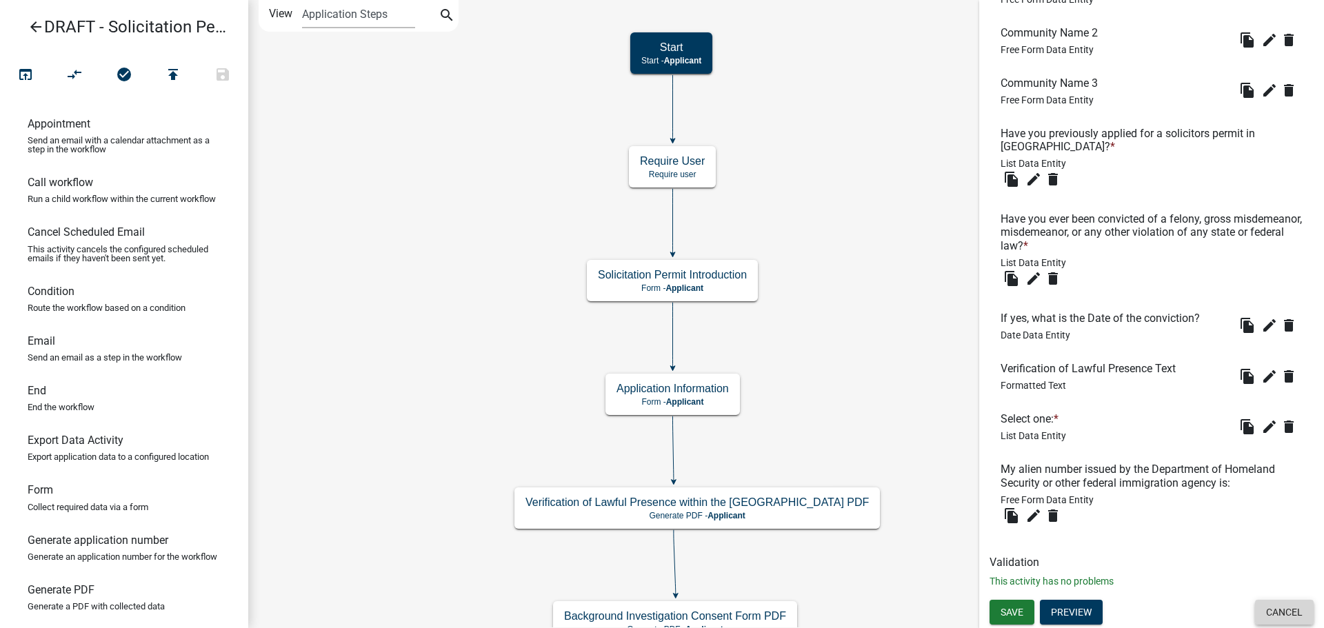
click at [1266, 611] on button "Cancel" at bounding box center [1284, 612] width 59 height 25
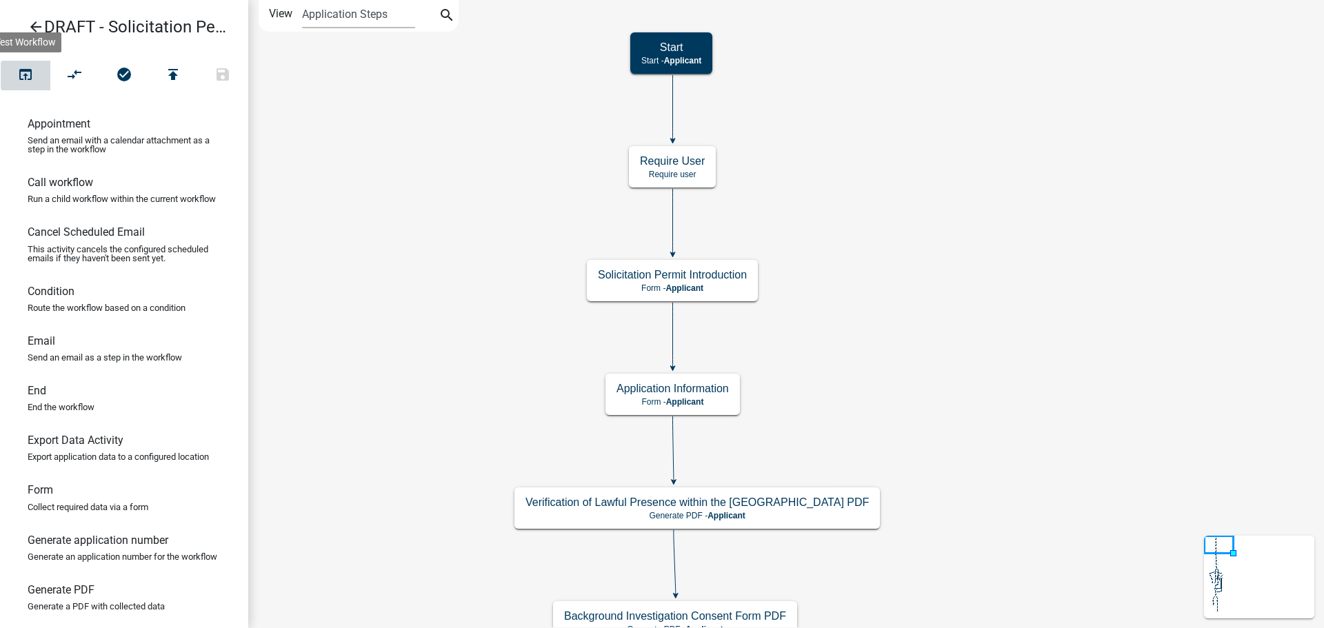
click at [30, 79] on icon "open_in_browser" at bounding box center [25, 75] width 17 height 19
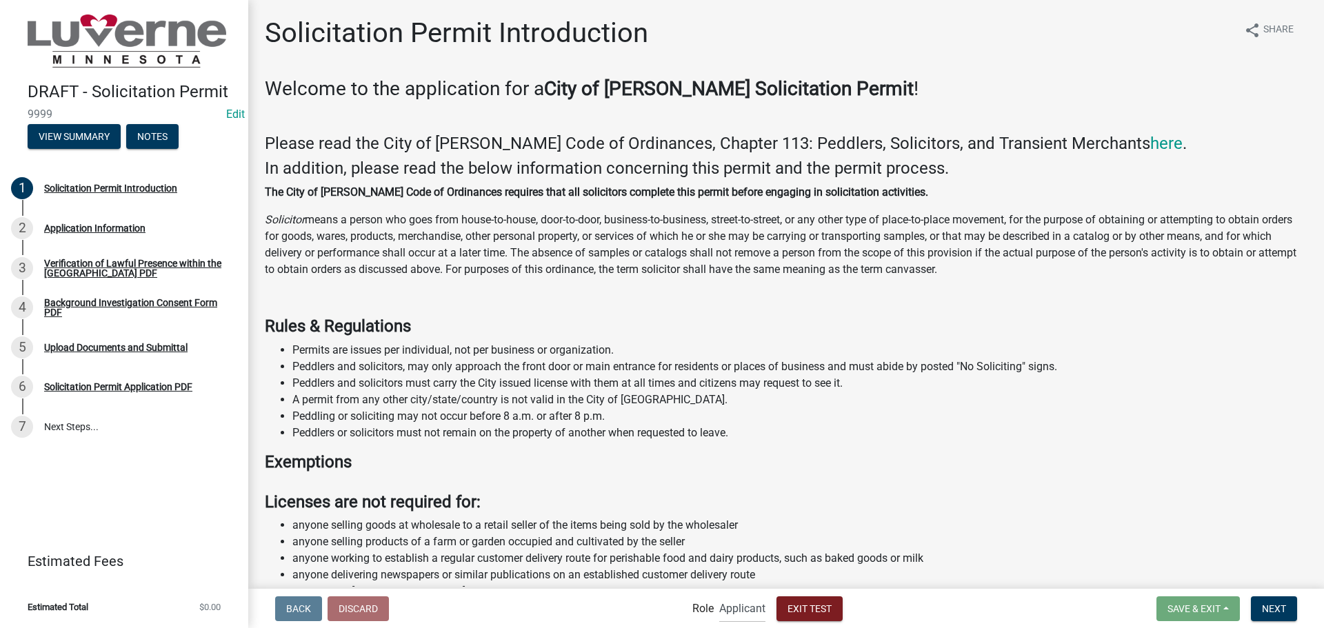
scroll to position [340, 0]
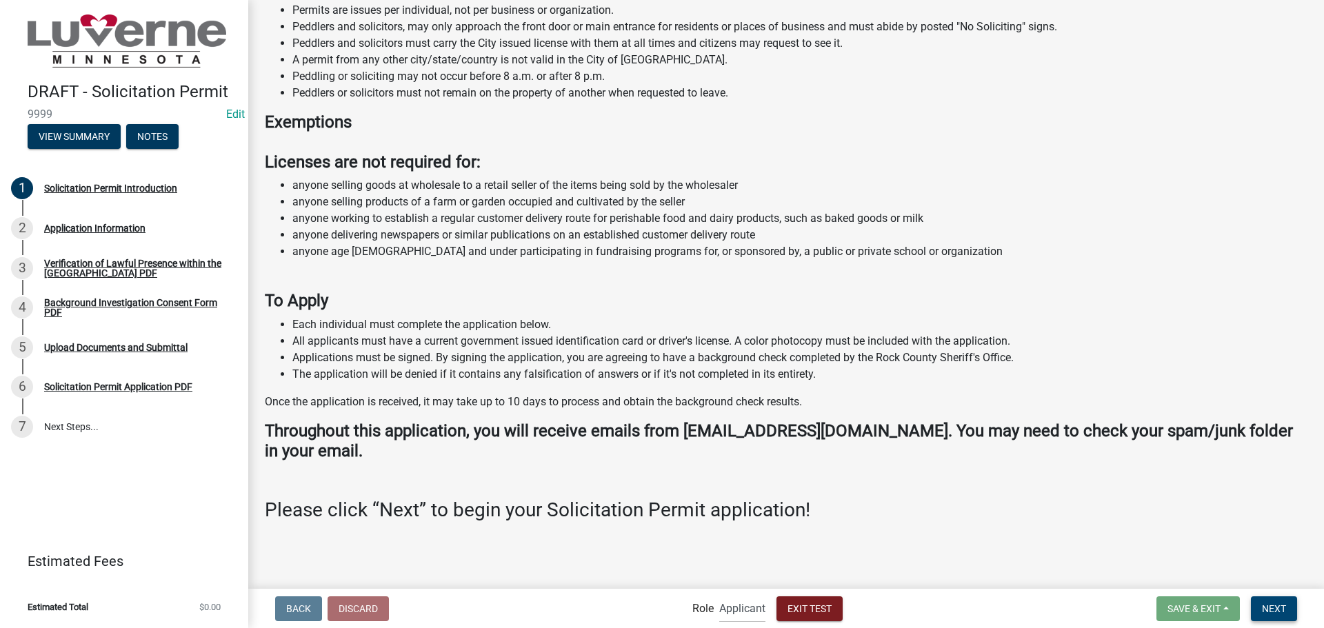
click at [1284, 609] on span "Next" at bounding box center [1274, 608] width 24 height 11
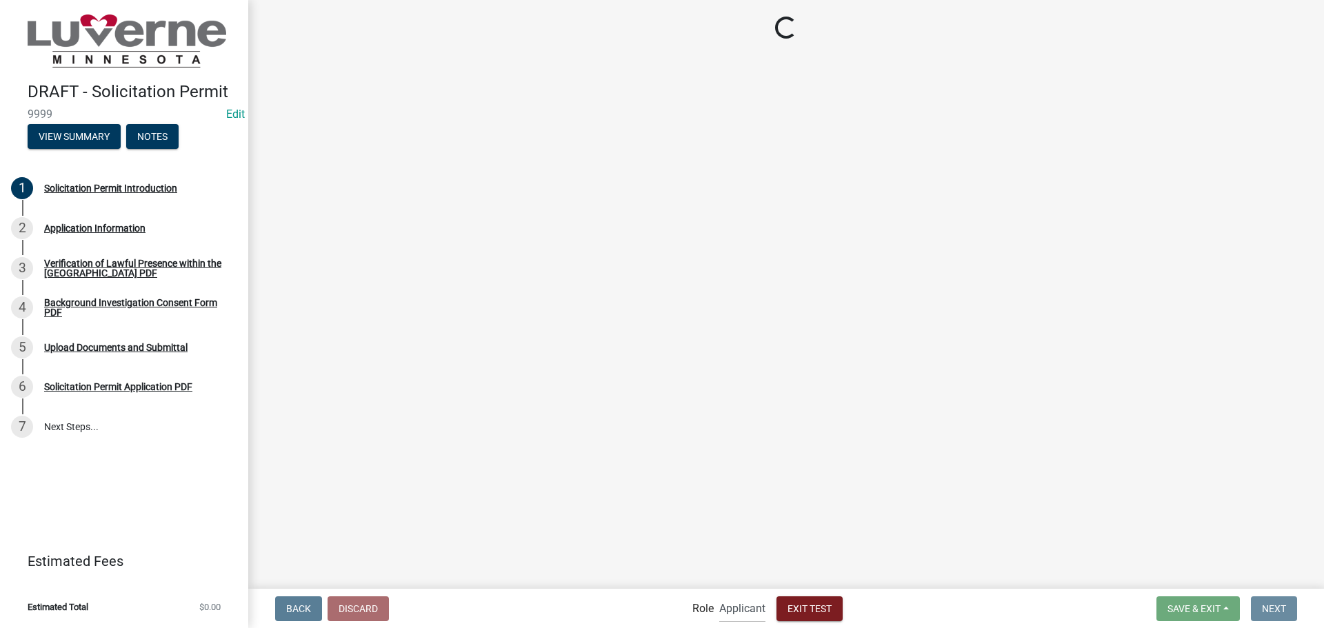
scroll to position [0, 0]
